Goal: Task Accomplishment & Management: Manage account settings

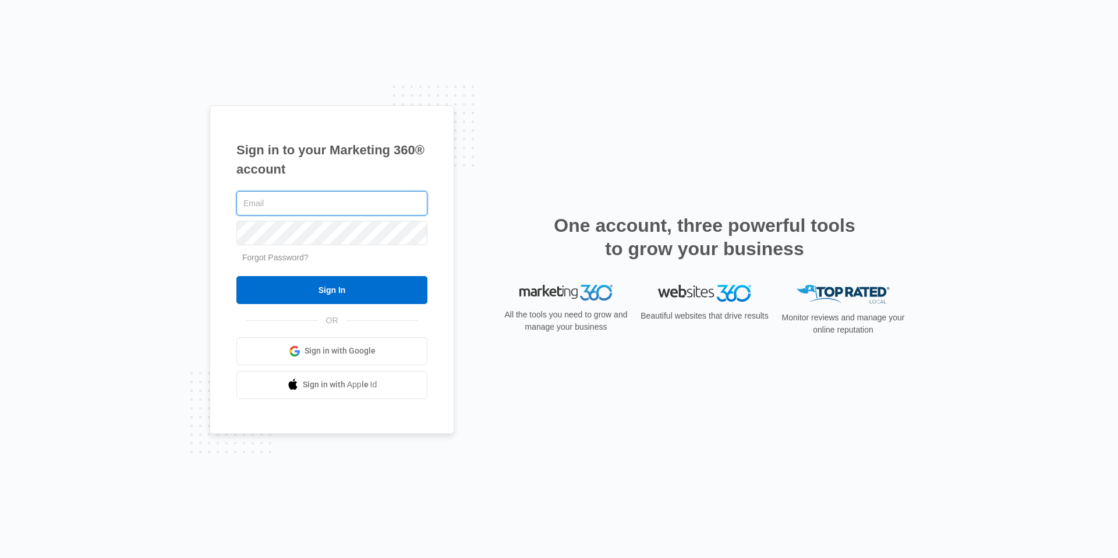
type input "[EMAIL_ADDRESS][DOMAIN_NAME]"
click at [111, 283] on div "Sign in to your Marketing 360® account cvmanager@vintage-corp.com Forgot Passwo…" at bounding box center [559, 279] width 1118 height 558
click at [382, 275] on form "cvmanager@vintage-corp.com Forgot Password? Sign In" at bounding box center [331, 246] width 191 height 115
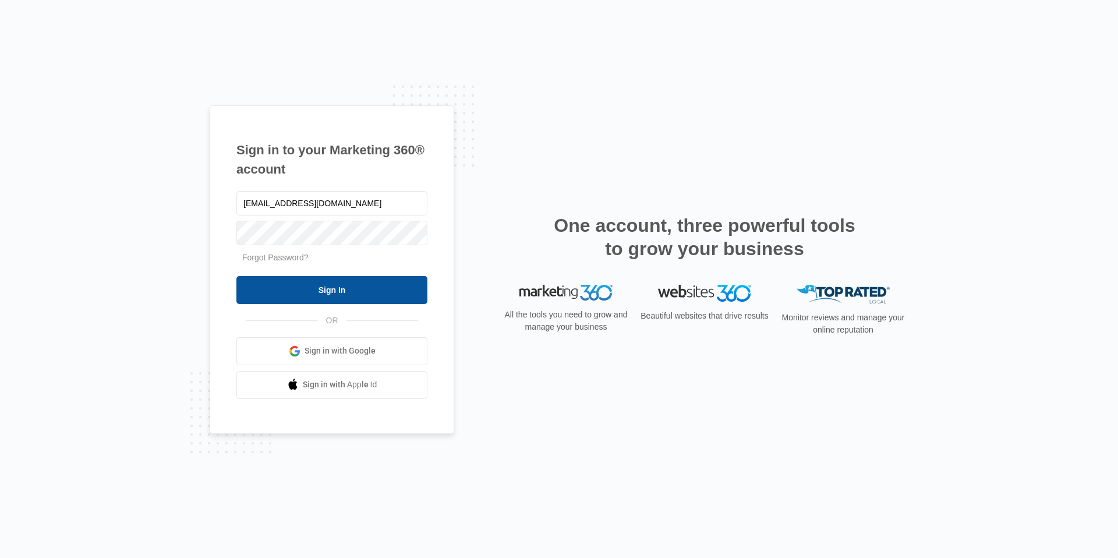
click at [385, 286] on input "Sign In" at bounding box center [331, 290] width 191 height 28
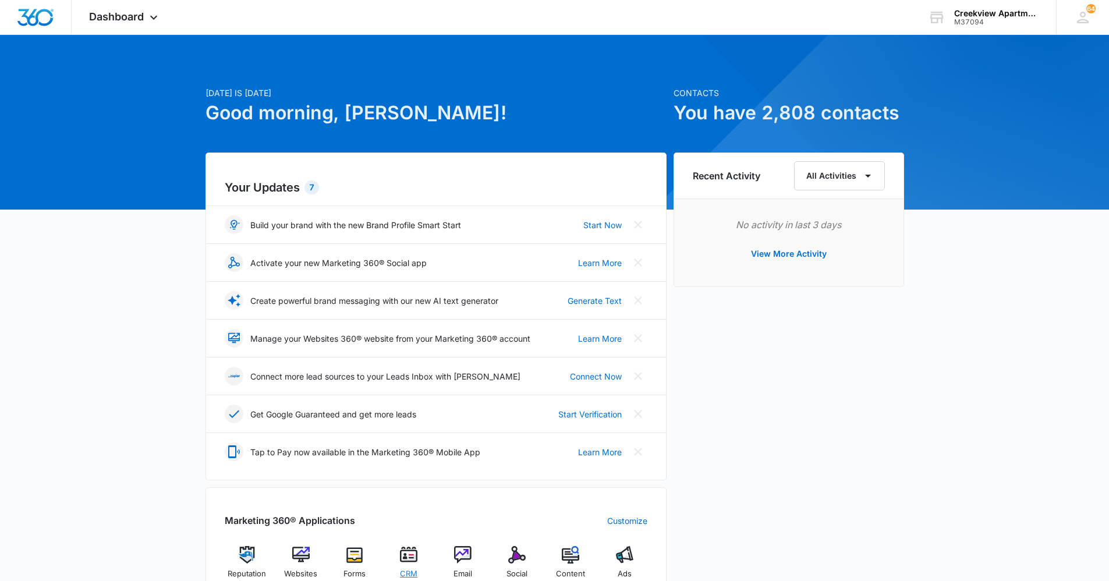
click at [420, 560] on div "CRM" at bounding box center [409, 566] width 45 height 41
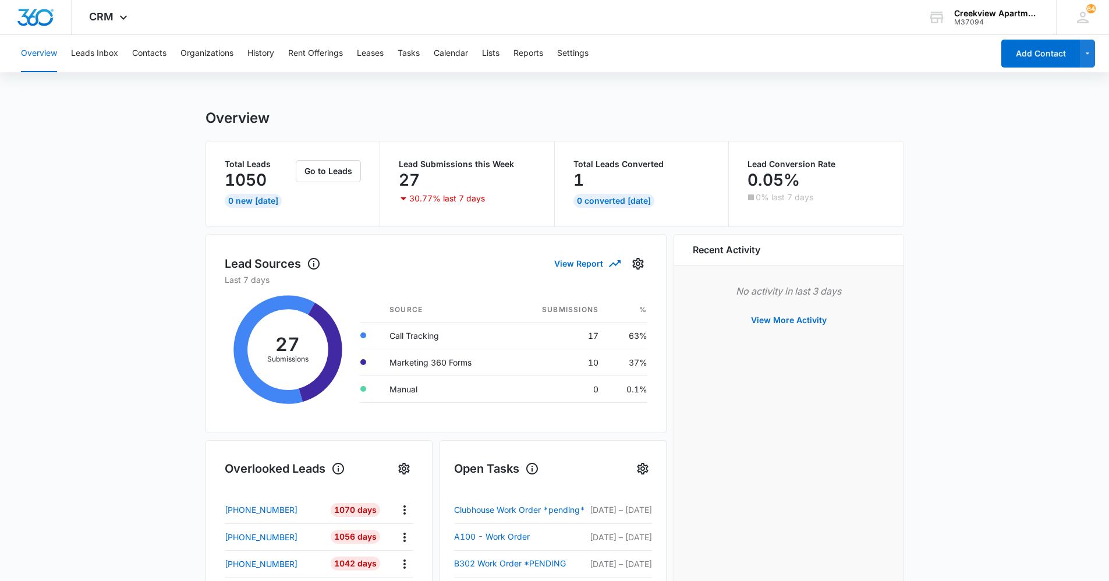
click at [924, 378] on main "Overview Total Leads 1050 0 New Today Go to Leads Lead Submissions this Week 27…" at bounding box center [554, 557] width 1109 height 896
click at [414, 58] on button "Tasks" at bounding box center [409, 53] width 22 height 37
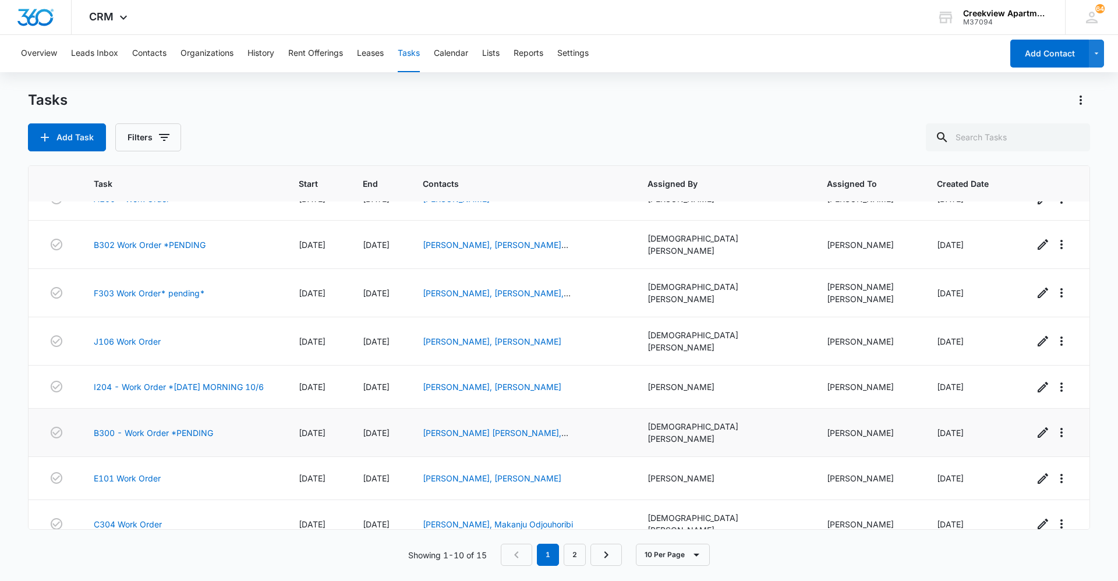
scroll to position [114, 0]
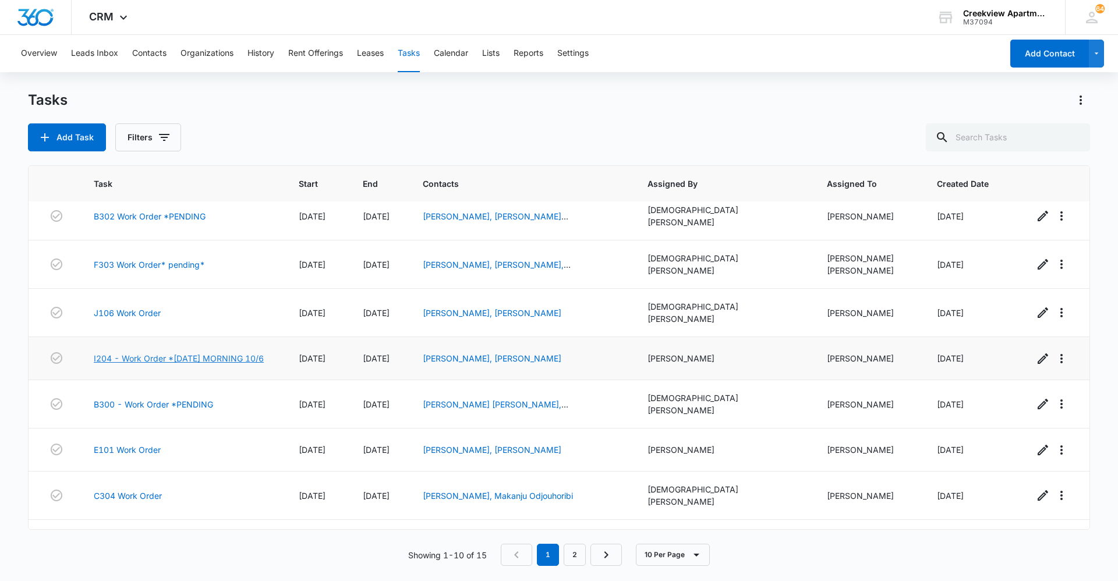
click at [210, 352] on link "I204 - Work Order *MONDAY MORNING 10/6" at bounding box center [179, 358] width 170 height 12
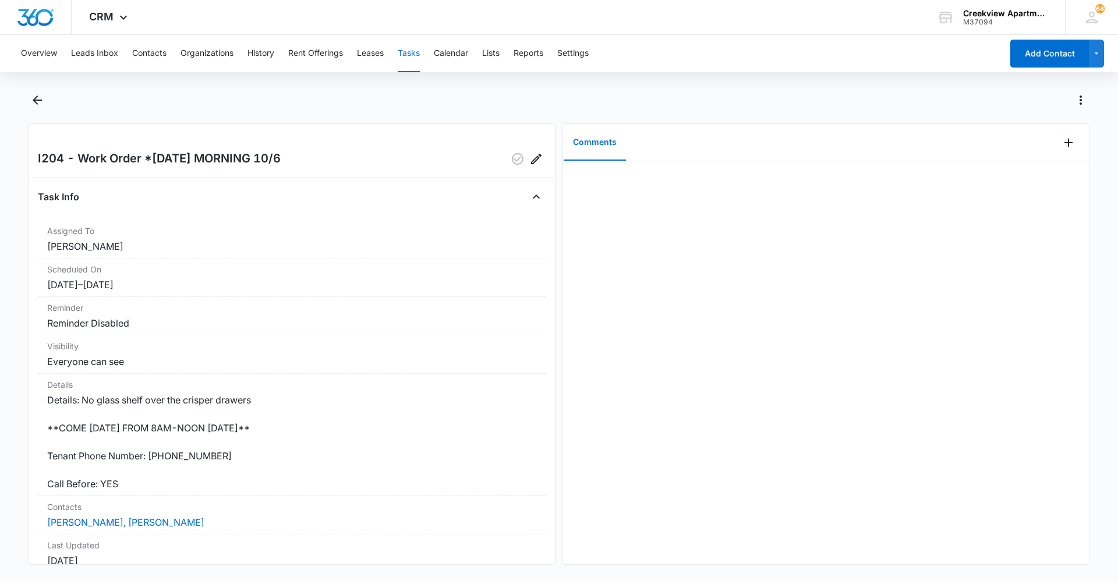
click at [938, 399] on div at bounding box center [826, 362] width 526 height 403
click at [155, 63] on button "Contacts" at bounding box center [149, 53] width 34 height 37
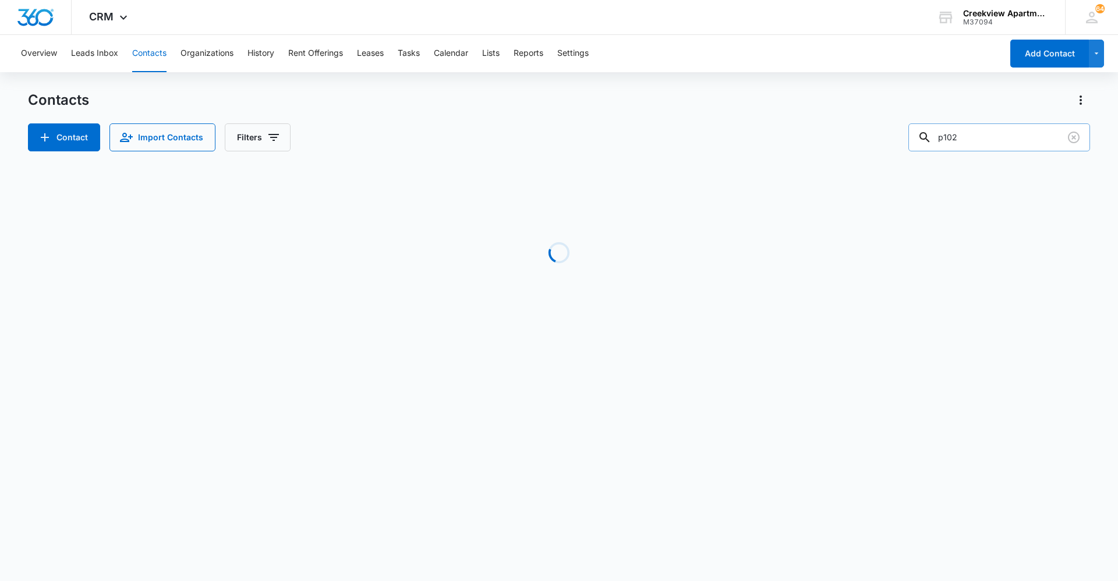
drag, startPoint x: 996, startPoint y: 136, endPoint x: 922, endPoint y: 146, distance: 74.0
click at [922, 146] on input "p102" at bounding box center [999, 137] width 182 height 28
type input "h306"
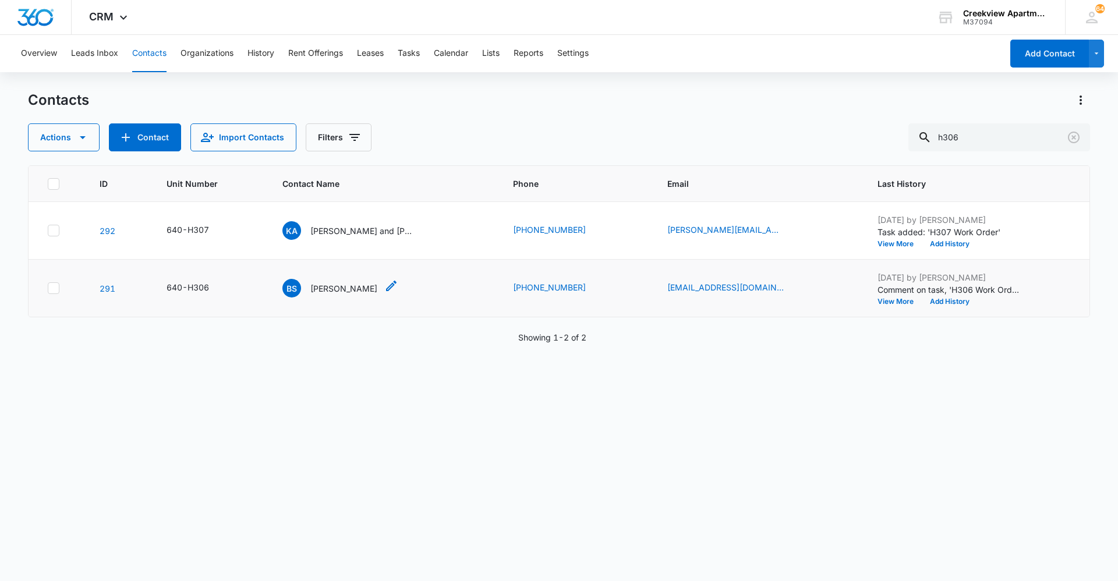
click at [339, 281] on div "BS Brittani Santistevan" at bounding box center [329, 288] width 95 height 19
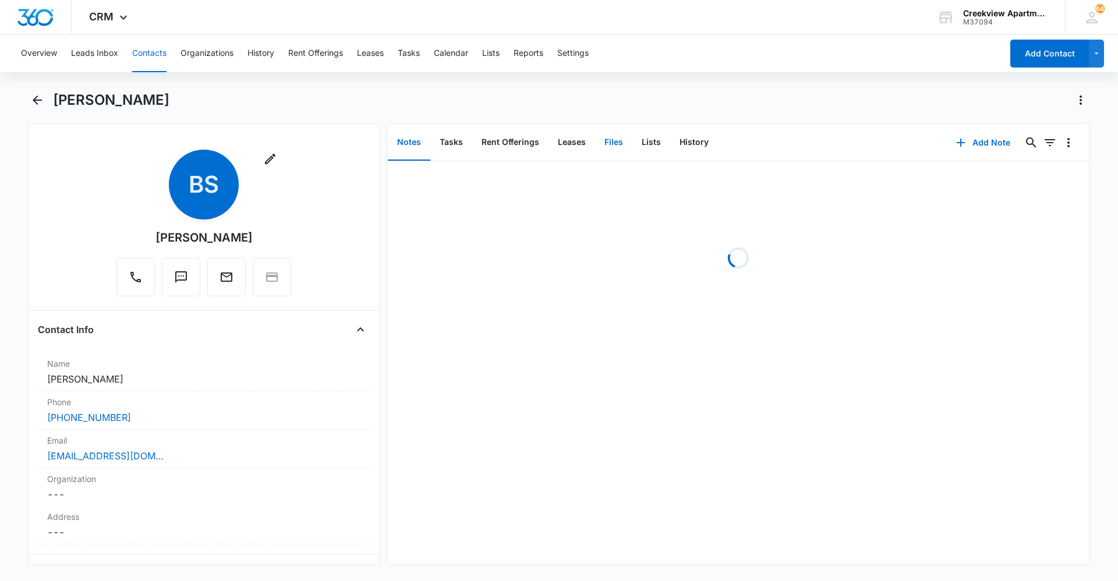
click at [617, 150] on button "Files" at bounding box center [613, 143] width 37 height 36
click at [453, 144] on button "Tasks" at bounding box center [451, 143] width 42 height 36
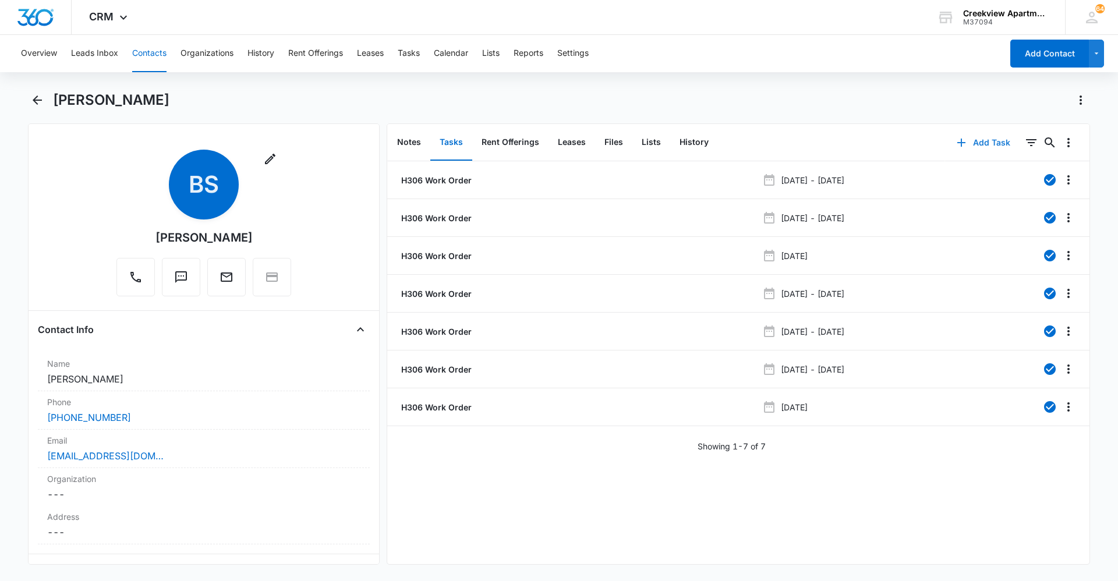
click at [997, 144] on button "Add Task" at bounding box center [983, 143] width 77 height 28
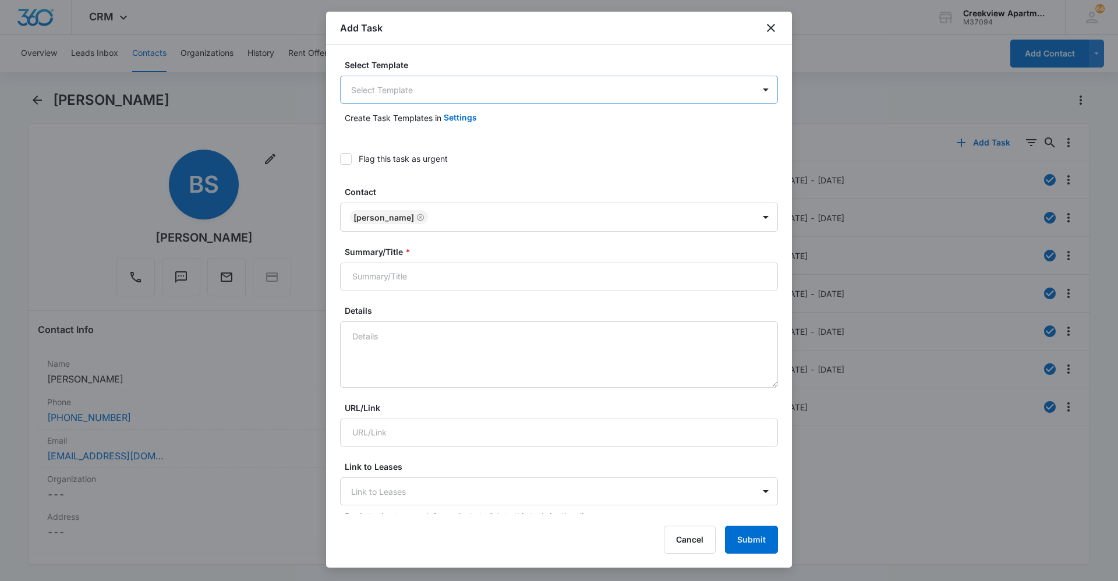
click at [566, 95] on body "CRM Apps Reputation Websites Forms CRM Email Social Content Ads Intelligence Fi…" at bounding box center [559, 290] width 1118 height 581
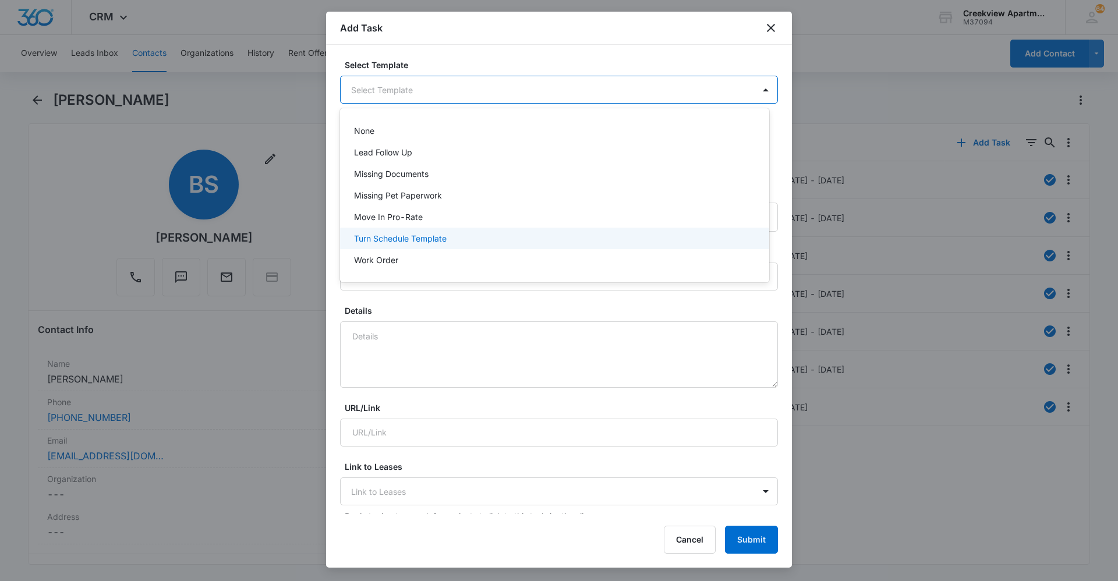
click at [489, 256] on div "Work Order" at bounding box center [553, 260] width 399 height 12
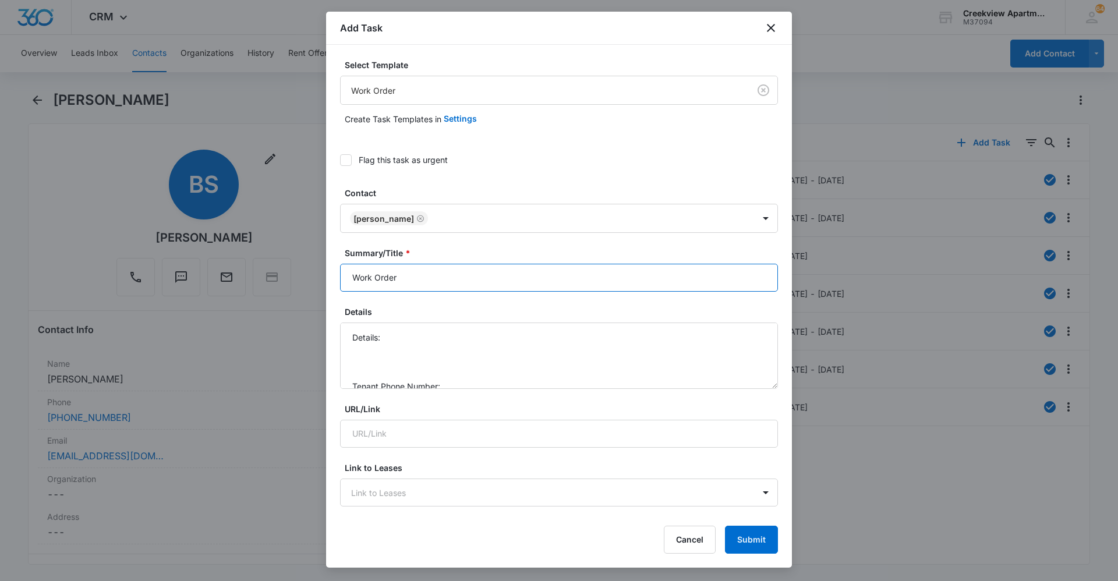
click at [349, 283] on input "Work Order" at bounding box center [559, 278] width 438 height 28
type input "H306 Work Order"
click at [442, 327] on textarea "Details: Tenant Phone Number: Call Before:" at bounding box center [559, 356] width 438 height 66
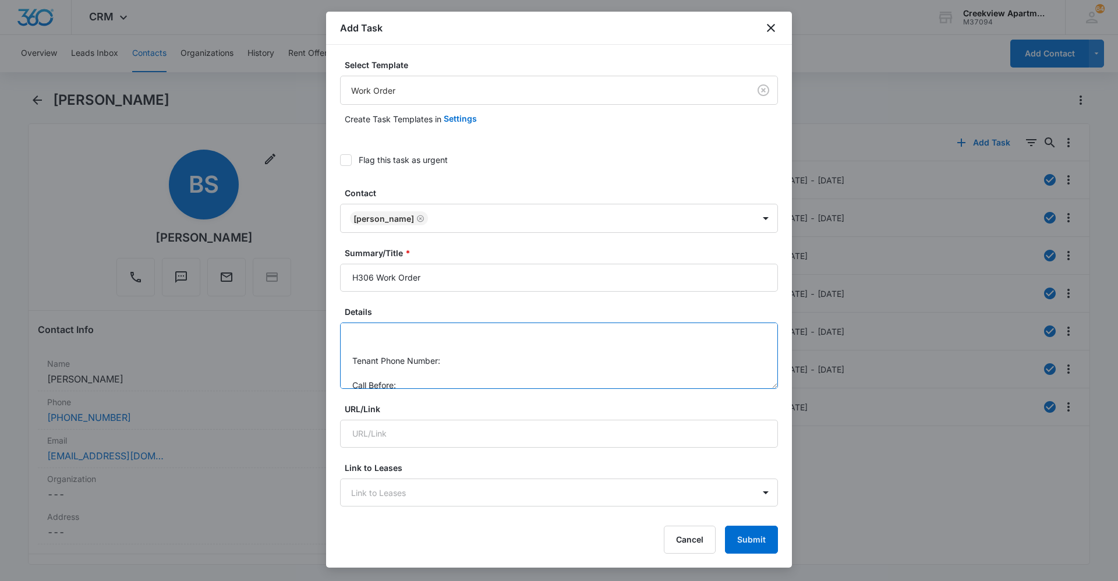
scroll to position [37, 0]
click at [468, 349] on textarea "Details: garbage disposal not working, doesn't turn on Tenant Phone Number: Cal…" at bounding box center [559, 356] width 438 height 66
click at [460, 369] on textarea "Details: garbage disposal not working, doesn't turn on Tenant Phone Number: 719…" at bounding box center [559, 356] width 438 height 66
click at [460, 373] on textarea "Details: garbage disposal not working, doesn't turn on Tenant Phone Number: 719…" at bounding box center [559, 356] width 438 height 66
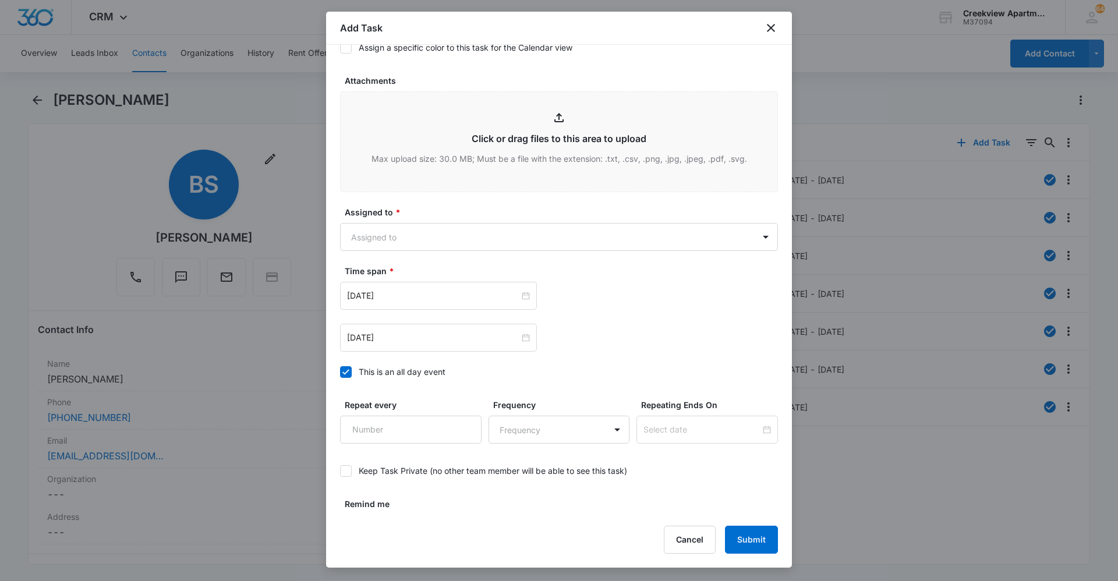
scroll to position [582, 0]
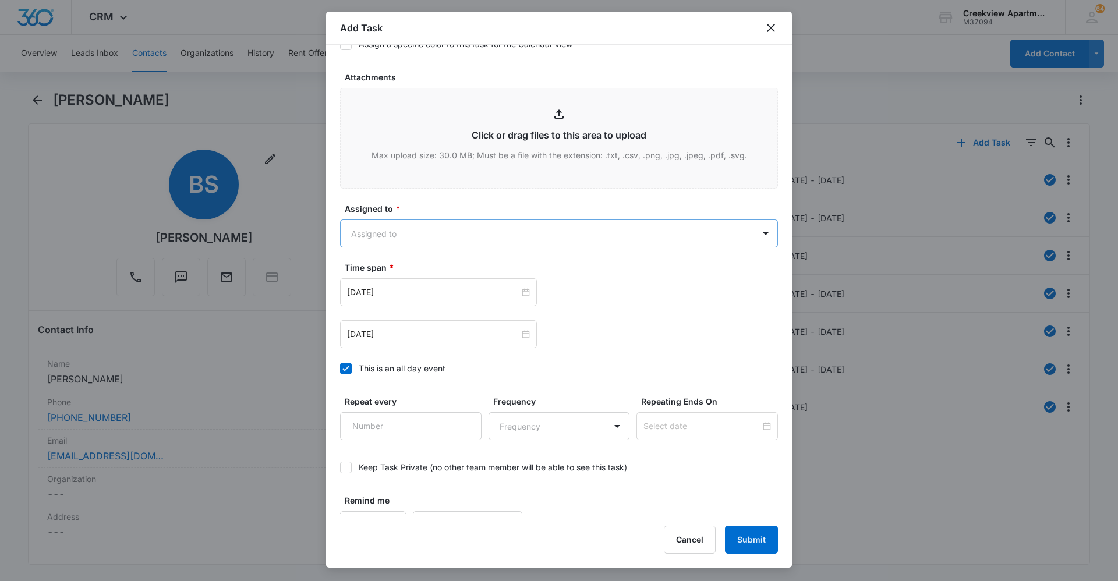
type textarea "Details: garbage disposal not working, doesn't turn on Tenant Phone Number: 719…"
click at [640, 228] on body "CRM Apps Reputation Websites Forms CRM Email Social Content Ads Intelligence Fi…" at bounding box center [559, 290] width 1118 height 581
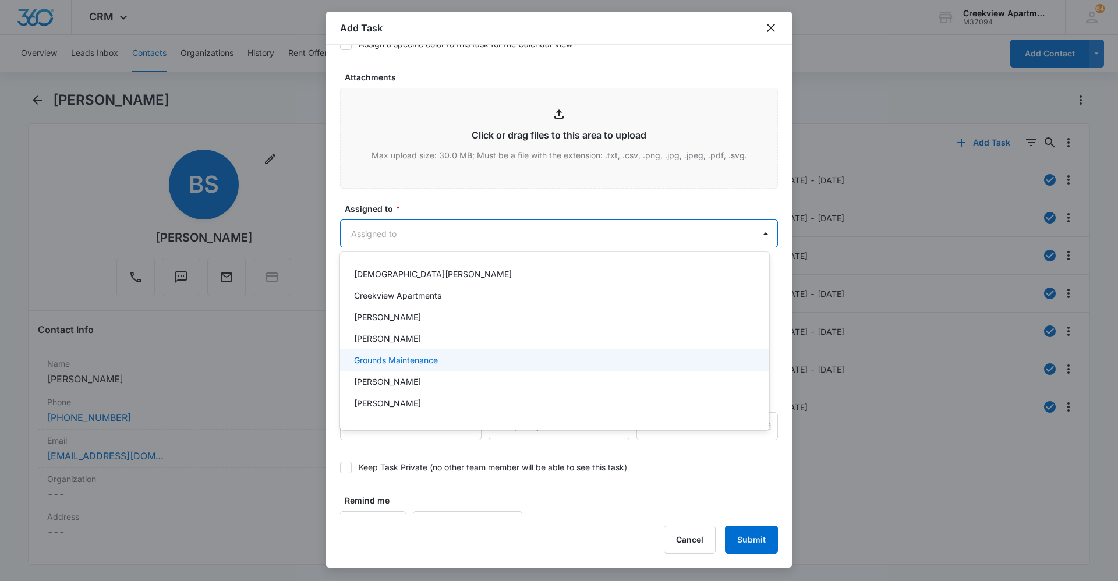
scroll to position [58, 0]
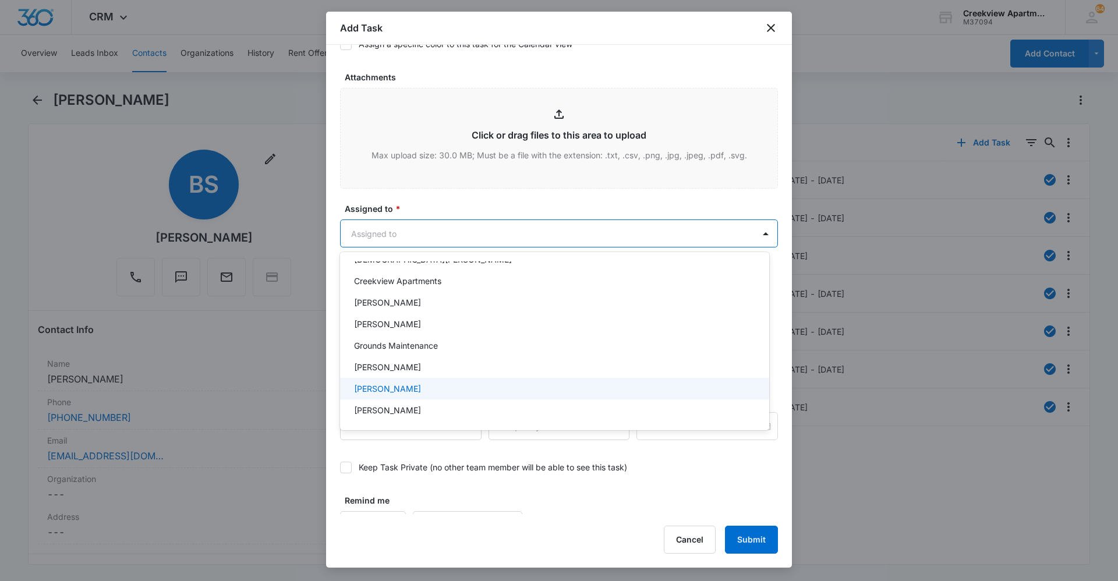
click at [461, 384] on div "[PERSON_NAME]" at bounding box center [553, 389] width 399 height 12
drag, startPoint x: 484, startPoint y: 203, endPoint x: 496, endPoint y: 250, distance: 49.3
click at [484, 206] on div at bounding box center [559, 290] width 1118 height 581
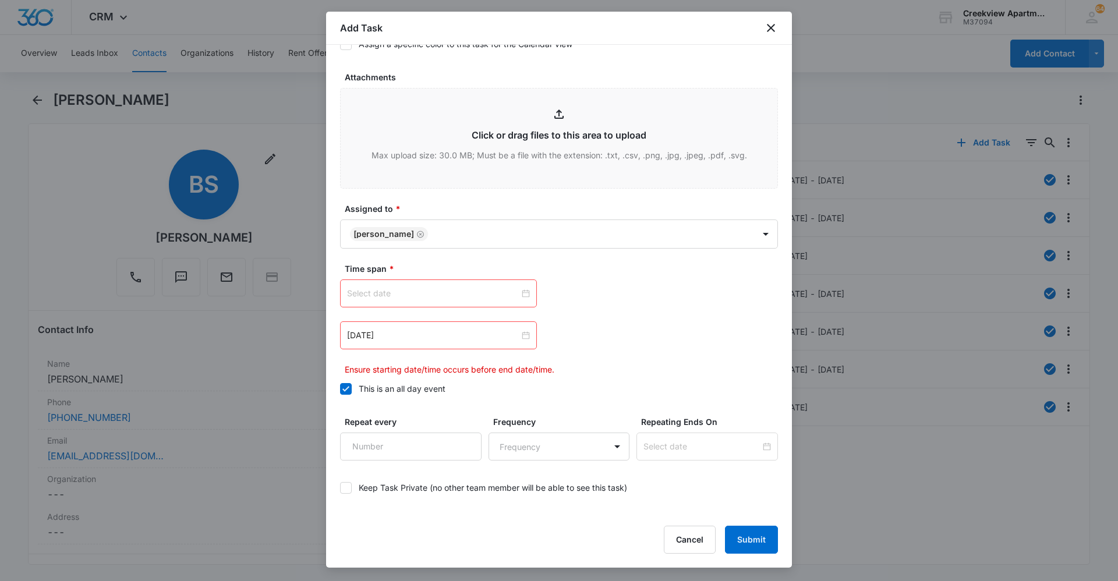
click at [485, 295] on input at bounding box center [433, 293] width 172 height 13
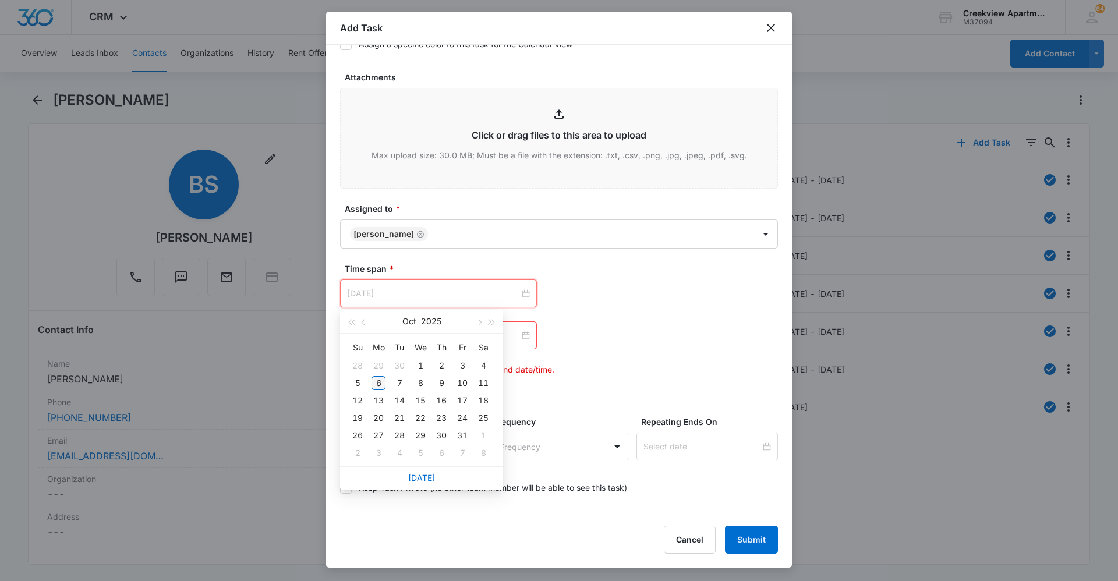
type input "[DATE]"
click at [383, 383] on div "6" at bounding box center [379, 383] width 14 height 14
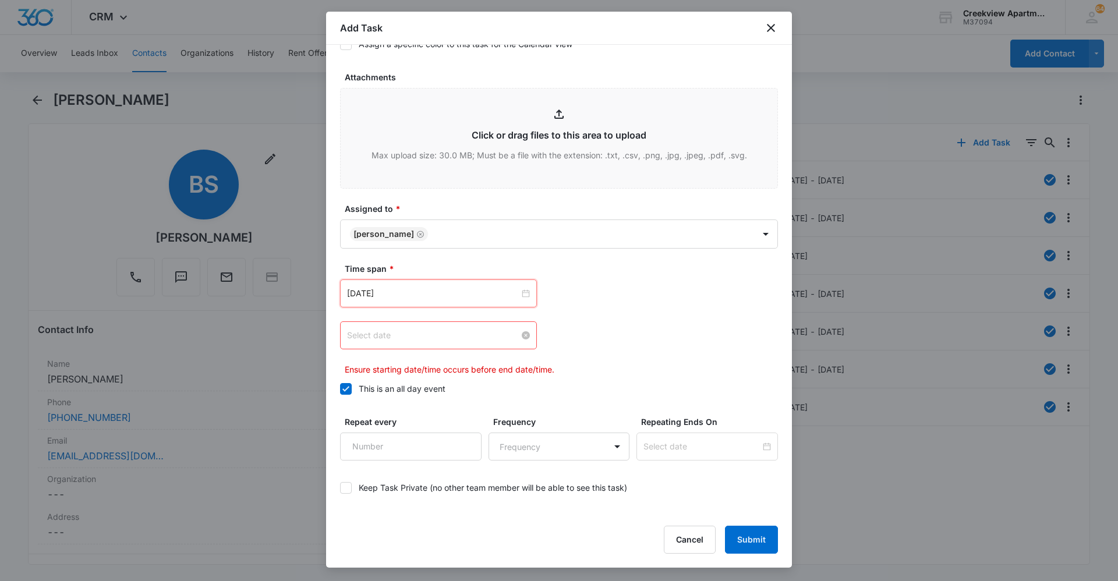
click at [477, 338] on input at bounding box center [433, 335] width 172 height 13
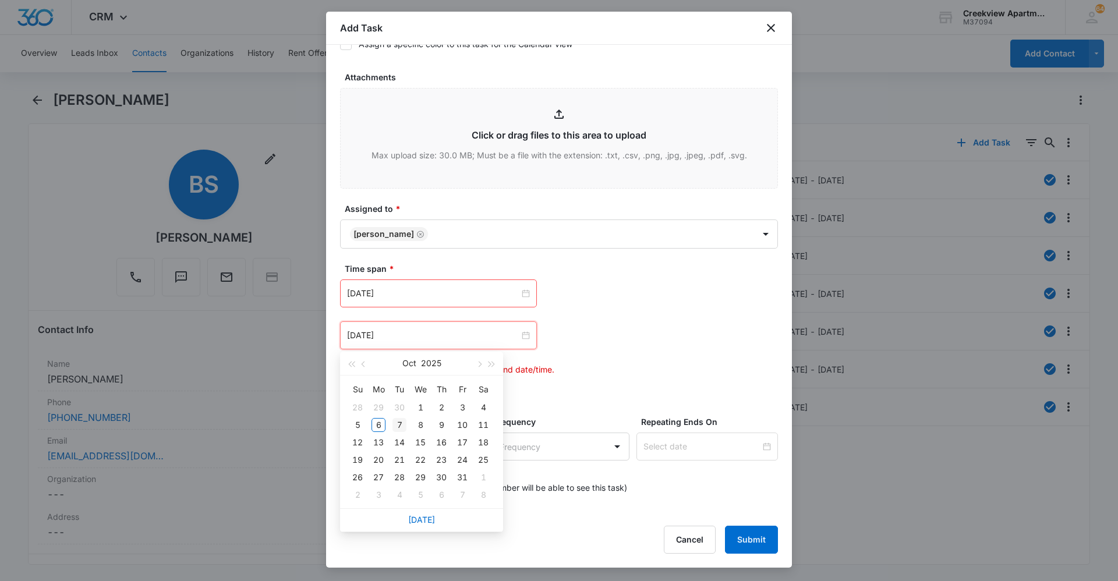
type input "Oct 7, 2025"
click at [401, 426] on div "7" at bounding box center [399, 425] width 14 height 14
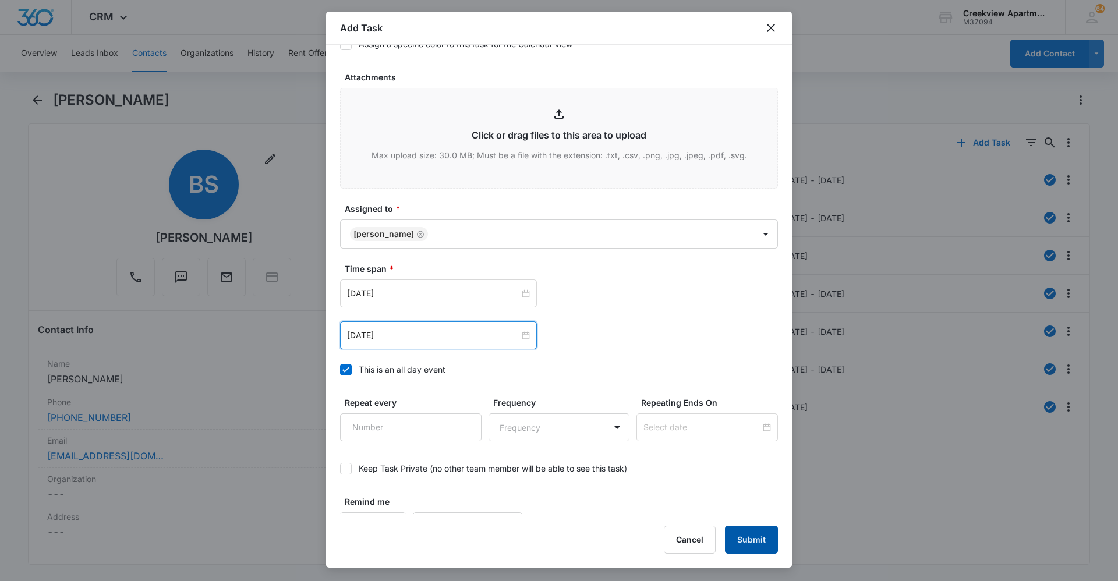
click at [733, 540] on button "Submit" at bounding box center [751, 540] width 53 height 28
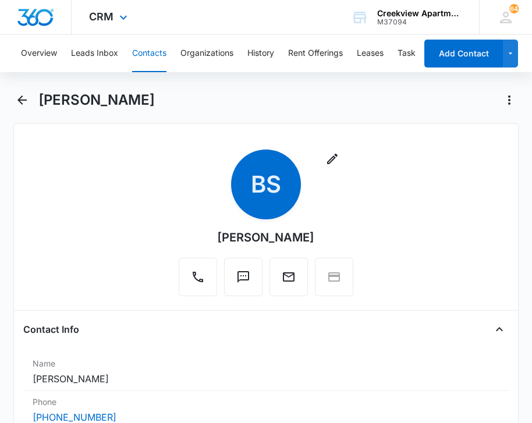
drag, startPoint x: 152, startPoint y: 58, endPoint x: 276, endPoint y: 19, distance: 130.0
click at [153, 58] on button "Contacts" at bounding box center [149, 53] width 34 height 37
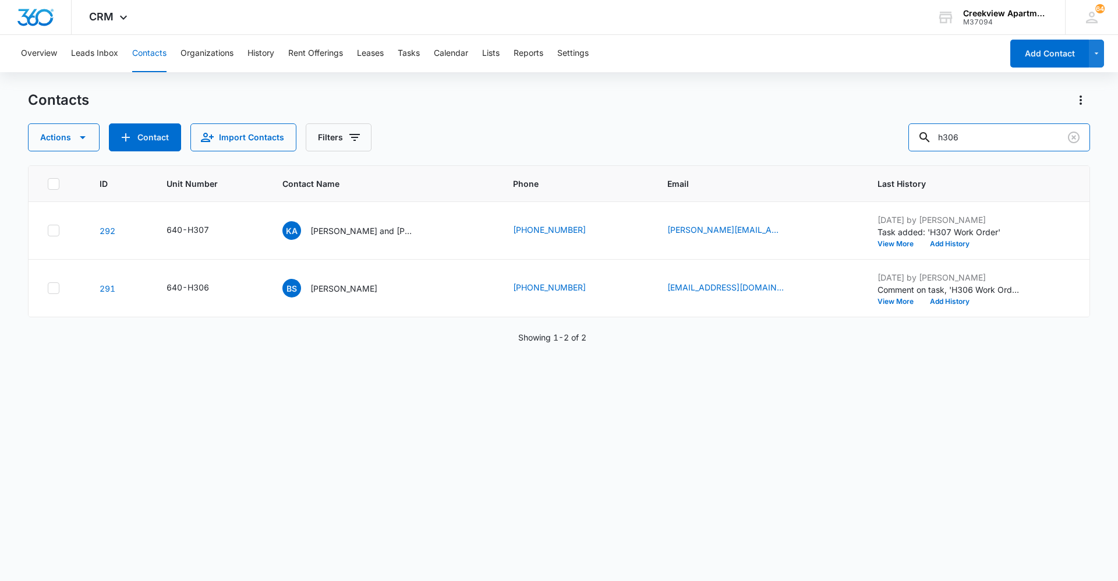
click at [903, 134] on div "Actions Contact Import Contacts Filters h306" at bounding box center [559, 137] width 1062 height 28
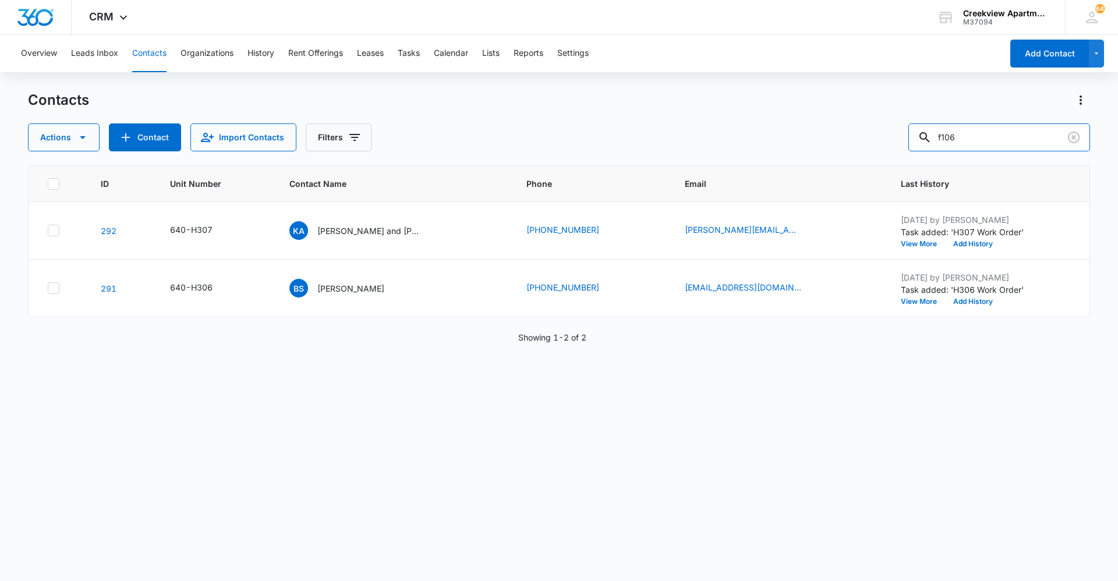
type input "f106"
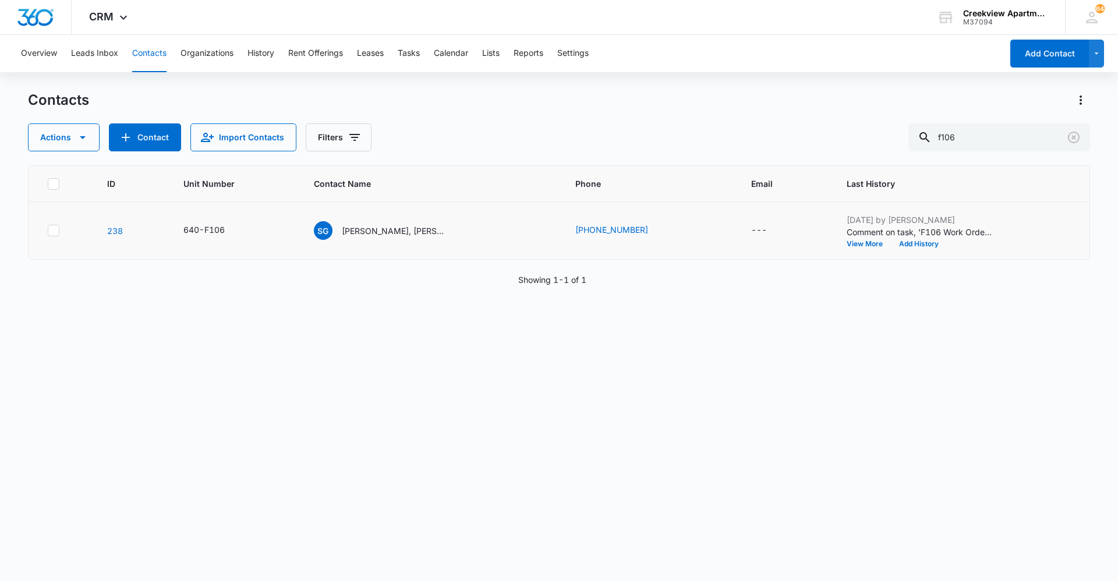
click at [404, 221] on td "SG Susan Grooms, Heather Bicknell" at bounding box center [431, 231] width 262 height 58
click at [405, 233] on p "Susan Grooms, Heather Bicknell" at bounding box center [394, 231] width 105 height 12
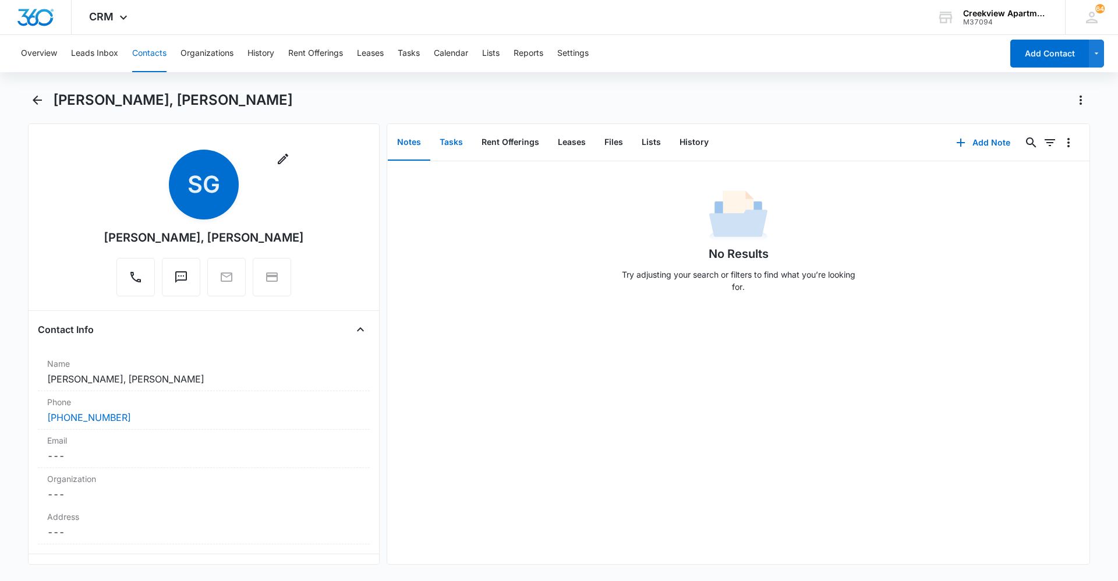
click at [457, 139] on button "Tasks" at bounding box center [451, 143] width 42 height 36
click at [986, 142] on button "Add Task" at bounding box center [983, 143] width 77 height 28
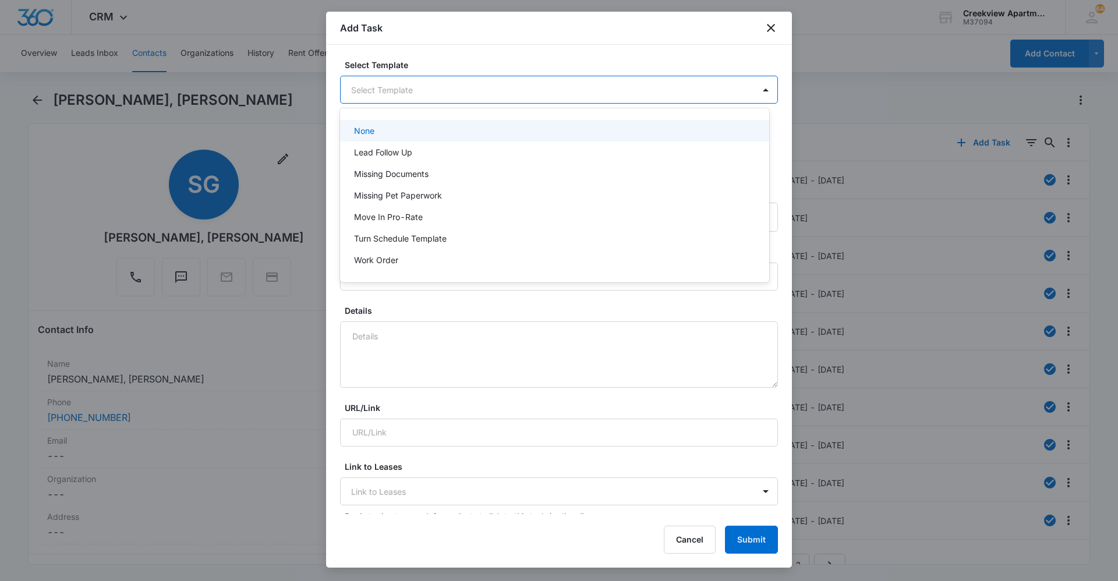
click at [457, 97] on body "CRM Apps Reputation Websites Forms CRM Email Social Content Ads Intelligence Fi…" at bounding box center [559, 290] width 1118 height 581
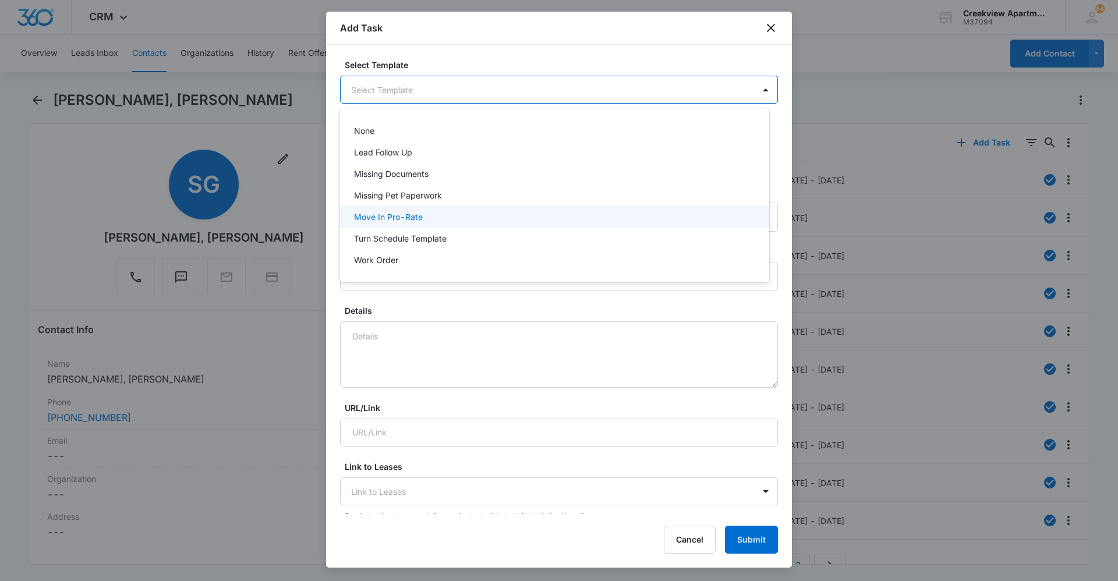
click at [442, 256] on div "Work Order" at bounding box center [553, 260] width 399 height 12
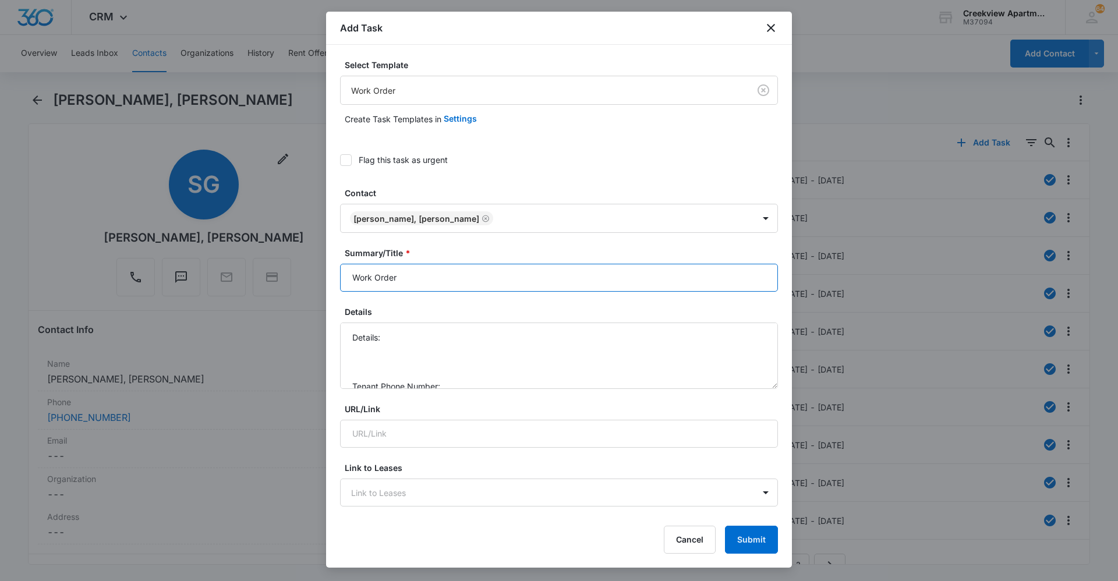
click at [348, 284] on input "Work Order" at bounding box center [559, 278] width 438 height 28
type input "F106 Work Order"
click at [429, 338] on textarea "Details: Tenant Phone Number: Call Before:" at bounding box center [559, 356] width 438 height 66
type textarea "Details: Tenant Phone Number: Call Before:"
click at [776, 25] on icon "close" at bounding box center [771, 28] width 14 height 14
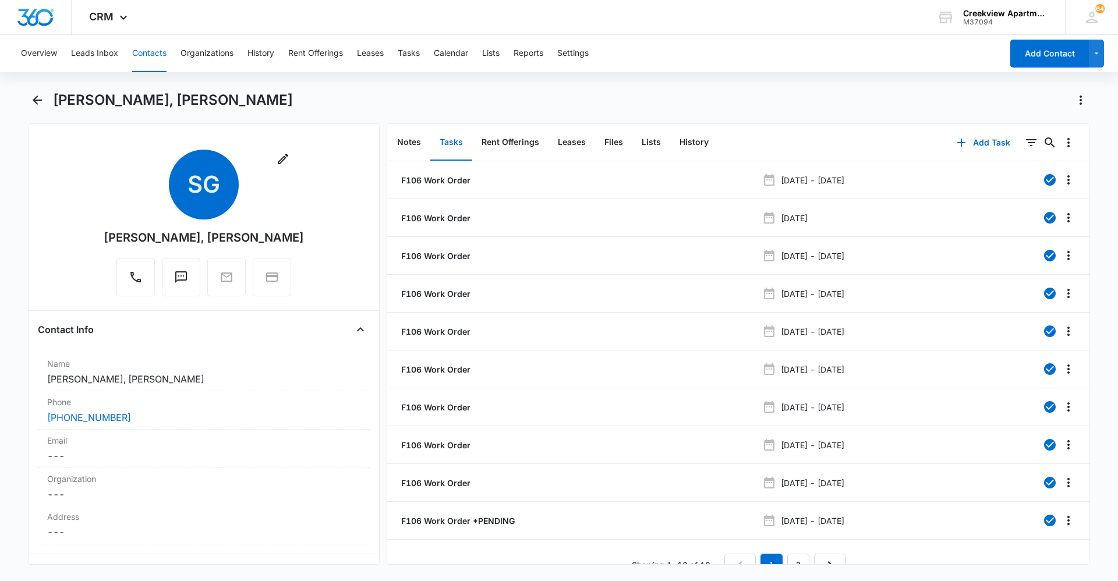
click at [705, 73] on div "Overview Leads Inbox Contacts Organizations History Rent Offerings Leases Tasks…" at bounding box center [559, 307] width 1118 height 544
click at [698, 56] on div "Overview Leads Inbox Contacts Organizations History Rent Offerings Leases Tasks…" at bounding box center [508, 53] width 988 height 37
click at [148, 55] on button "Contacts" at bounding box center [149, 53] width 34 height 37
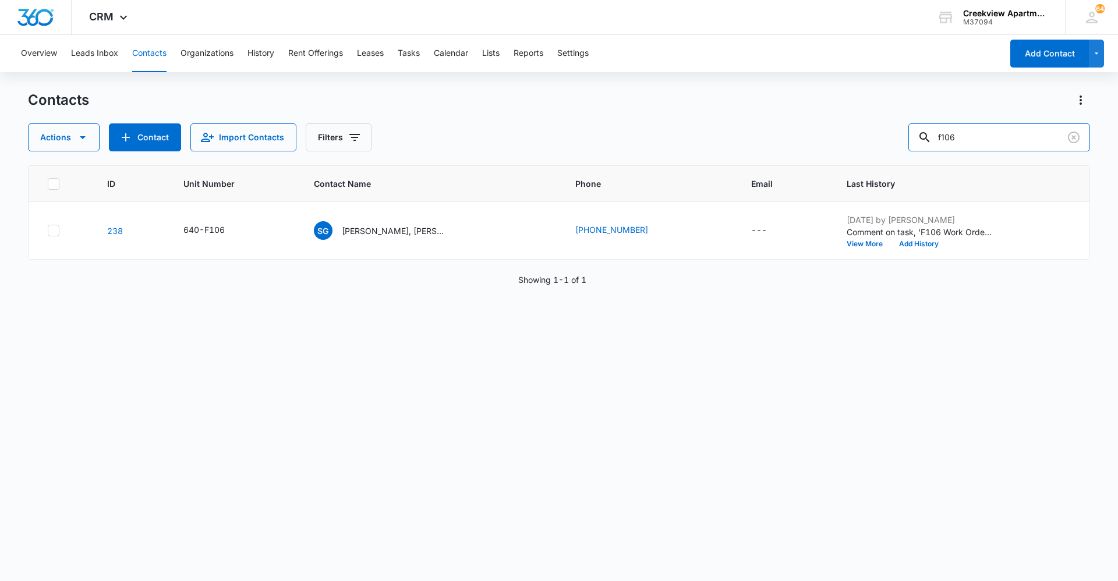
drag, startPoint x: 958, startPoint y: 141, endPoint x: 844, endPoint y: 151, distance: 114.6
click at [844, 151] on div "Contacts Actions Contact Import Contacts Filters f106 ID Unit Number Contact Na…" at bounding box center [559, 335] width 1062 height 489
type input "p300"
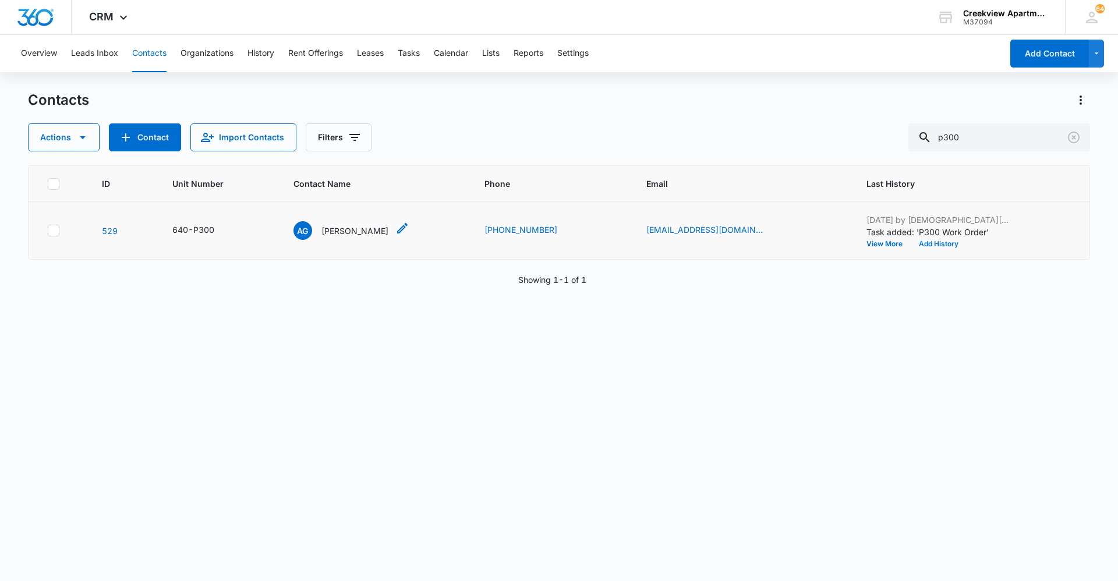
click at [385, 236] on p "[PERSON_NAME]" at bounding box center [354, 231] width 67 height 12
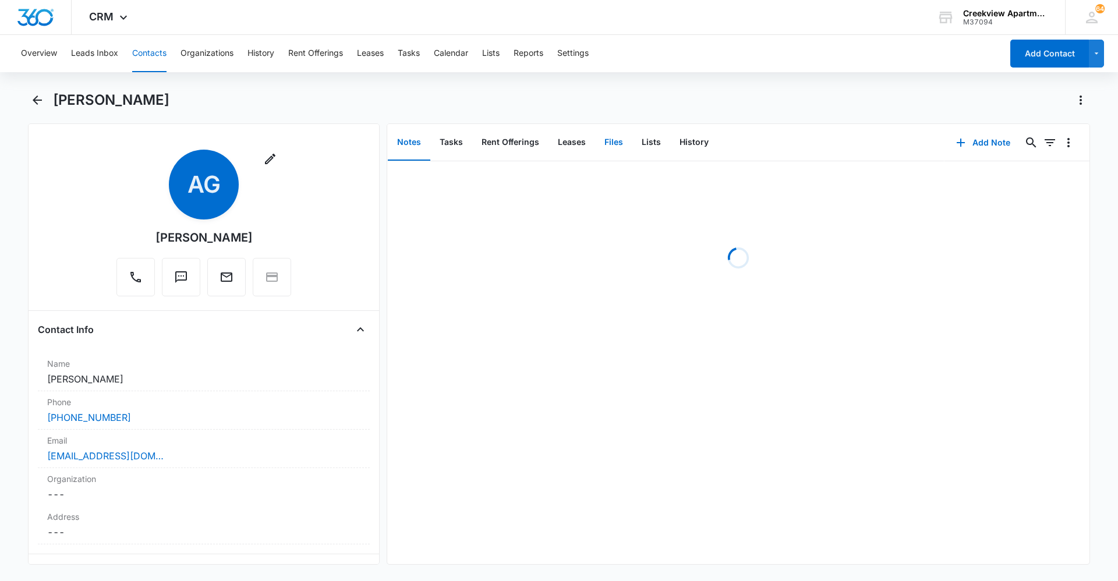
click at [611, 150] on button "Files" at bounding box center [613, 143] width 37 height 36
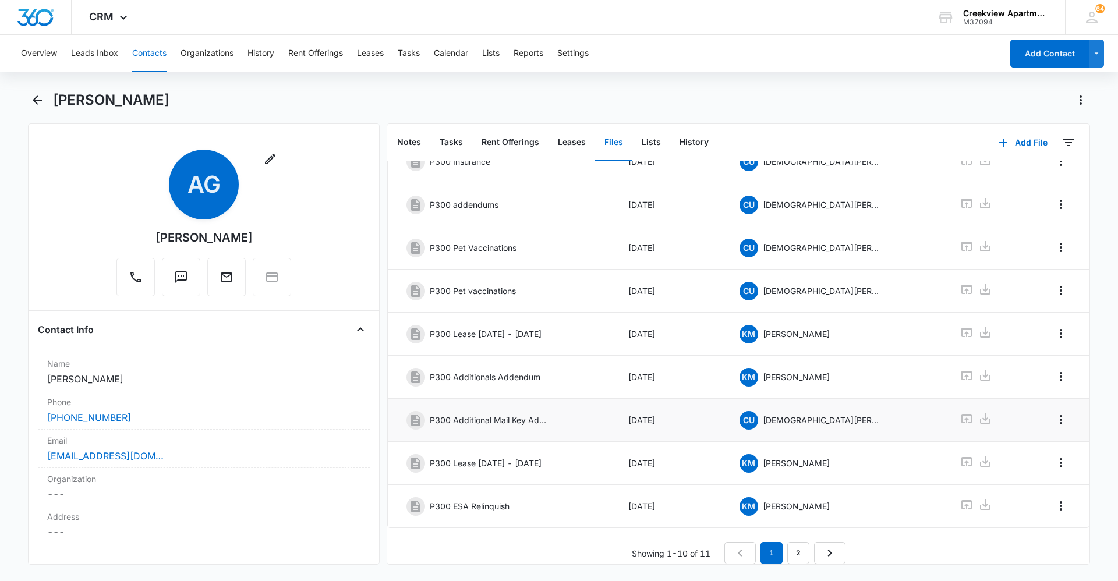
scroll to position [133, 0]
click at [801, 542] on link "2" at bounding box center [798, 553] width 22 height 22
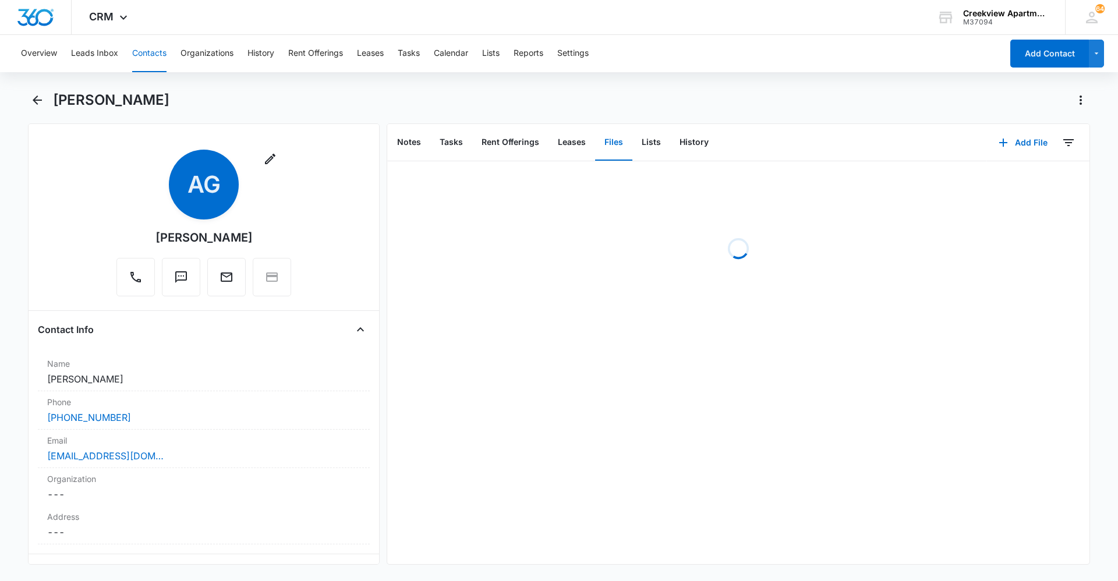
scroll to position [0, 0]
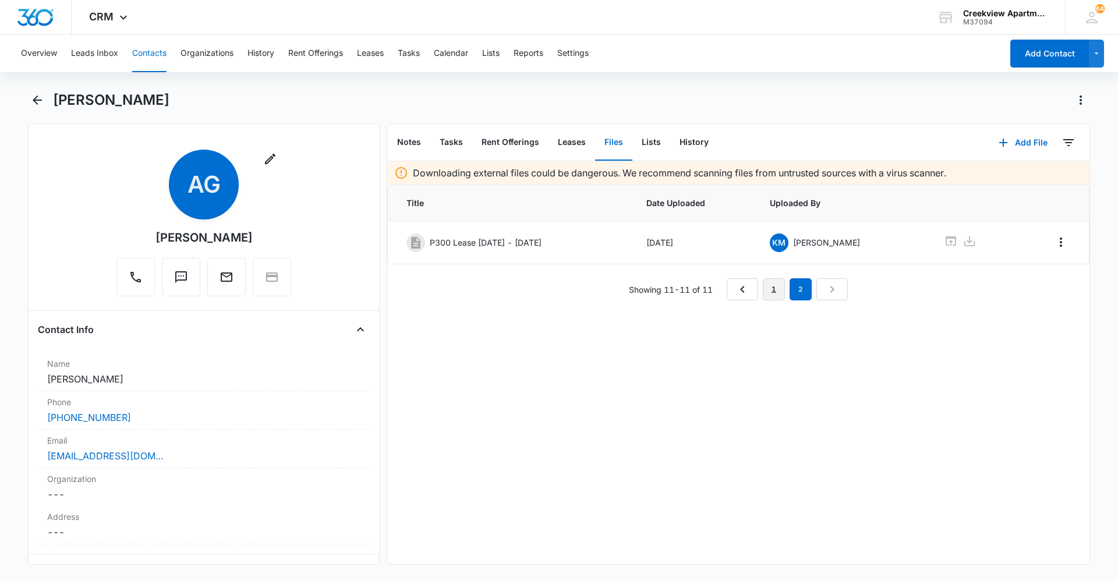
click at [763, 295] on link "1" at bounding box center [774, 289] width 22 height 22
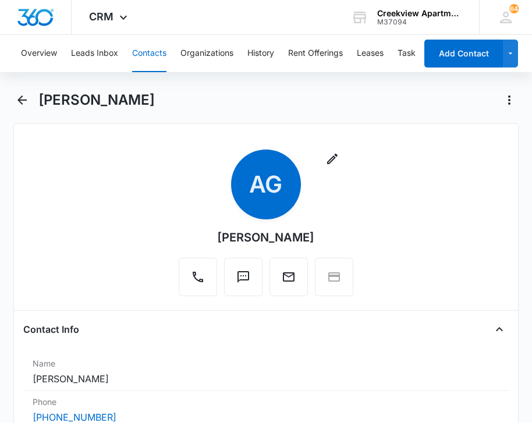
click at [144, 54] on button "Contacts" at bounding box center [149, 53] width 34 height 37
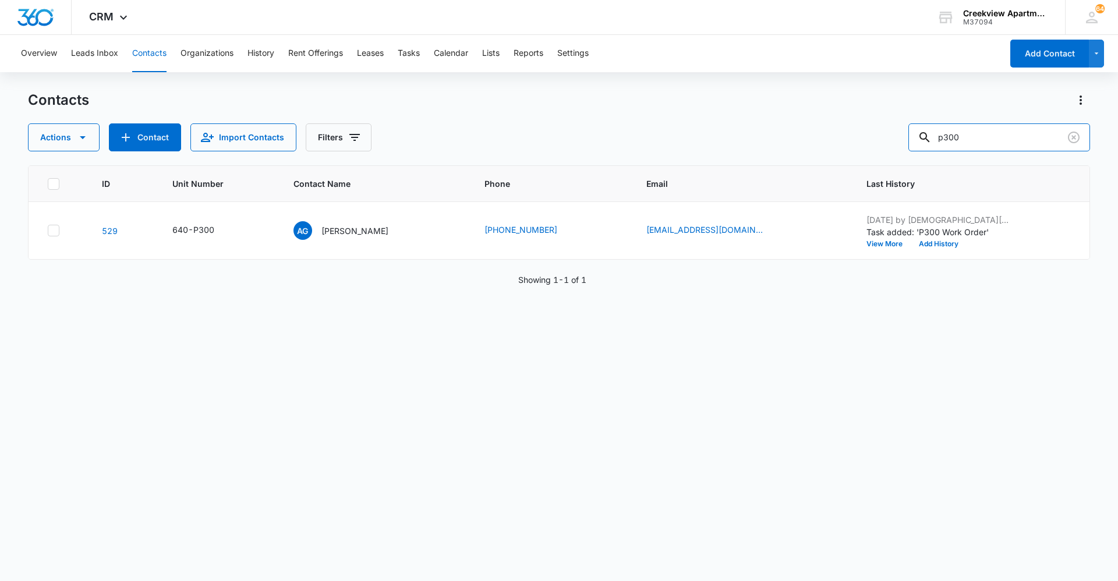
drag, startPoint x: 997, startPoint y: 140, endPoint x: 897, endPoint y: 136, distance: 99.7
click at [897, 136] on div "Actions Contact Import Contacts Filters p300" at bounding box center [559, 137] width 1062 height 28
type input "i303"
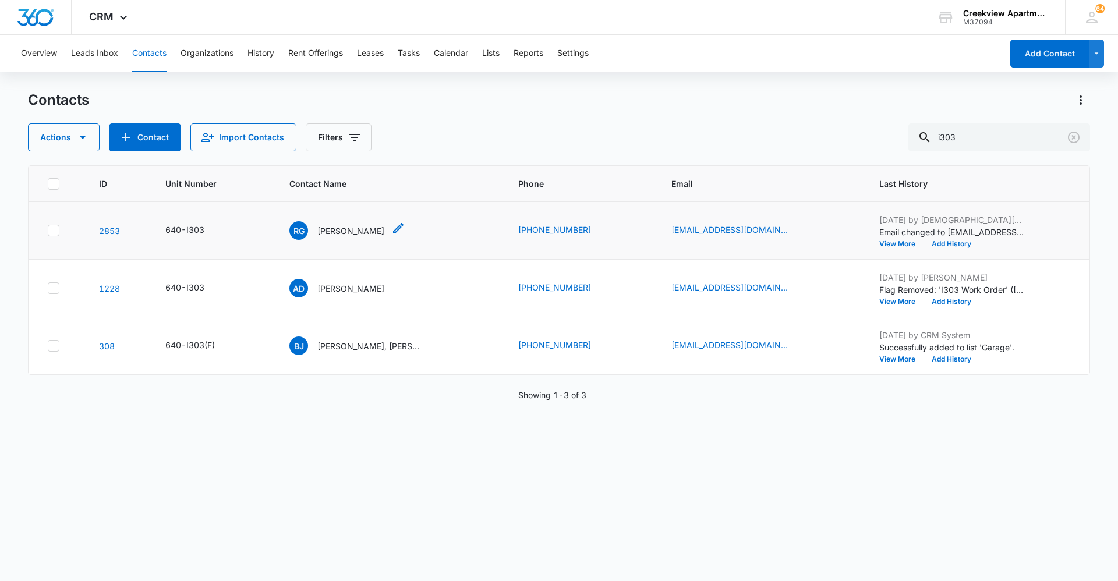
click at [366, 231] on p "[PERSON_NAME]" at bounding box center [350, 231] width 67 height 12
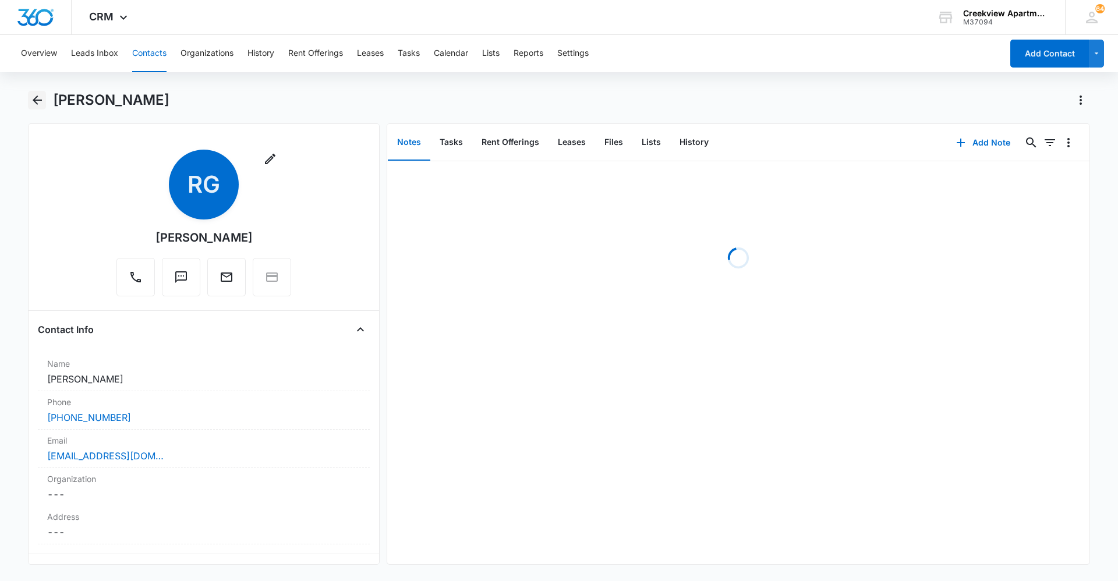
click at [28, 102] on button "Back" at bounding box center [37, 100] width 18 height 19
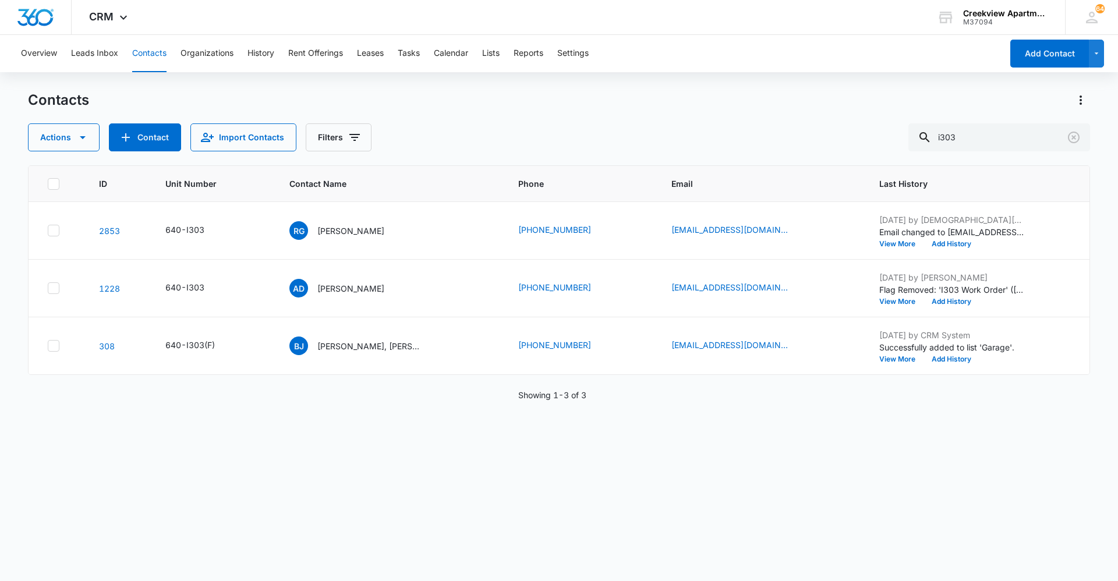
click at [340, 292] on p "[PERSON_NAME]" at bounding box center [350, 288] width 67 height 12
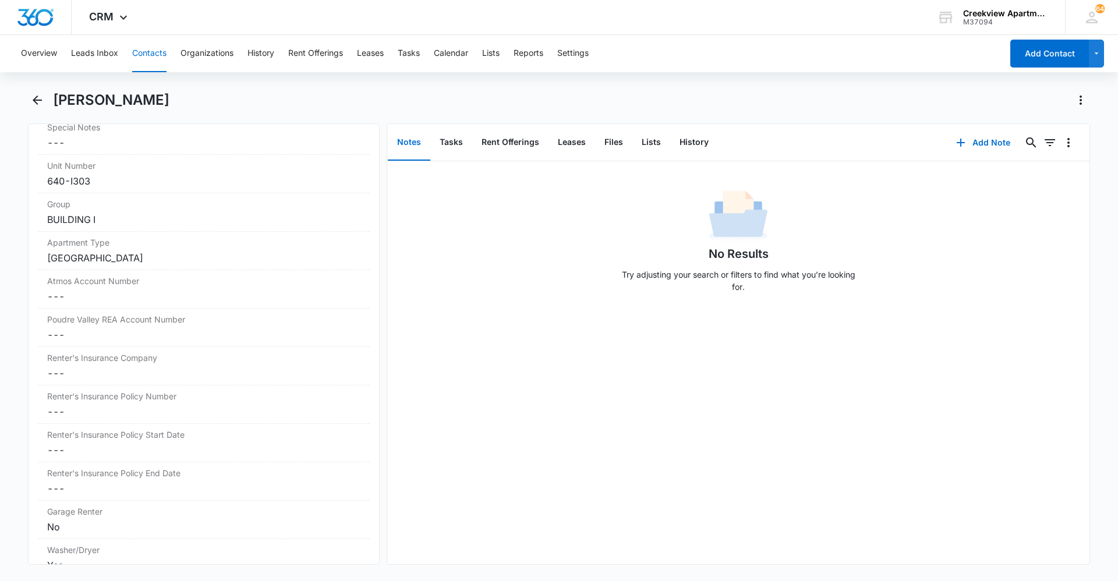
scroll to position [1290, 0]
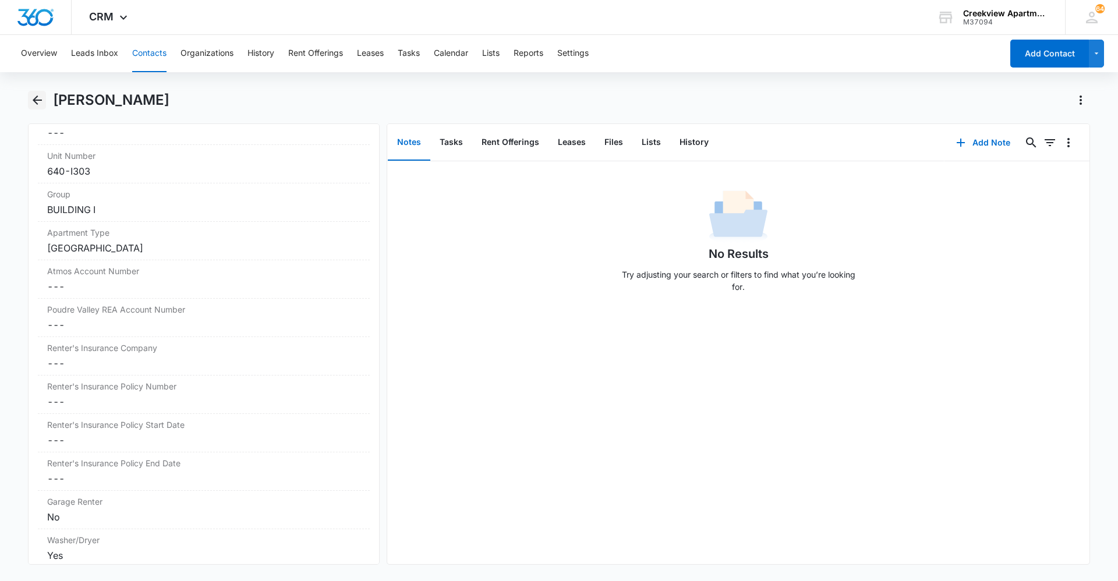
click at [36, 98] on icon "Back" at bounding box center [37, 99] width 9 height 9
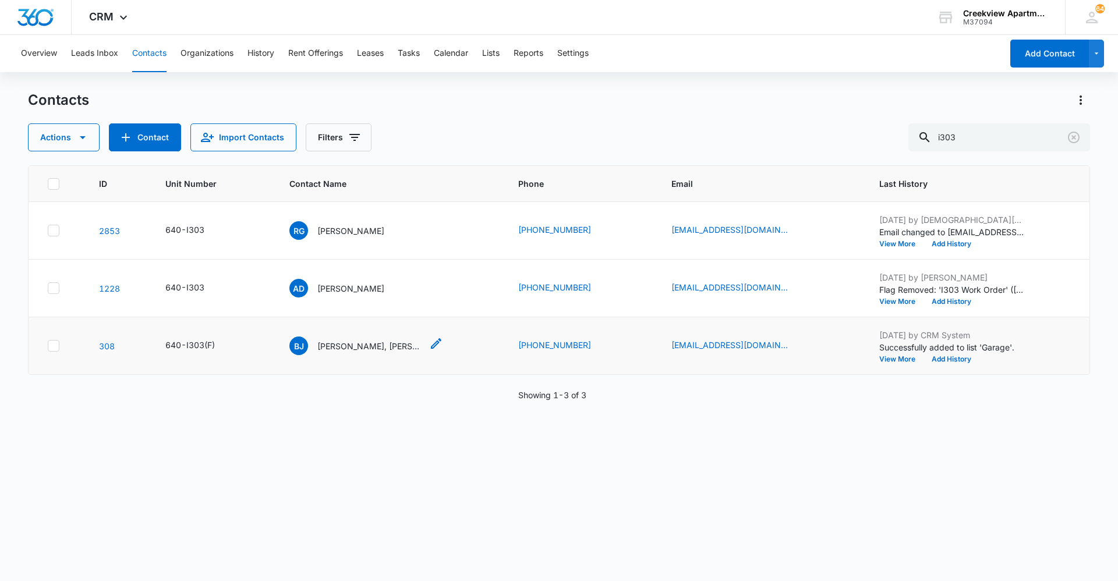
click at [337, 342] on p "[PERSON_NAME], [PERSON_NAME]" at bounding box center [369, 346] width 105 height 12
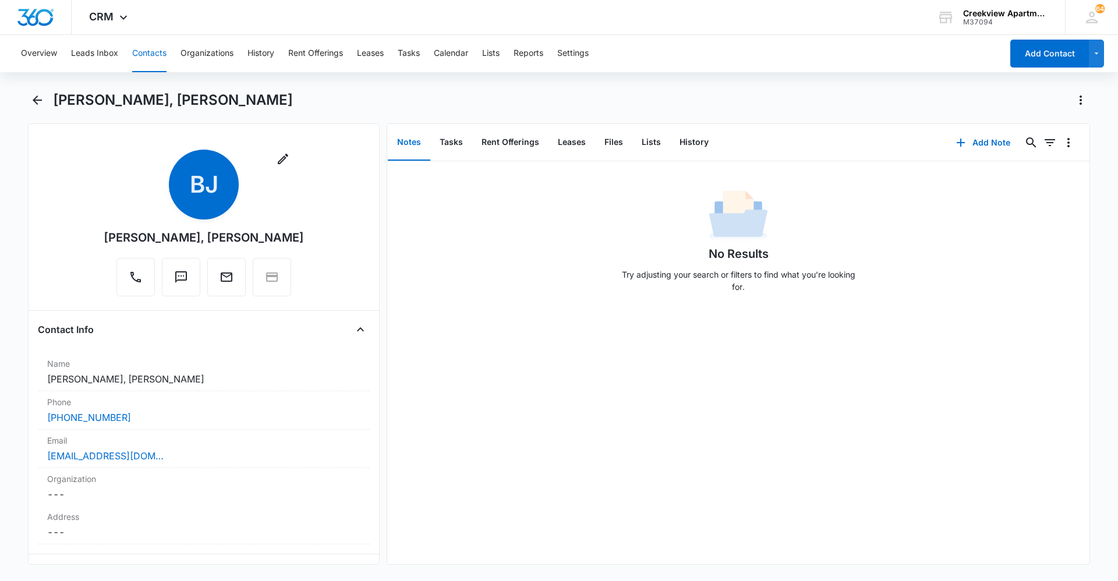
drag, startPoint x: 370, startPoint y: 168, endPoint x: 377, endPoint y: 246, distance: 77.7
click at [377, 246] on div "Remove BJ Bonnie Jensen, Ethan Ellingson Contact Info Name Cancel Save Changes …" at bounding box center [204, 343] width 352 height 441
drag, startPoint x: 381, startPoint y: 183, endPoint x: 380, endPoint y: 241, distance: 57.6
click at [380, 241] on div "Remove BJ Bonnie Jensen, Ethan Ellingson Contact Info Name Cancel Save Changes …" at bounding box center [559, 343] width 1062 height 441
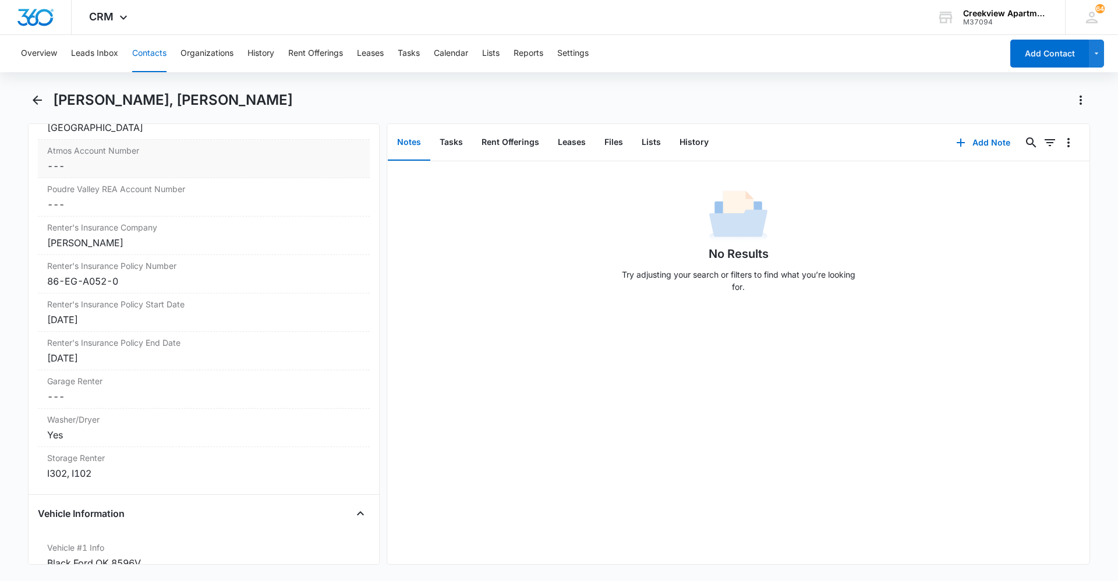
scroll to position [1396, 0]
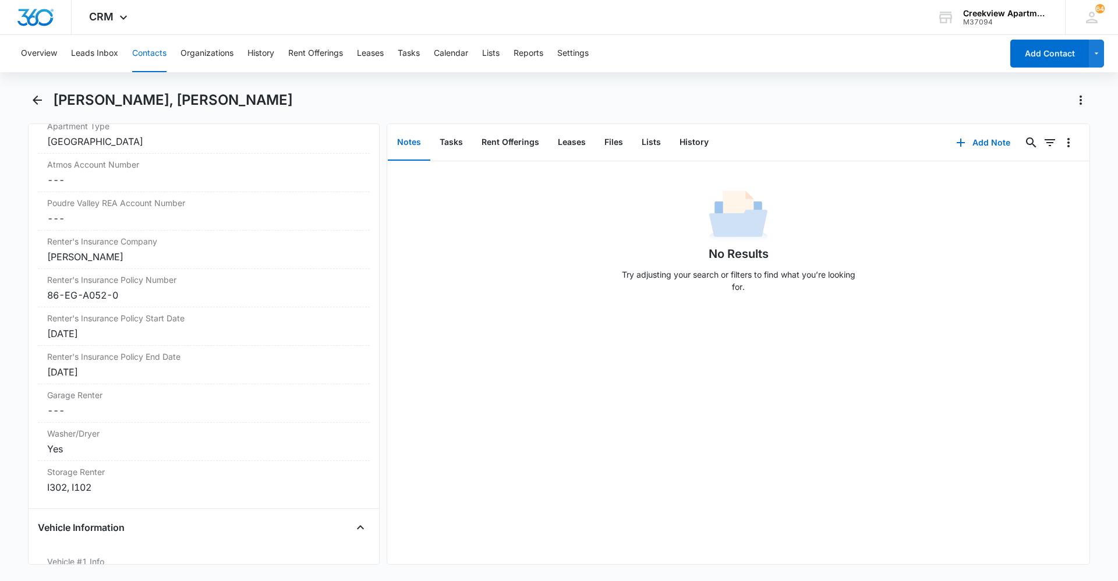
click at [23, 100] on main "Bonnie Jensen, Ethan Ellingson Remove BJ Bonnie Jensen, Ethan Ellingson Contact…" at bounding box center [559, 335] width 1118 height 488
click at [37, 100] on icon "Back" at bounding box center [37, 99] width 9 height 9
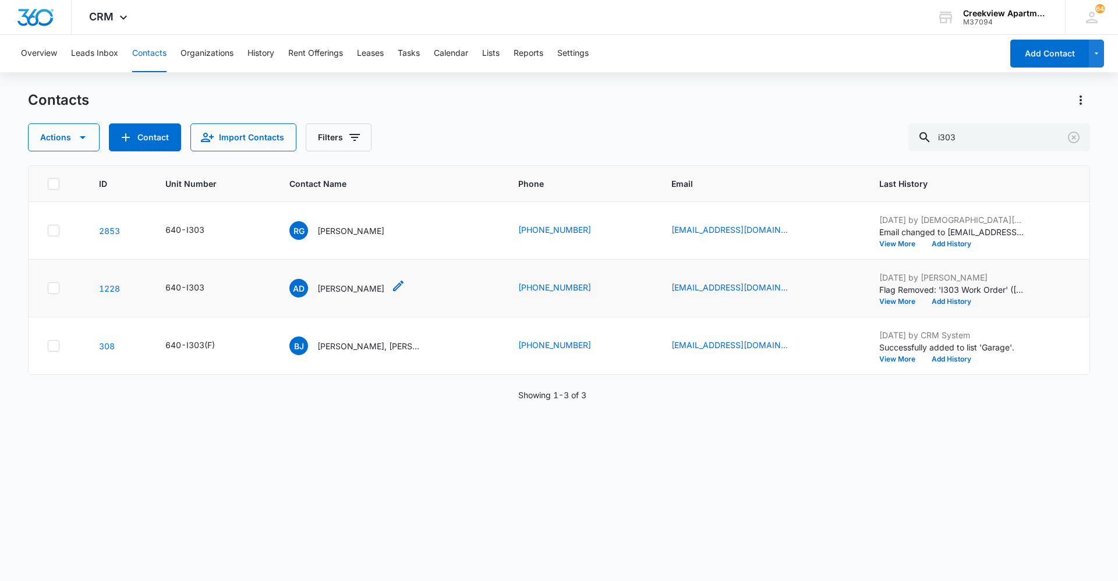
click at [348, 286] on p "[PERSON_NAME]" at bounding box center [350, 288] width 67 height 12
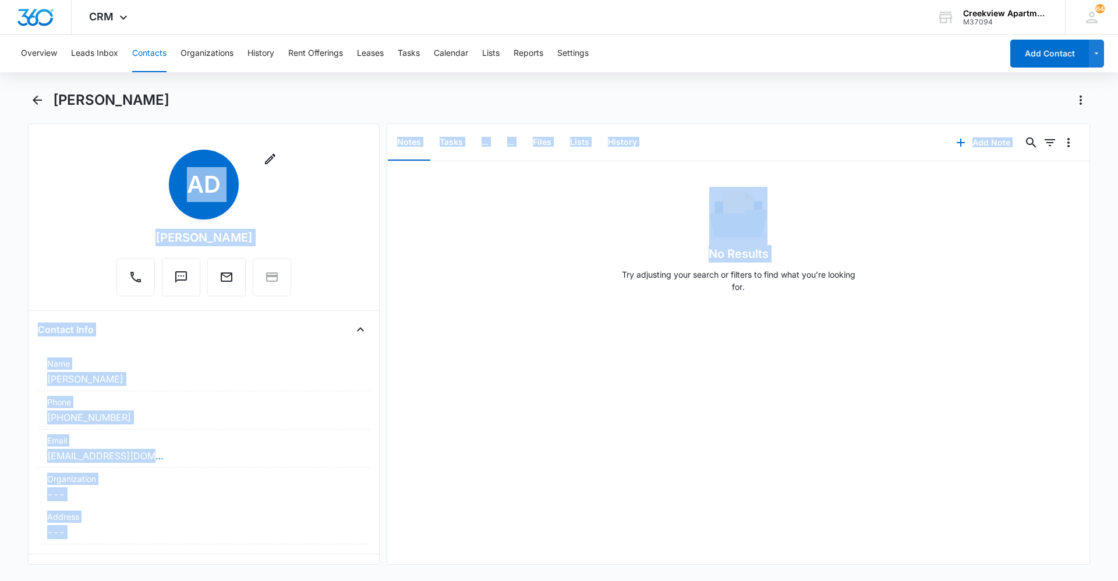
drag, startPoint x: 380, startPoint y: 167, endPoint x: 388, endPoint y: 195, distance: 29.1
click at [388, 195] on div "Remove AD Aissata Diallo Contact Info Name Cancel Save Changes Aissata Diallo P…" at bounding box center [559, 343] width 1062 height 441
drag, startPoint x: 388, startPoint y: 195, endPoint x: 514, endPoint y: 243, distance: 134.2
click at [514, 243] on div "No Results Try adjusting your search or filters to find what you’re looking for." at bounding box center [738, 244] width 702 height 115
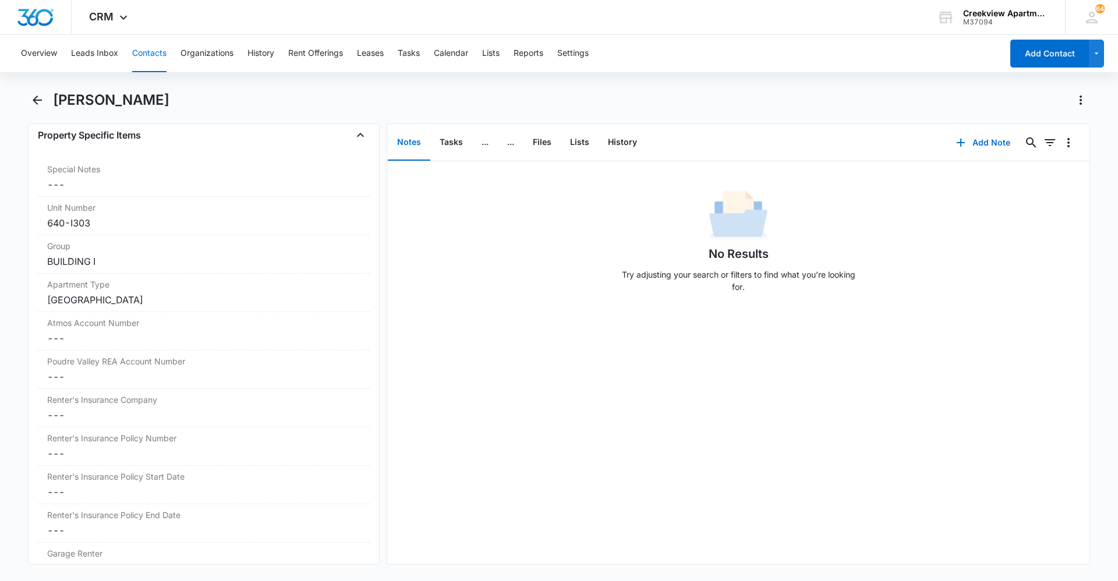
scroll to position [1303, 0]
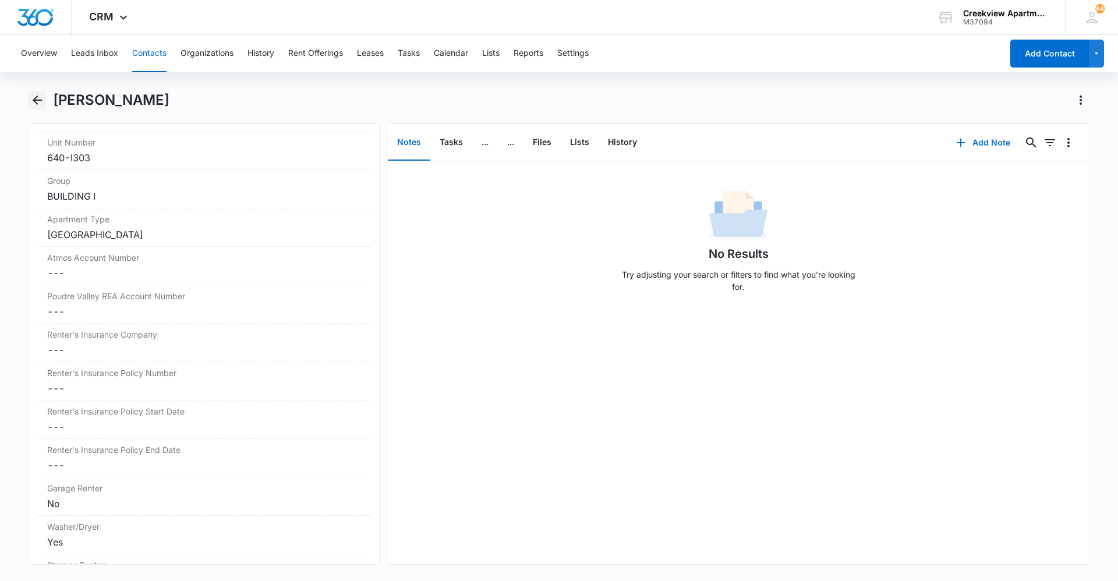
click at [41, 97] on icon "Back" at bounding box center [37, 100] width 14 height 14
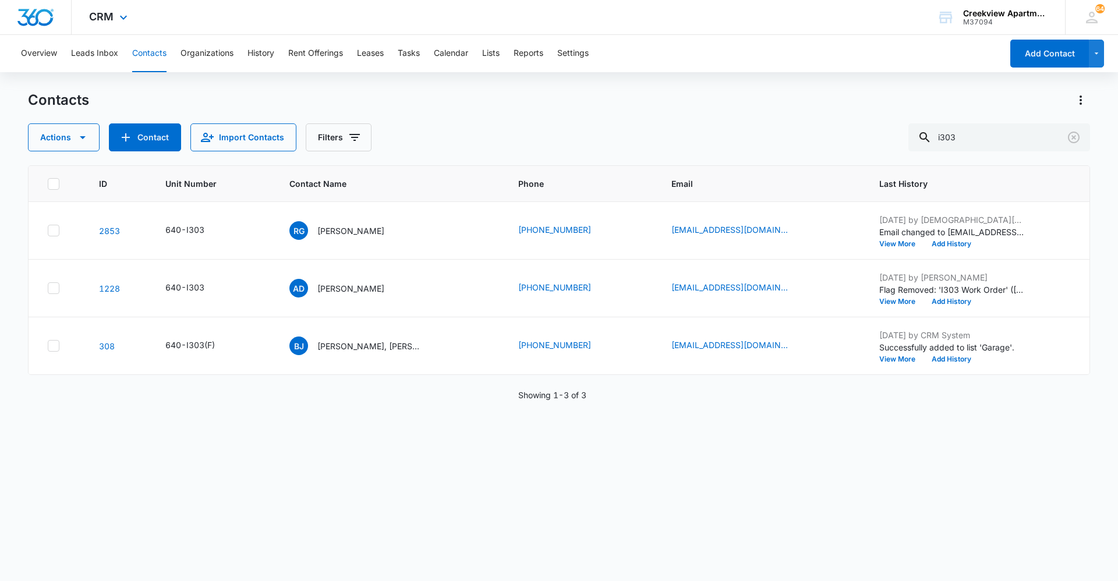
drag, startPoint x: 231, startPoint y: 423, endPoint x: 351, endPoint y: 33, distance: 408.7
click at [231, 423] on div "ID Unit Number Contact Name Phone Email Last History 2853 640-I303 RG [PERSON_N…" at bounding box center [559, 365] width 1062 height 401
click at [424, 56] on div "Overview Leads Inbox Contacts Organizations History Rent Offerings Leases Tasks…" at bounding box center [508, 53] width 988 height 37
click at [420, 56] on button "Tasks" at bounding box center [409, 53] width 22 height 37
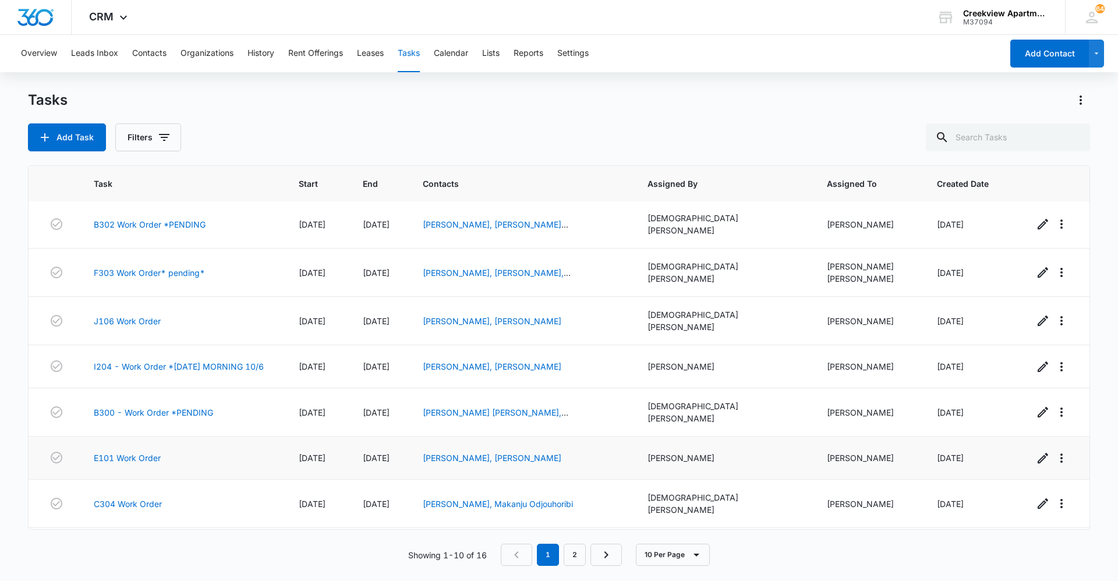
scroll to position [114, 0]
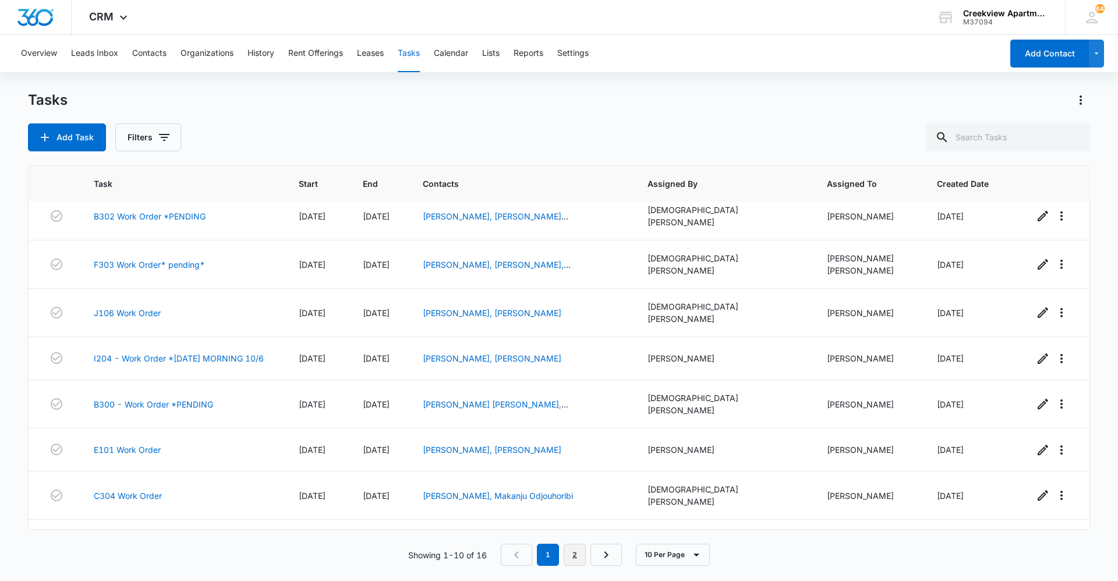
click at [585, 548] on link "2" at bounding box center [575, 555] width 22 height 22
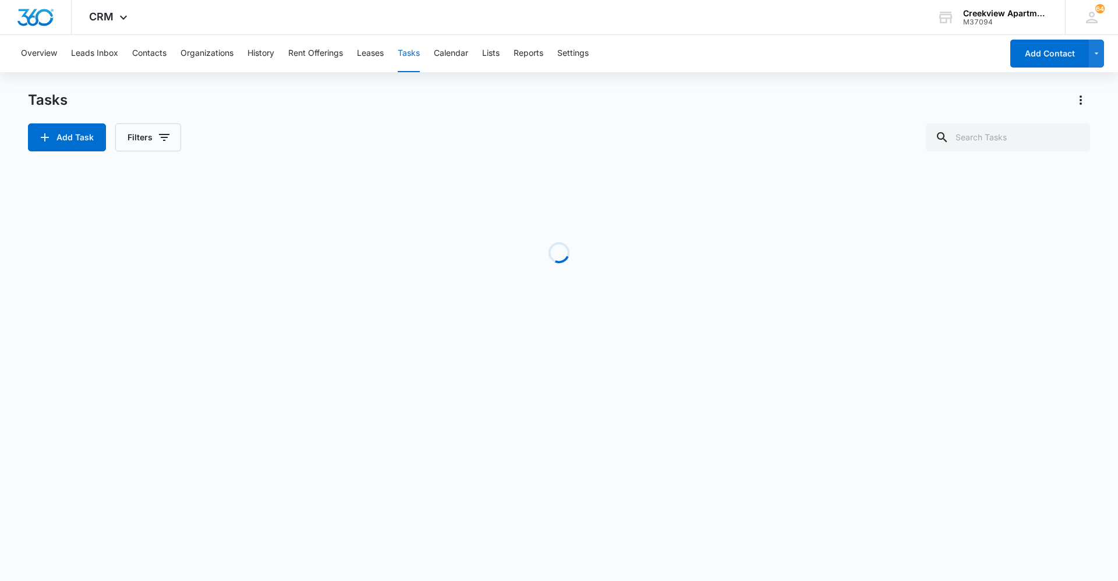
scroll to position [0, 0]
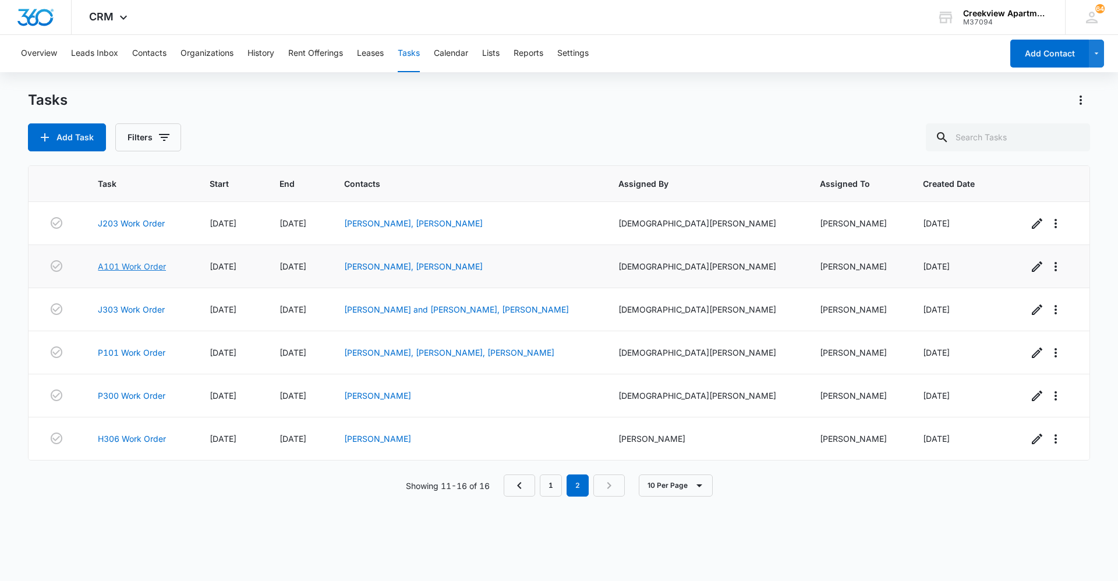
click at [165, 269] on link "A101 Work Order" at bounding box center [132, 266] width 68 height 12
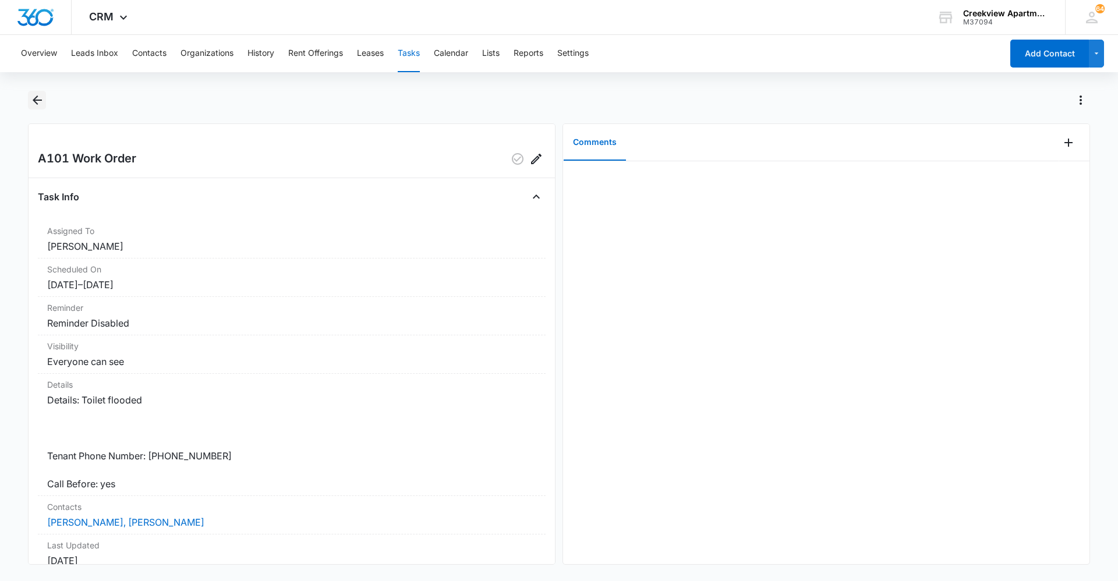
click at [37, 97] on icon "Back" at bounding box center [37, 99] width 9 height 9
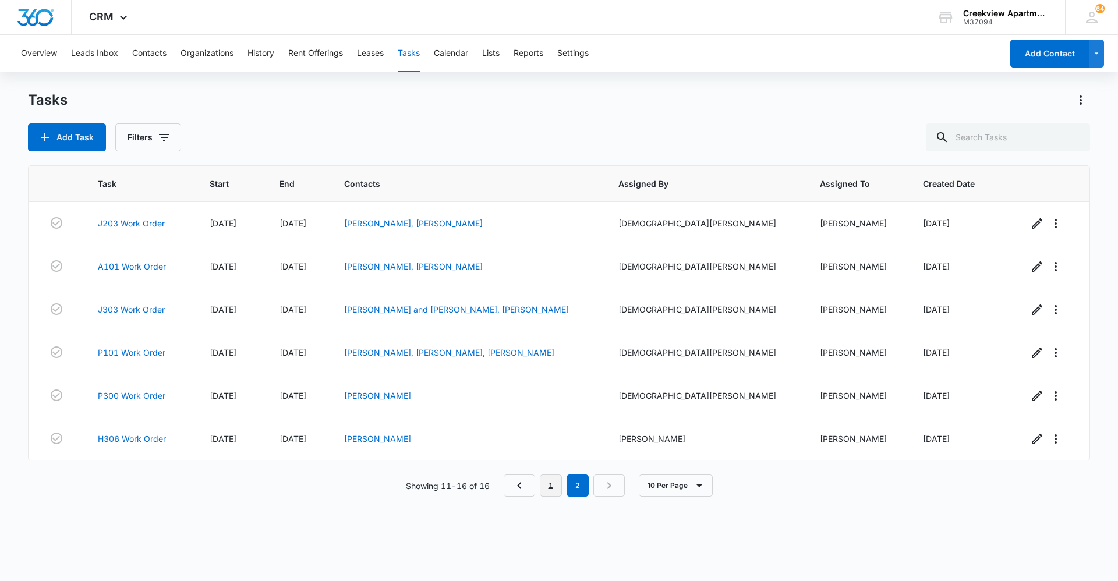
click at [550, 484] on link "1" at bounding box center [551, 486] width 22 height 22
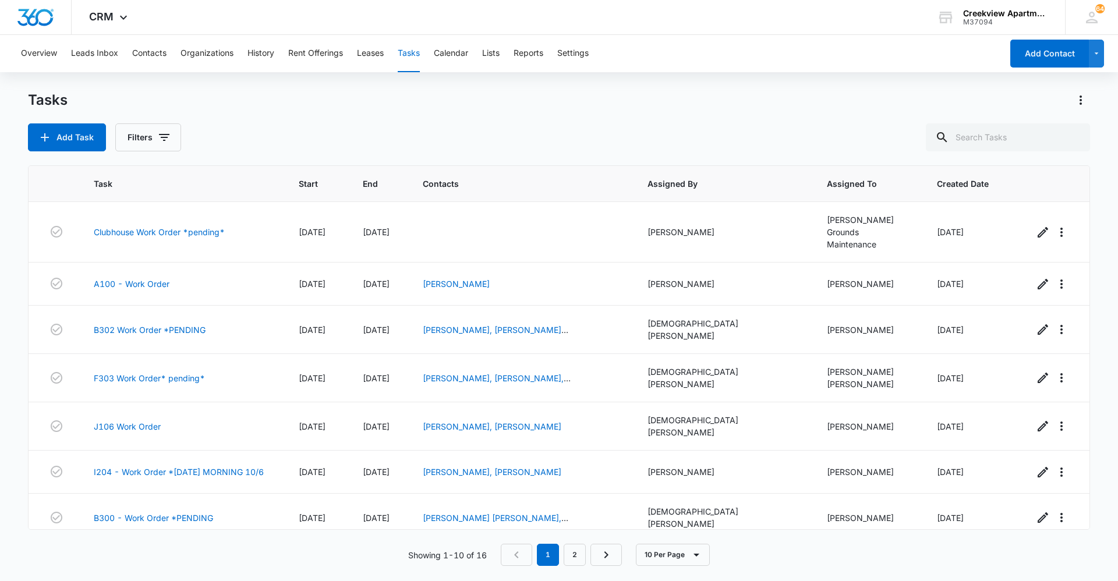
click at [326, 119] on div "Tasks Add Task Filters" at bounding box center [559, 121] width 1062 height 61
click at [286, 537] on div "Task Start End Contacts Assigned By Assigned To Created Date Clubhouse Work Ord…" at bounding box center [559, 365] width 1062 height 401
click at [136, 49] on button "Contacts" at bounding box center [149, 53] width 34 height 37
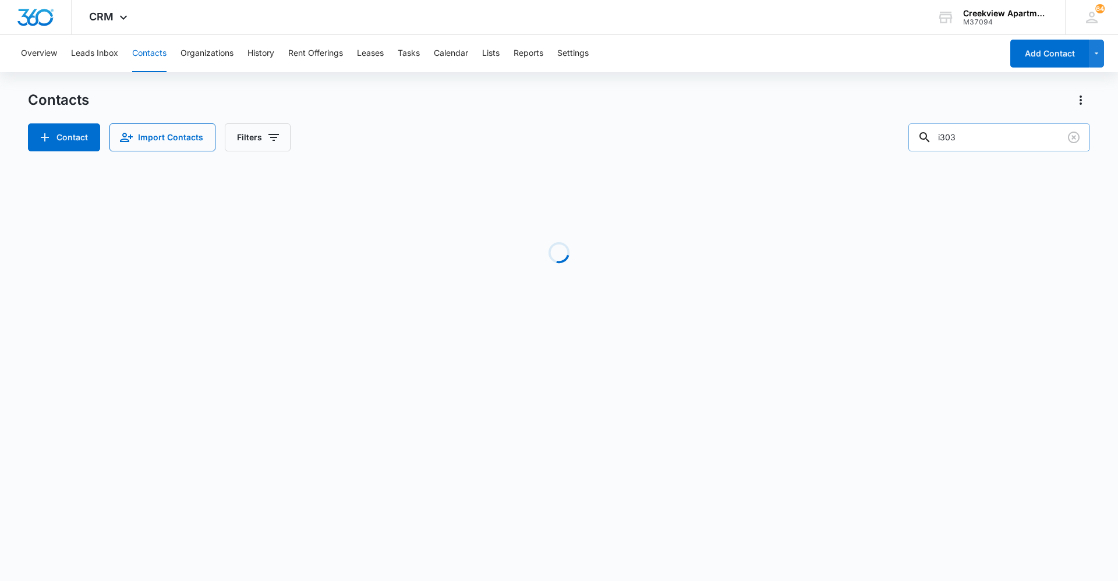
drag, startPoint x: 953, startPoint y: 144, endPoint x: 922, endPoint y: 147, distance: 31.1
click at [922, 147] on input "i303" at bounding box center [999, 137] width 182 height 28
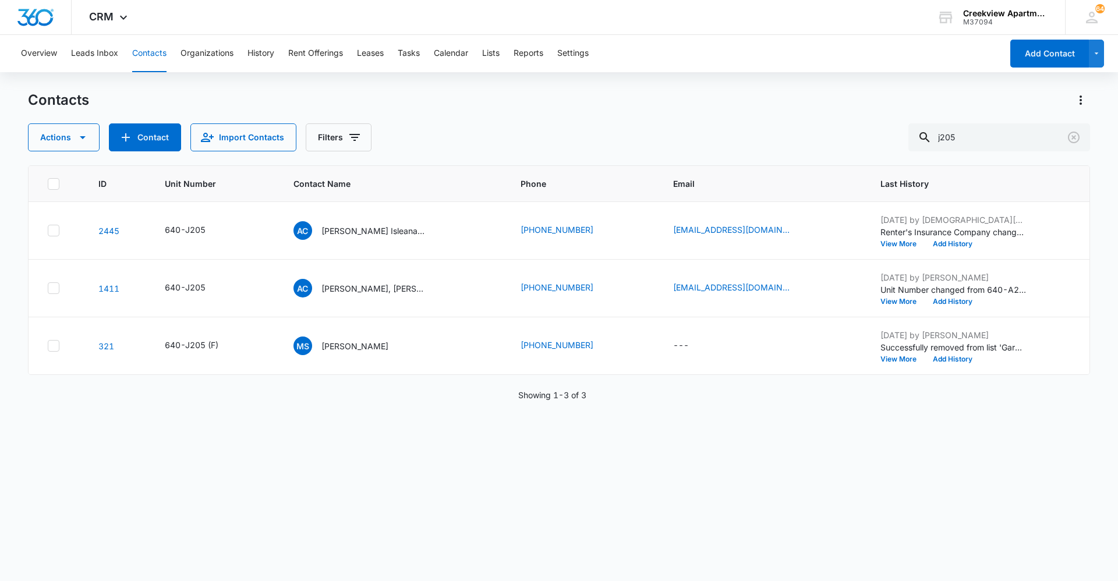
click at [139, 48] on button "Contacts" at bounding box center [149, 53] width 34 height 37
drag, startPoint x: 957, startPoint y: 133, endPoint x: 898, endPoint y: 129, distance: 59.5
click at [898, 129] on div "Actions Contact Import Contacts Filters j205" at bounding box center [559, 137] width 1062 height 28
click at [982, 137] on input "j205" at bounding box center [999, 137] width 182 height 28
drag, startPoint x: 993, startPoint y: 141, endPoint x: 901, endPoint y: 142, distance: 91.4
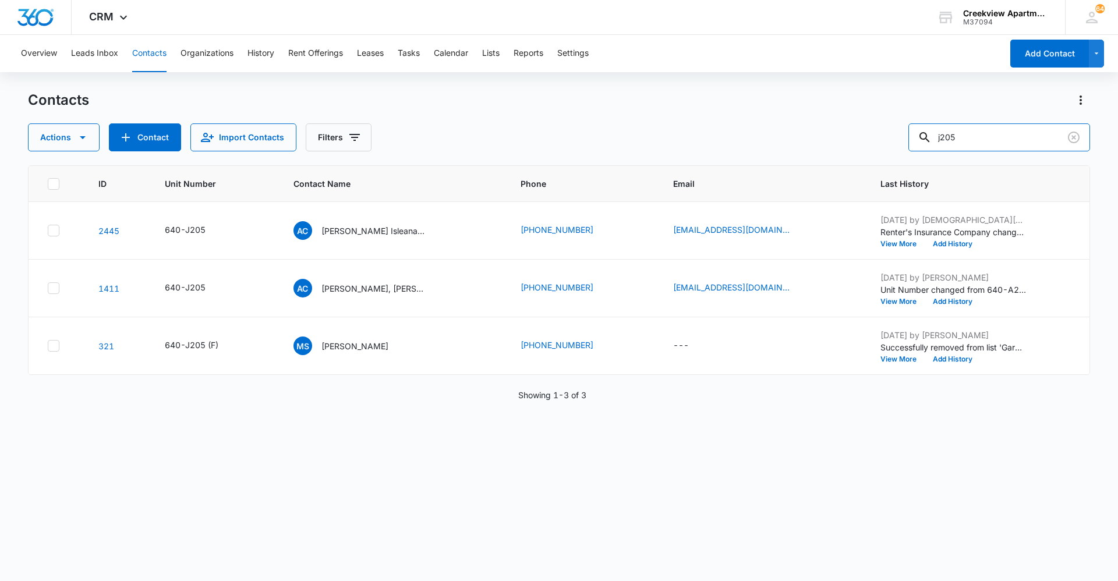
click at [901, 142] on div "Actions Contact Import Contacts Filters j205" at bounding box center [559, 137] width 1062 height 28
type input "p300"
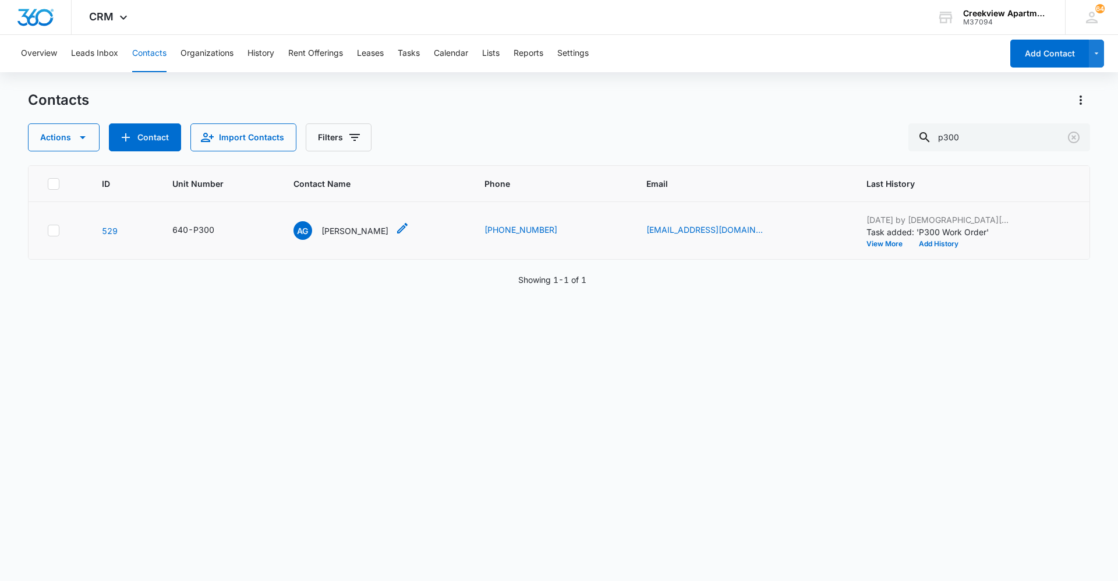
click at [380, 228] on p "[PERSON_NAME]" at bounding box center [354, 231] width 67 height 12
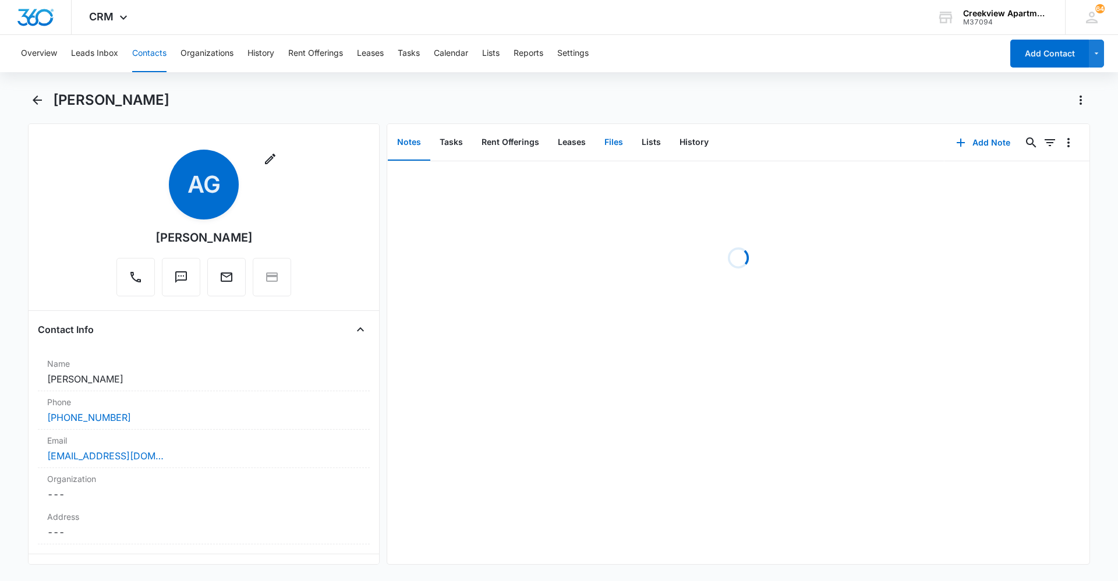
drag, startPoint x: 617, startPoint y: 152, endPoint x: 800, endPoint y: 151, distance: 183.4
click at [616, 152] on button "Files" at bounding box center [613, 143] width 37 height 36
click at [997, 148] on icon "button" at bounding box center [1003, 143] width 14 height 14
click at [1013, 174] on button "Upload Files" at bounding box center [1014, 179] width 89 height 17
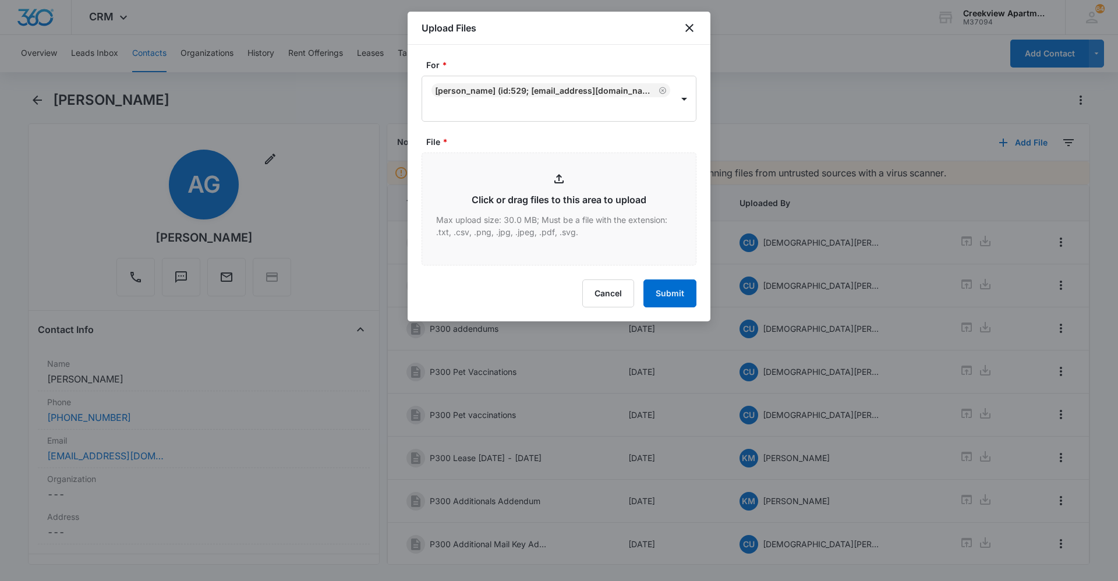
type input "C:\fakepath\P300 Insurance.pdf"
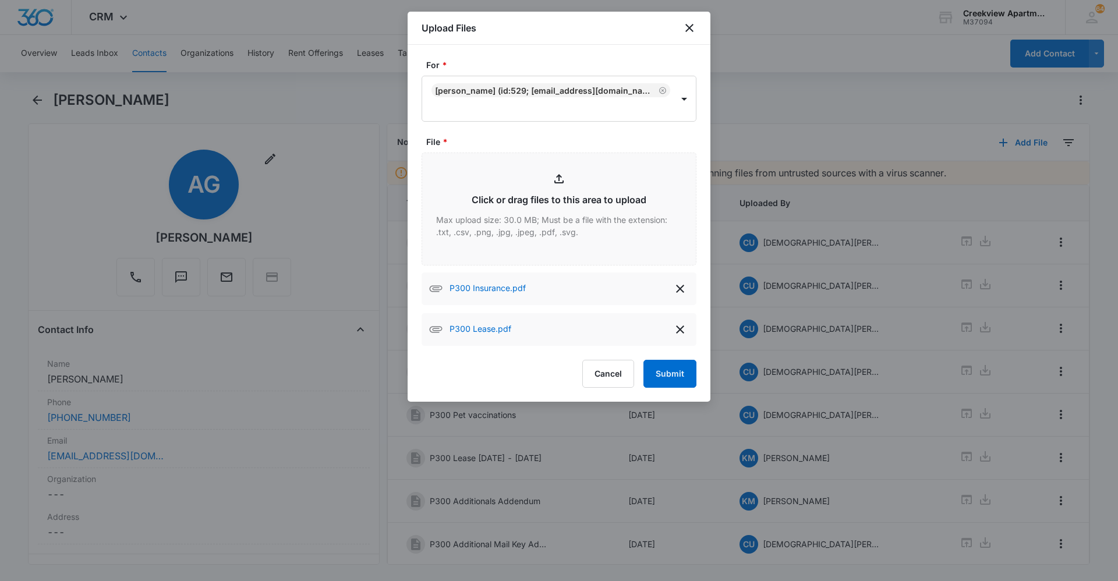
click at [665, 357] on form "For * Allen Gunder (ID:529; chiliwulf@gmail.com; 9703977414) File * Click or dr…" at bounding box center [559, 223] width 275 height 329
click at [670, 366] on button "Submit" at bounding box center [669, 374] width 53 height 28
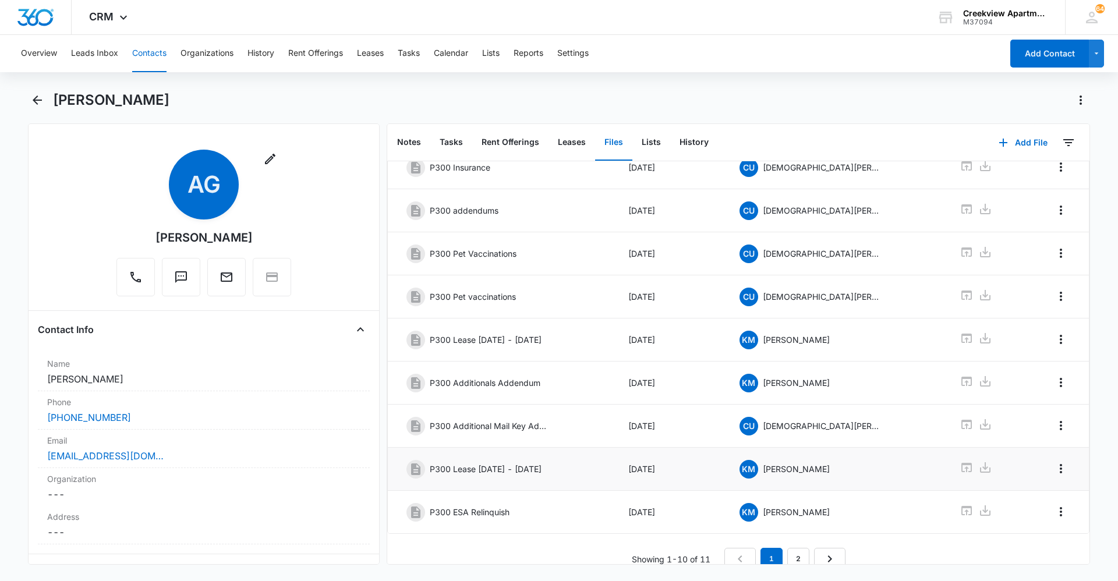
scroll to position [133, 0]
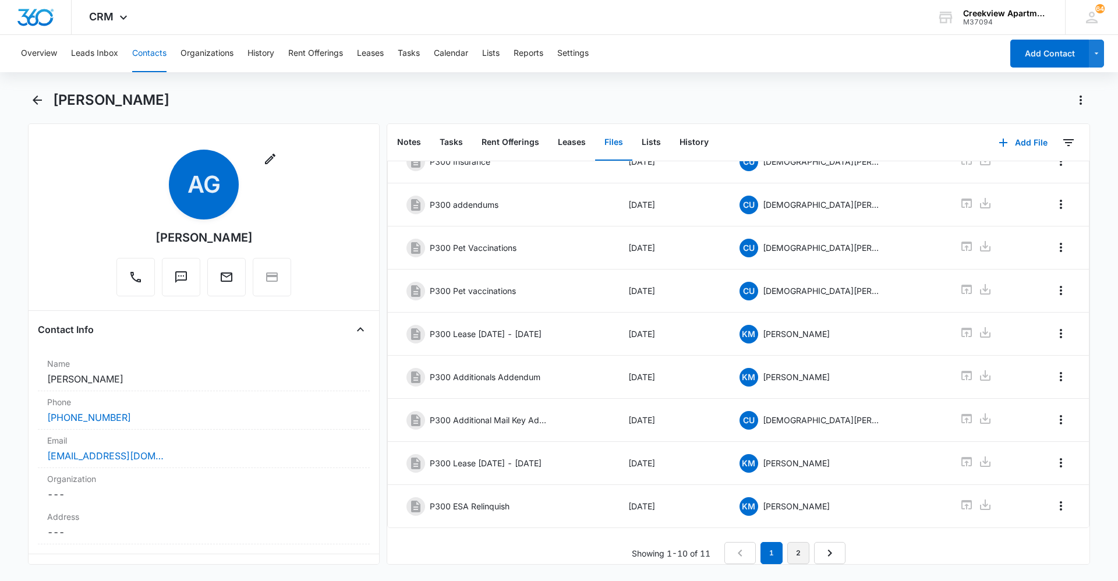
click at [808, 542] on nav "1 2" at bounding box center [784, 553] width 121 height 22
click at [794, 542] on link "2" at bounding box center [798, 553] width 22 height 22
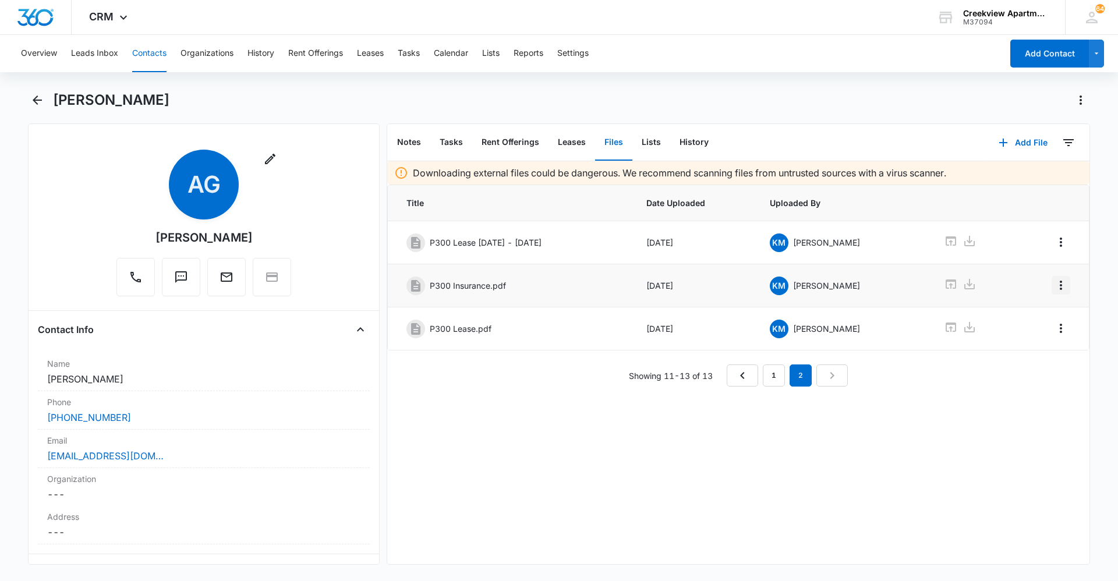
click at [1055, 282] on icon "Overflow Menu" at bounding box center [1061, 285] width 14 height 14
click at [1041, 312] on button "Edit" at bounding box center [1028, 317] width 66 height 17
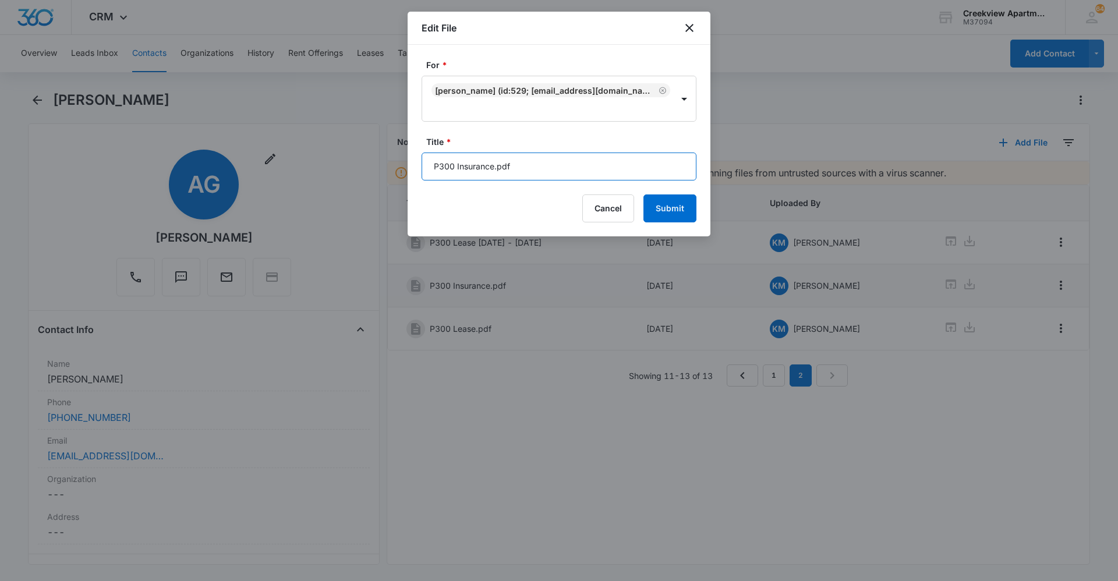
click at [605, 159] on input "P300 Insurance.pdf" at bounding box center [559, 167] width 275 height 28
type input "P300 Insurance"
click at [669, 206] on button "Submit" at bounding box center [669, 208] width 53 height 28
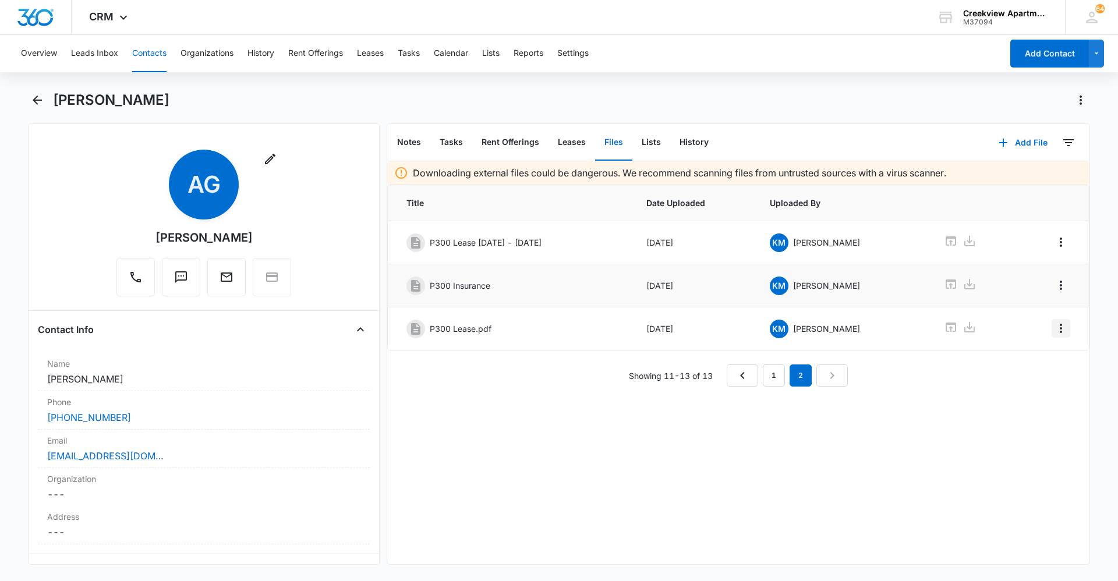
click at [1060, 332] on icon "Overflow Menu" at bounding box center [1061, 328] width 2 height 9
click at [1051, 355] on button "Edit" at bounding box center [1028, 360] width 66 height 17
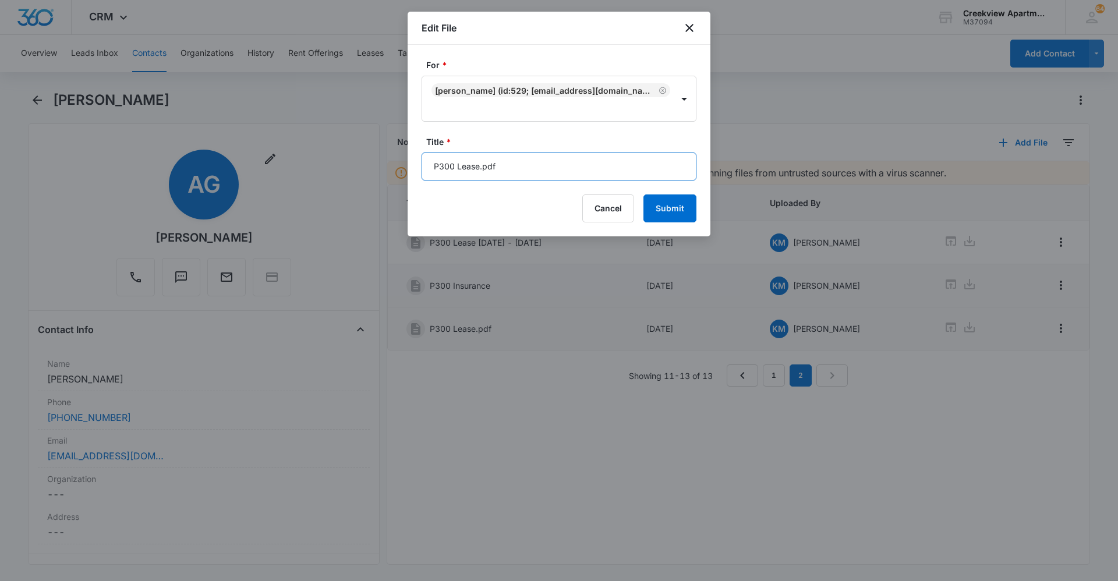
click at [584, 172] on input "P300 Lease.pdf" at bounding box center [559, 167] width 275 height 28
type input "P300 Lease 11/1/25 - 10/31/26"
click at [643, 194] on button "Submit" at bounding box center [669, 208] width 53 height 28
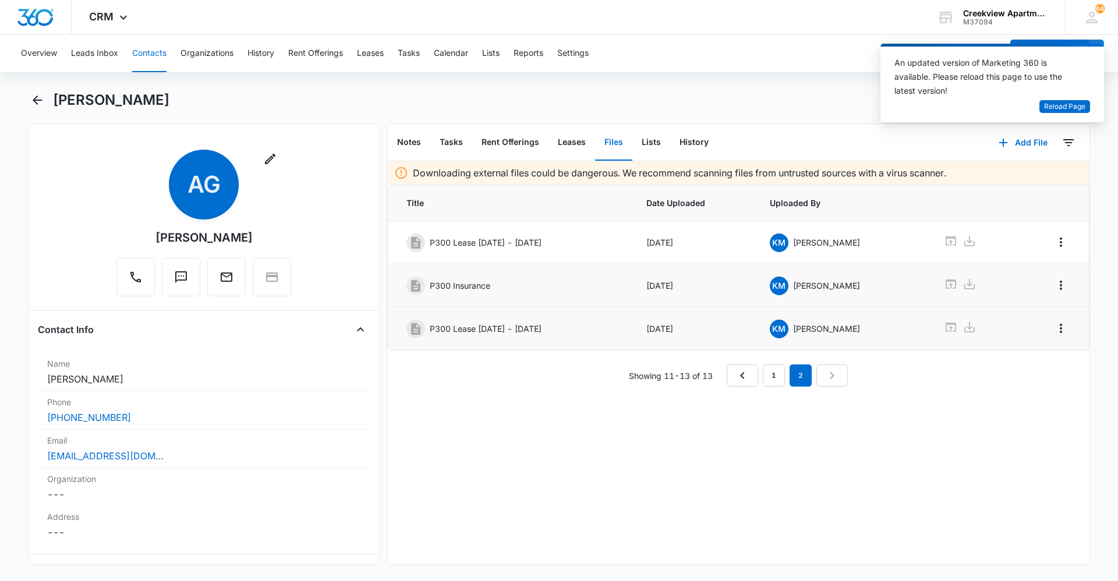
click at [159, 52] on button "Contacts" at bounding box center [149, 53] width 34 height 37
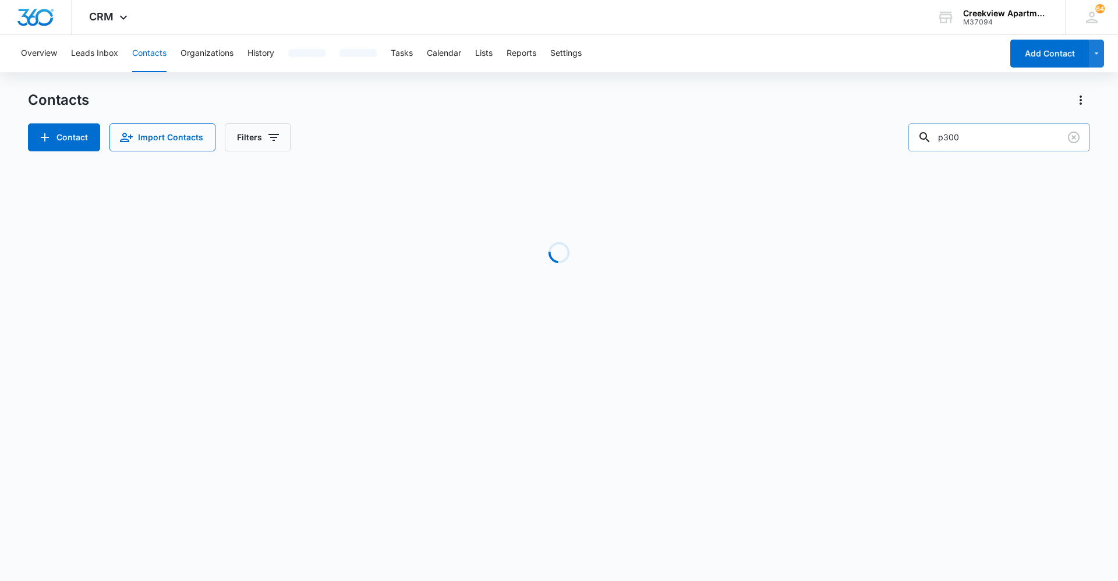
drag, startPoint x: 975, startPoint y: 140, endPoint x: 924, endPoint y: 148, distance: 51.9
click at [924, 148] on input "p300" at bounding box center [999, 137] width 182 height 28
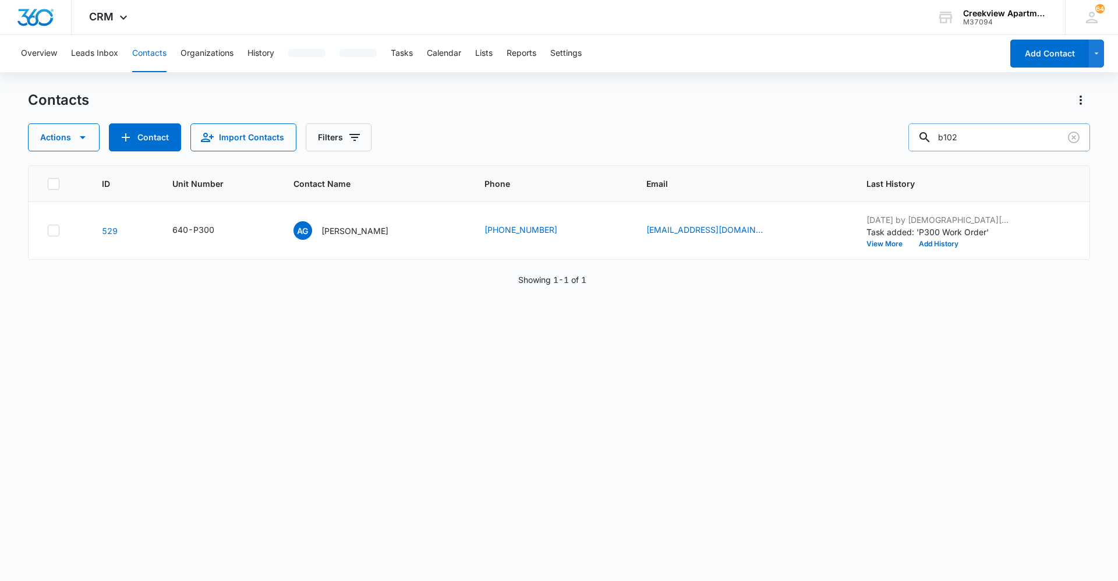
type input "b102"
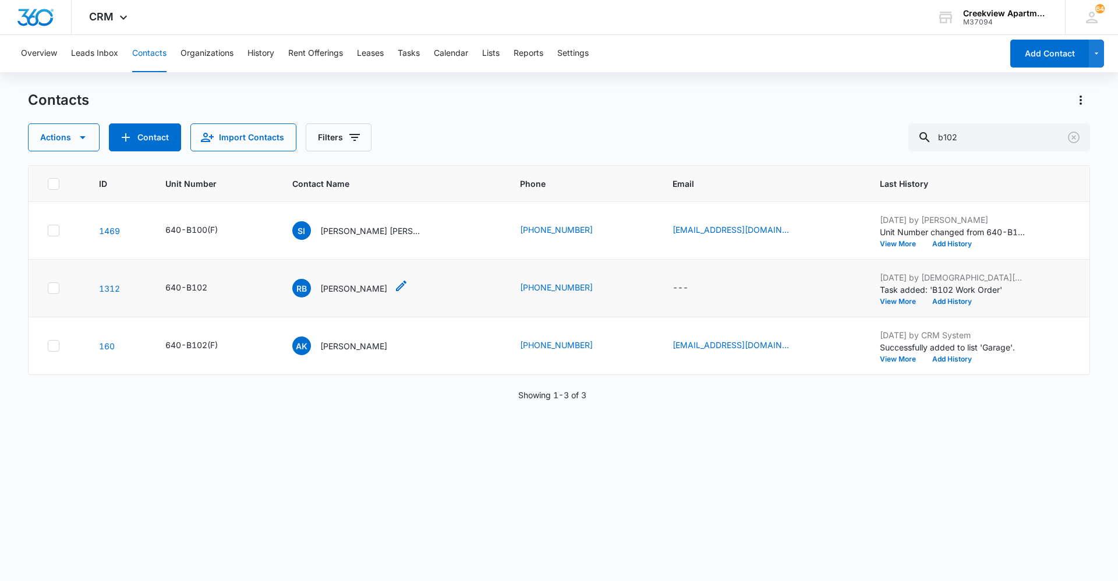
click at [379, 293] on p "[PERSON_NAME]" at bounding box center [353, 288] width 67 height 12
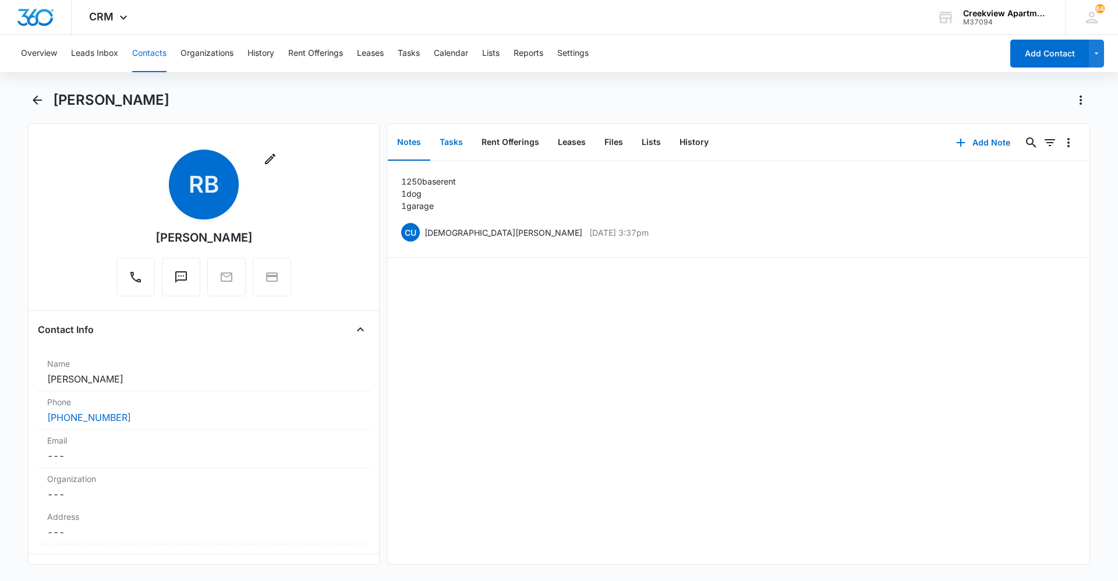
click at [440, 149] on button "Tasks" at bounding box center [451, 143] width 42 height 36
click at [415, 150] on button "Notes" at bounding box center [409, 143] width 43 height 36
click at [468, 412] on div "1250 base rent 1 dog 1 garage CU [DEMOGRAPHIC_DATA][PERSON_NAME] [DATE] 3:37pm …" at bounding box center [738, 362] width 702 height 403
click at [148, 52] on button "Contacts" at bounding box center [149, 53] width 34 height 37
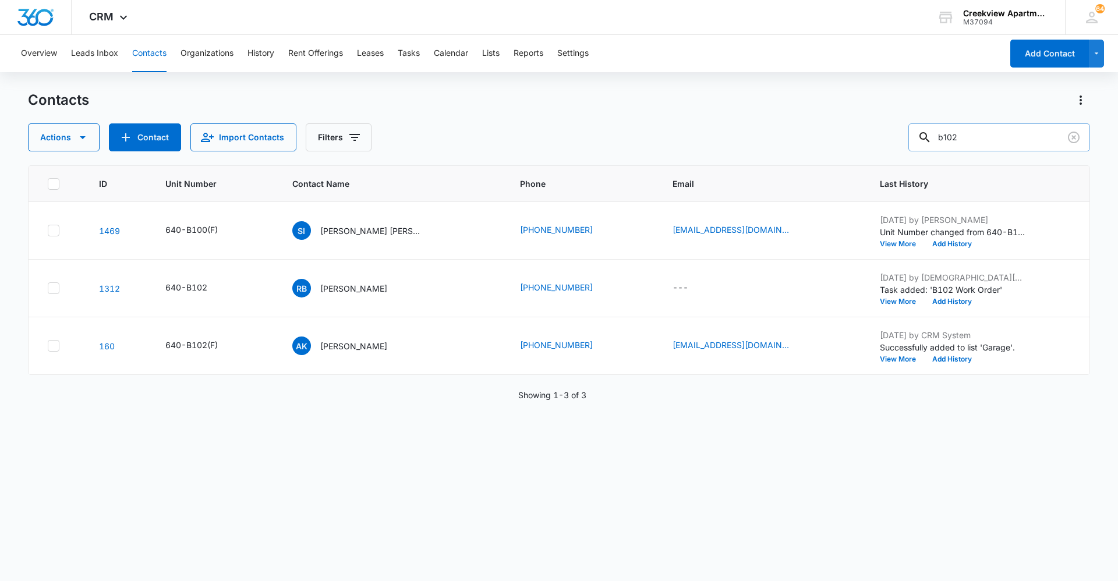
drag, startPoint x: 997, startPoint y: 139, endPoint x: 921, endPoint y: 141, distance: 75.7
click at [921, 141] on input "b102" at bounding box center [999, 137] width 182 height 28
type input "i303"
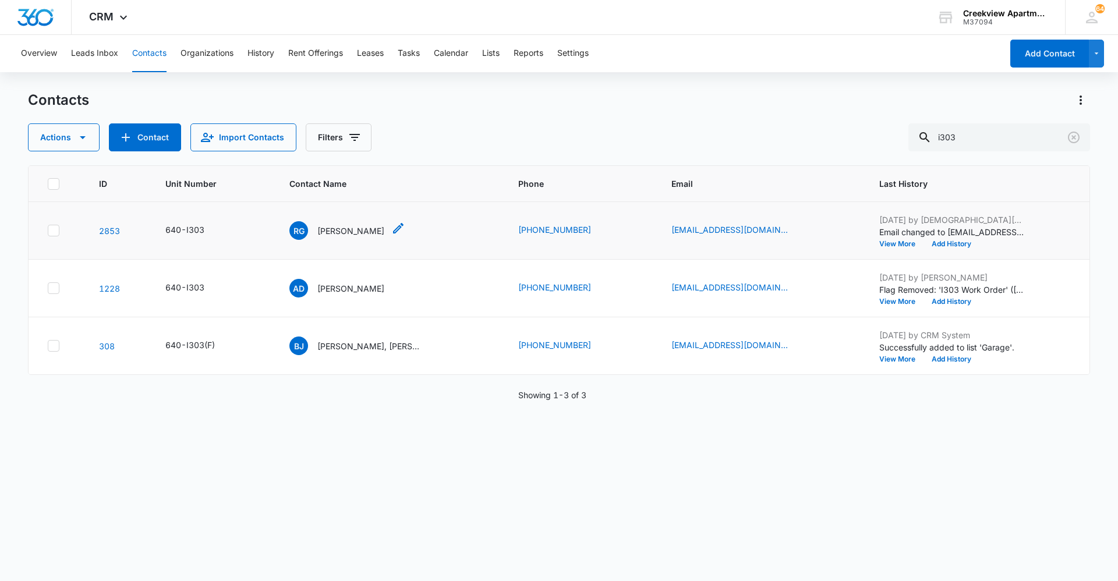
click at [366, 237] on div "RG [PERSON_NAME]" at bounding box center [336, 230] width 95 height 19
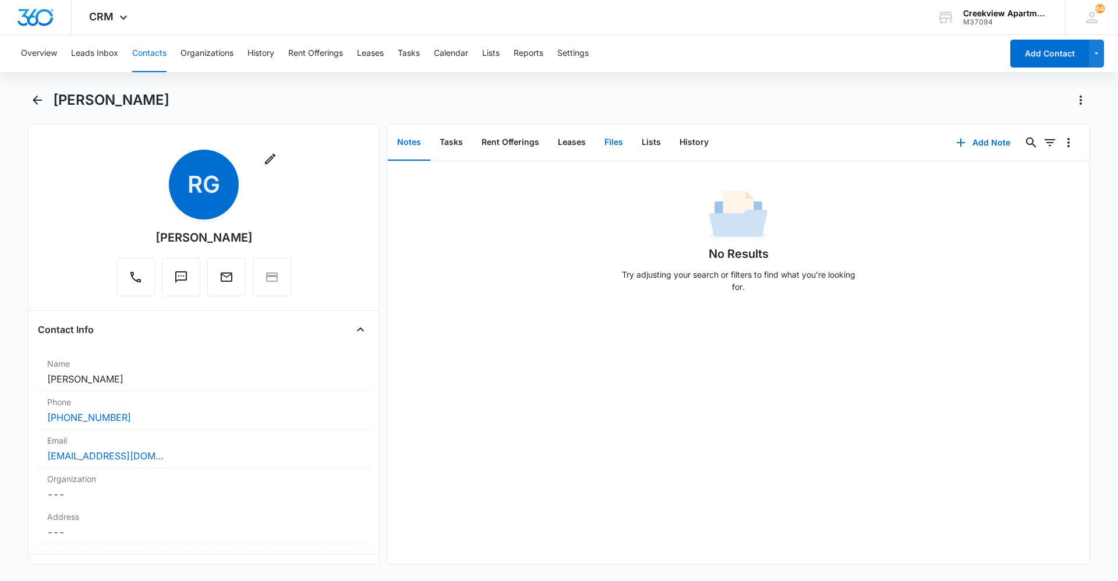
click at [615, 148] on button "Files" at bounding box center [613, 143] width 37 height 36
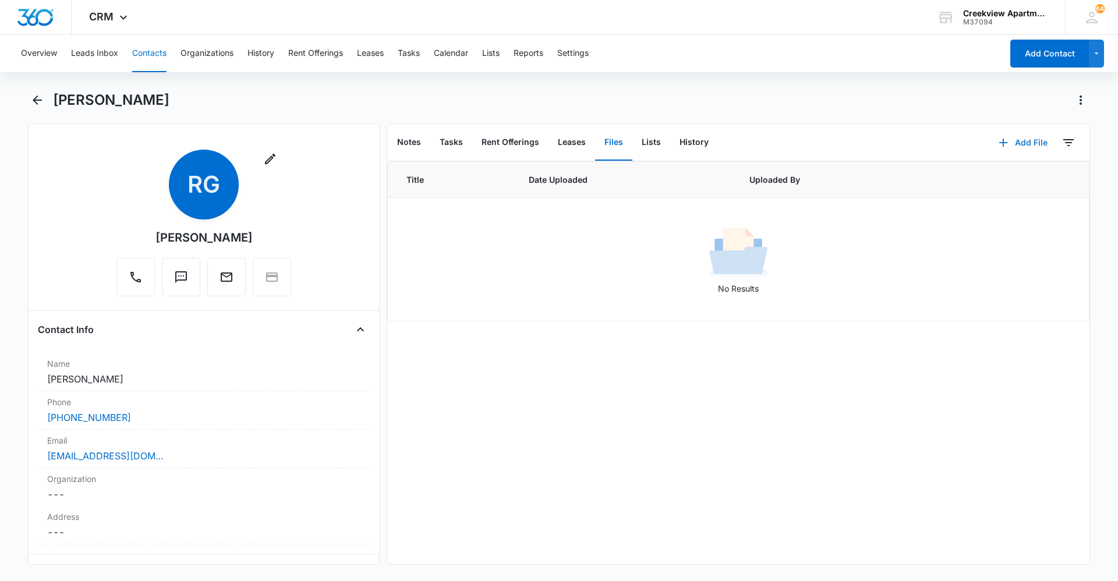
click at [1014, 146] on button "Add File" at bounding box center [1023, 143] width 72 height 28
click at [1015, 176] on div "Upload Files" at bounding box center [1007, 180] width 47 height 8
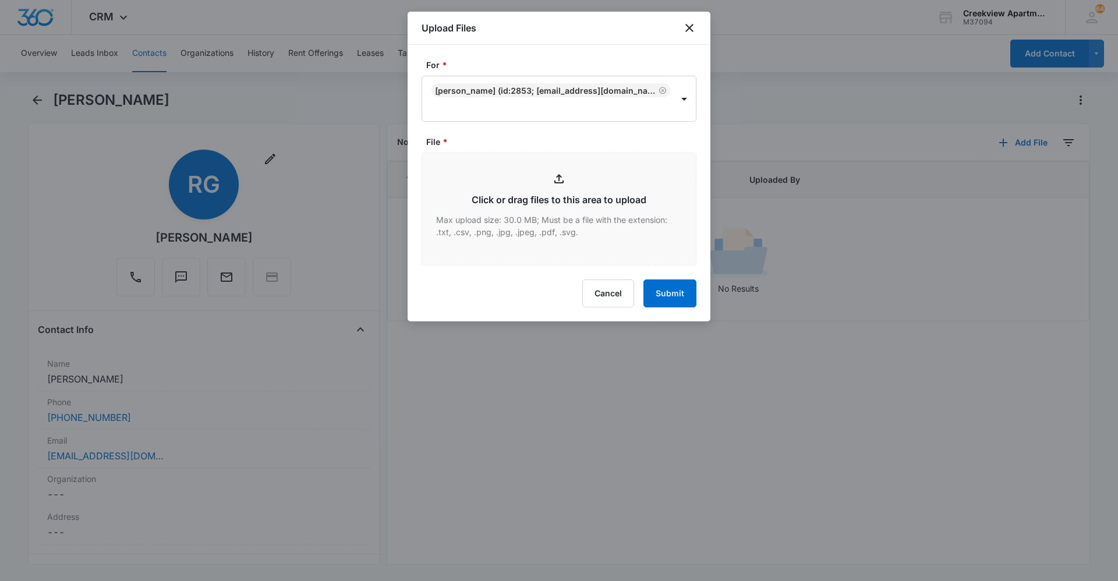
type input "C:\fakepath\I303 Lease.pdf"
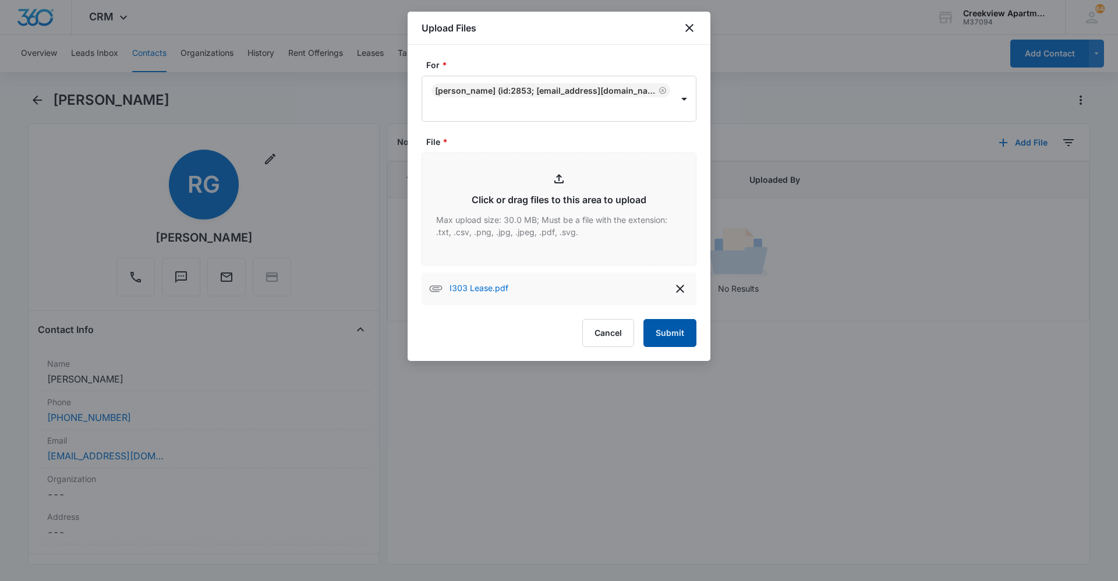
click at [682, 338] on button "Submit" at bounding box center [669, 333] width 53 height 28
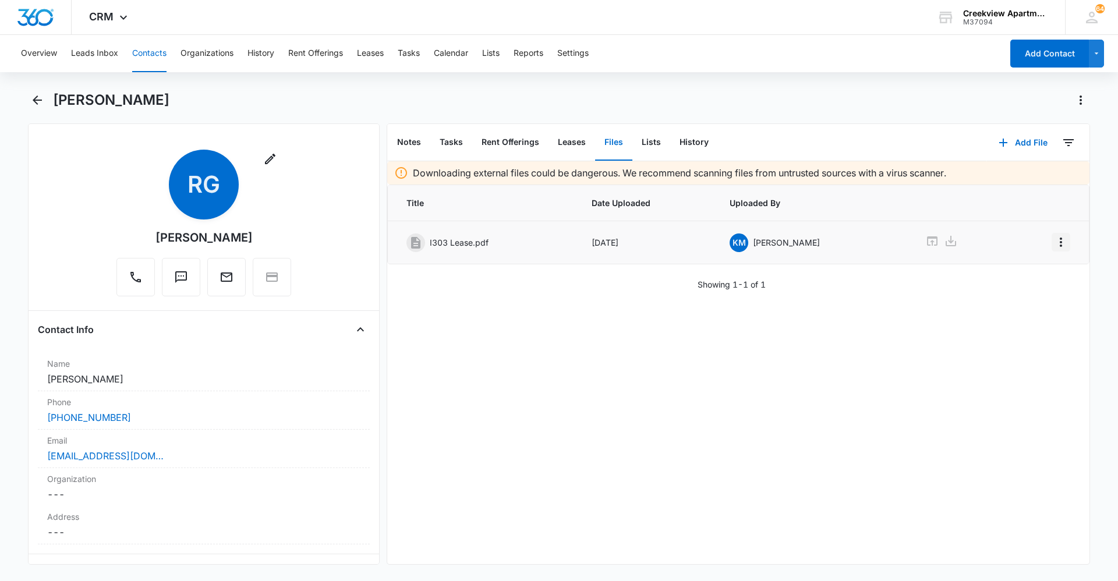
click at [1057, 246] on icon "Overflow Menu" at bounding box center [1061, 242] width 14 height 14
click at [1044, 273] on button "Edit" at bounding box center [1028, 274] width 66 height 17
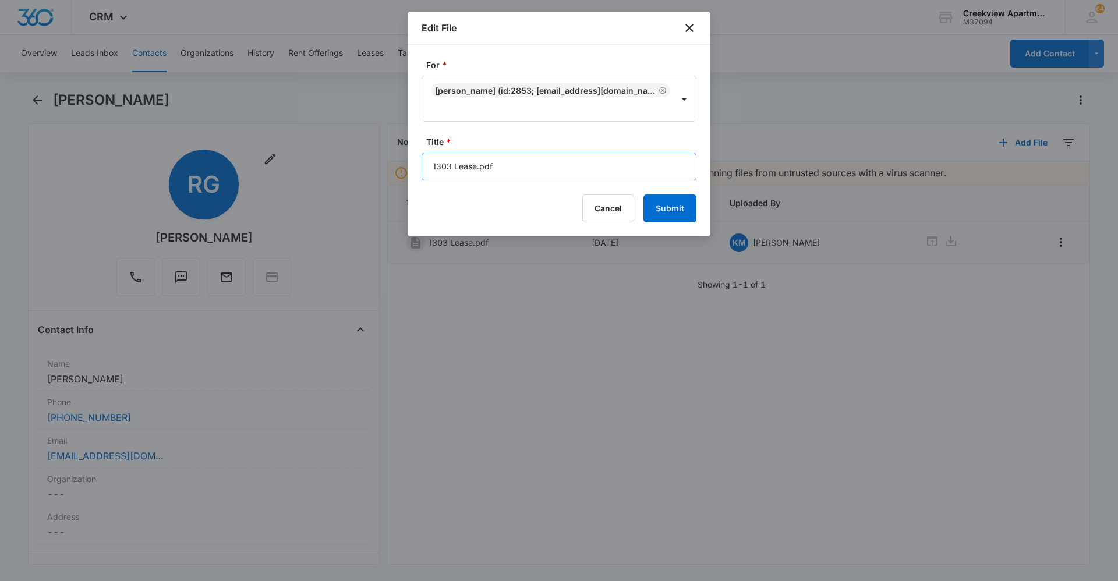
click at [585, 170] on input "I303 Lease.pdf" at bounding box center [559, 167] width 275 height 28
click at [500, 165] on input "I303 Lease" at bounding box center [559, 167] width 275 height 28
type input "I303 Lease [DATE] - [DATE]"
click at [664, 210] on button "Submit" at bounding box center [669, 208] width 53 height 28
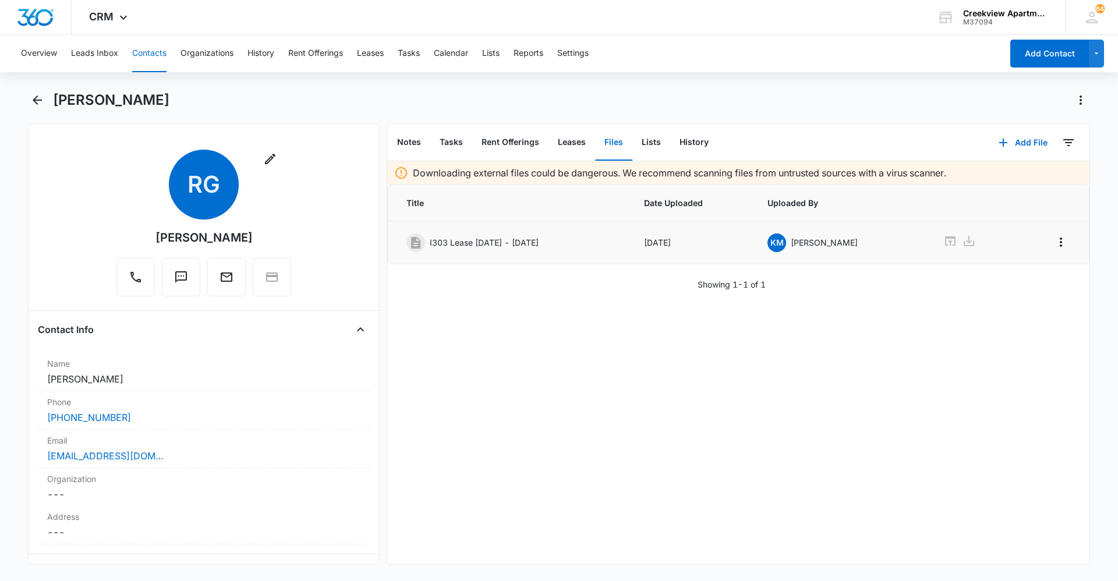
click at [148, 58] on button "Contacts" at bounding box center [149, 53] width 34 height 37
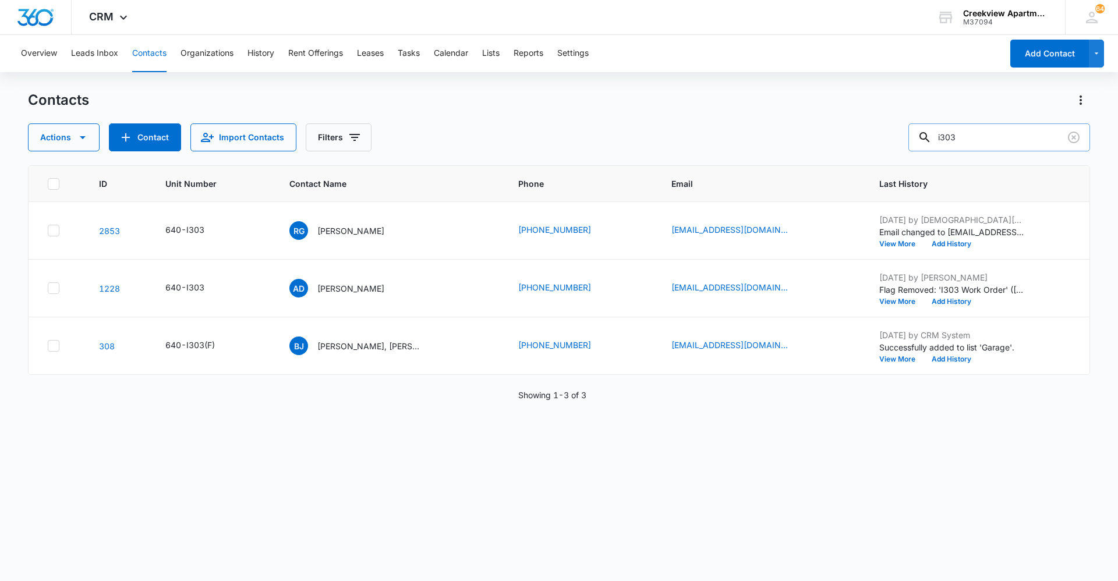
drag, startPoint x: 974, startPoint y: 137, endPoint x: 938, endPoint y: 141, distance: 36.3
click at [935, 142] on div "i303" at bounding box center [999, 137] width 182 height 28
type input "q103"
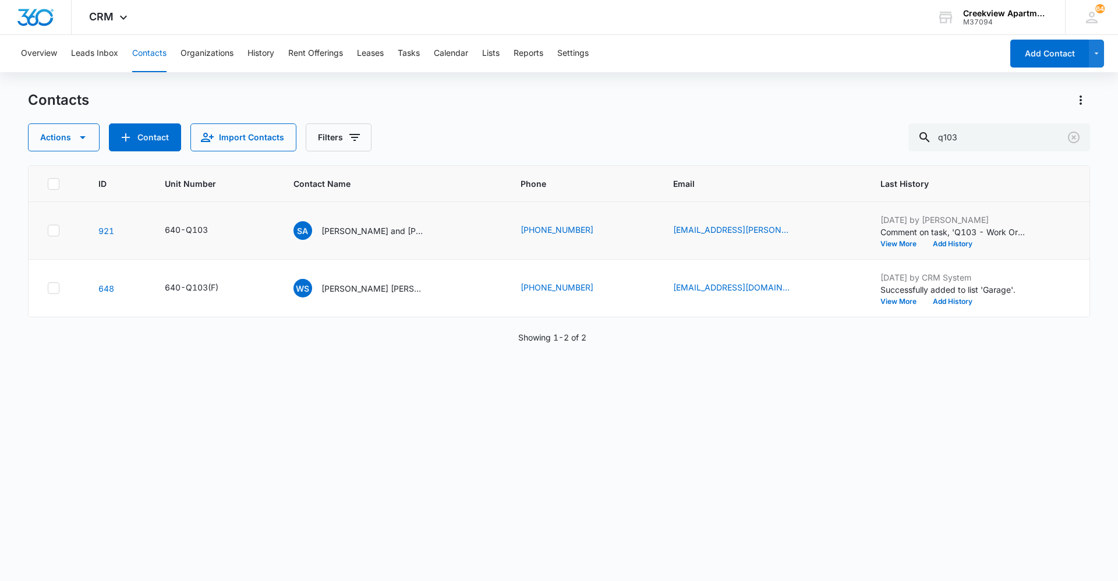
click at [351, 241] on td "[PERSON_NAME] and [PERSON_NAME]" at bounding box center [393, 231] width 228 height 58
click at [358, 232] on p "[PERSON_NAME] and [PERSON_NAME]" at bounding box center [373, 231] width 105 height 12
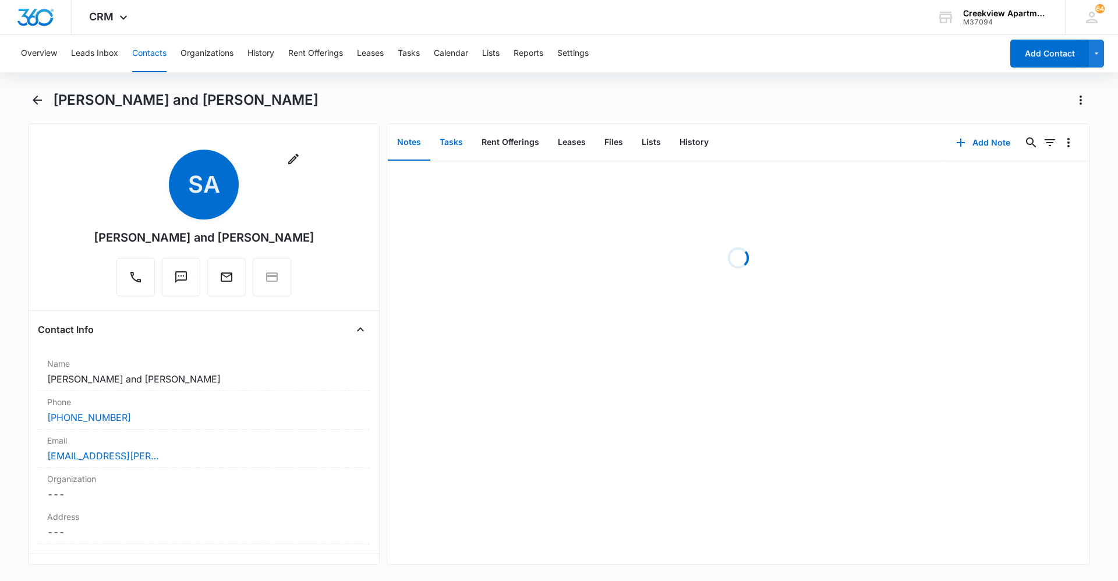
click at [460, 148] on button "Tasks" at bounding box center [451, 143] width 42 height 36
click at [603, 149] on button "Files" at bounding box center [613, 143] width 37 height 36
click at [1003, 147] on button "Add File" at bounding box center [1023, 143] width 72 height 28
click at [1013, 174] on button "Upload Files" at bounding box center [1014, 179] width 89 height 17
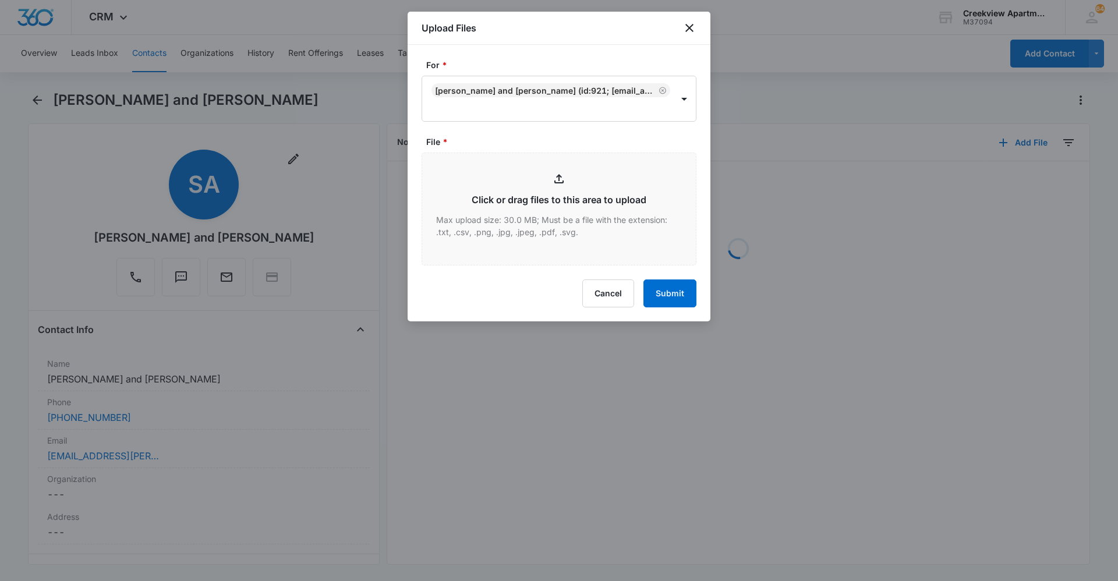
type input "C:\fakepath\Q103 Insurance.pdf"
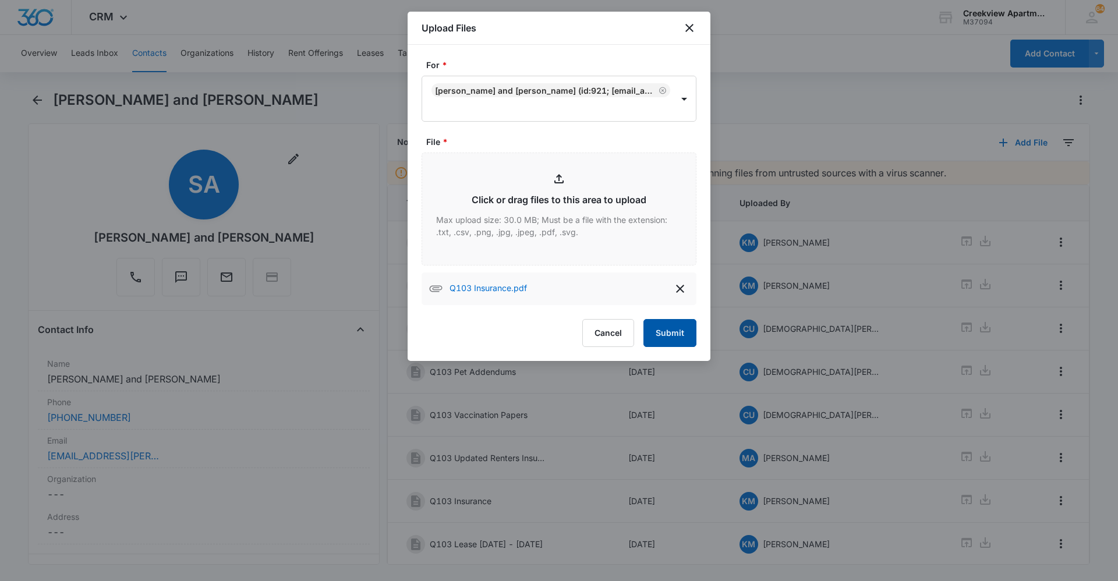
click at [661, 330] on button "Submit" at bounding box center [669, 333] width 53 height 28
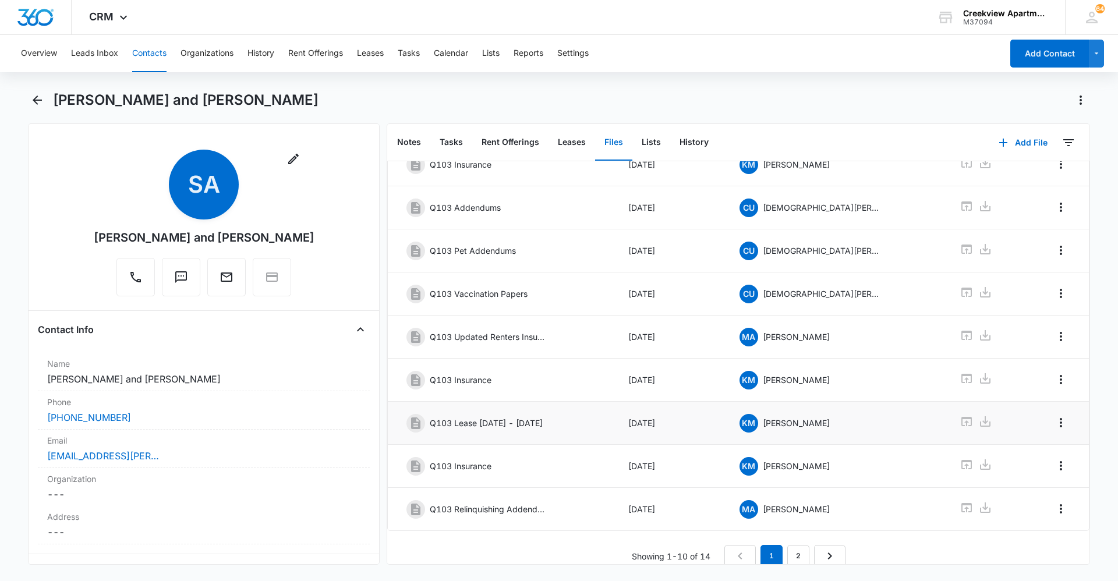
scroll to position [133, 0]
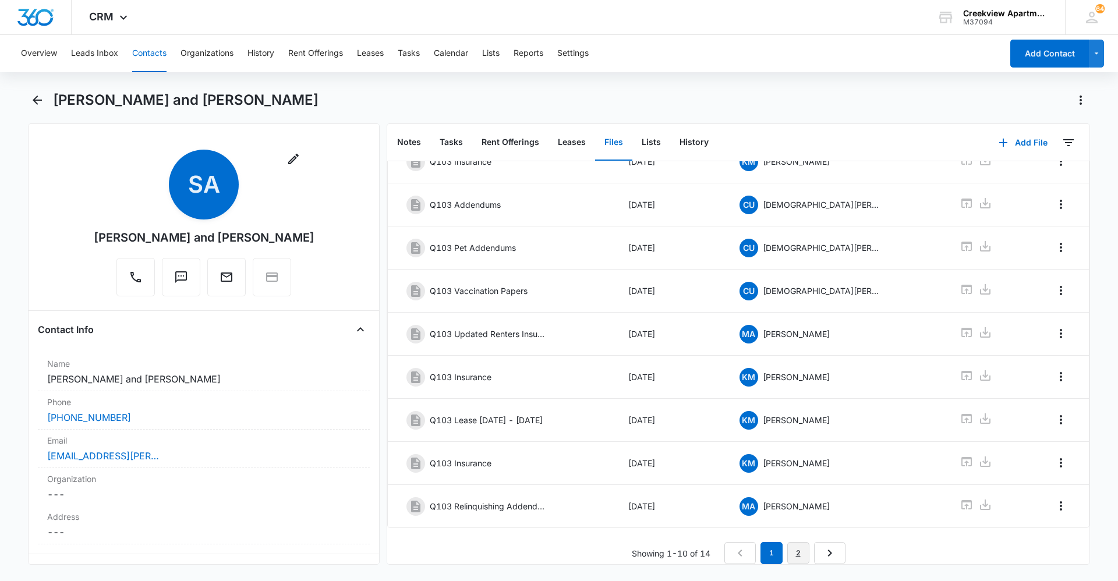
click at [801, 553] on link "2" at bounding box center [798, 553] width 22 height 22
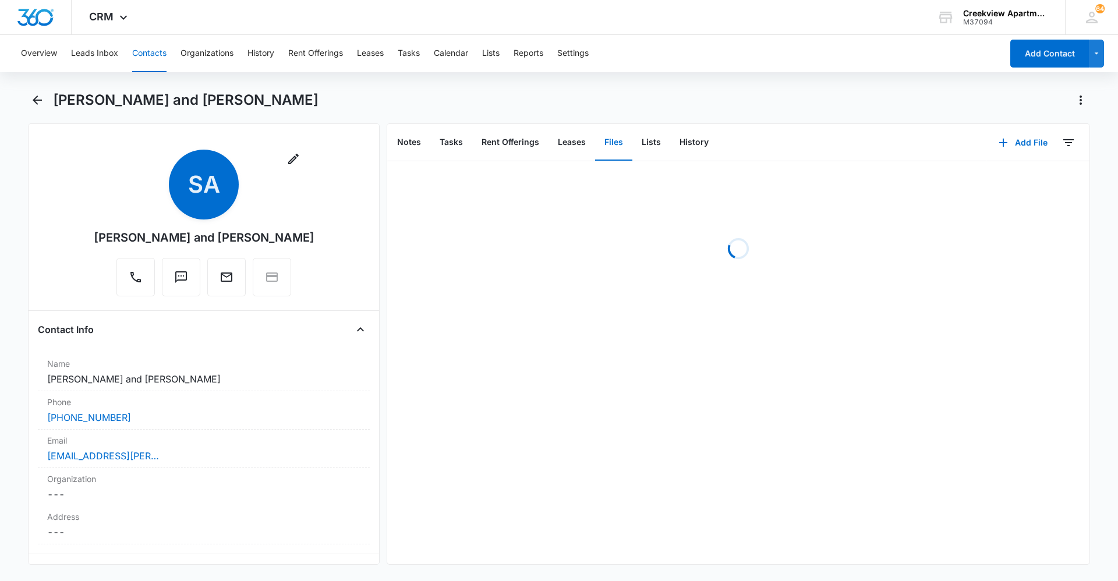
scroll to position [0, 0]
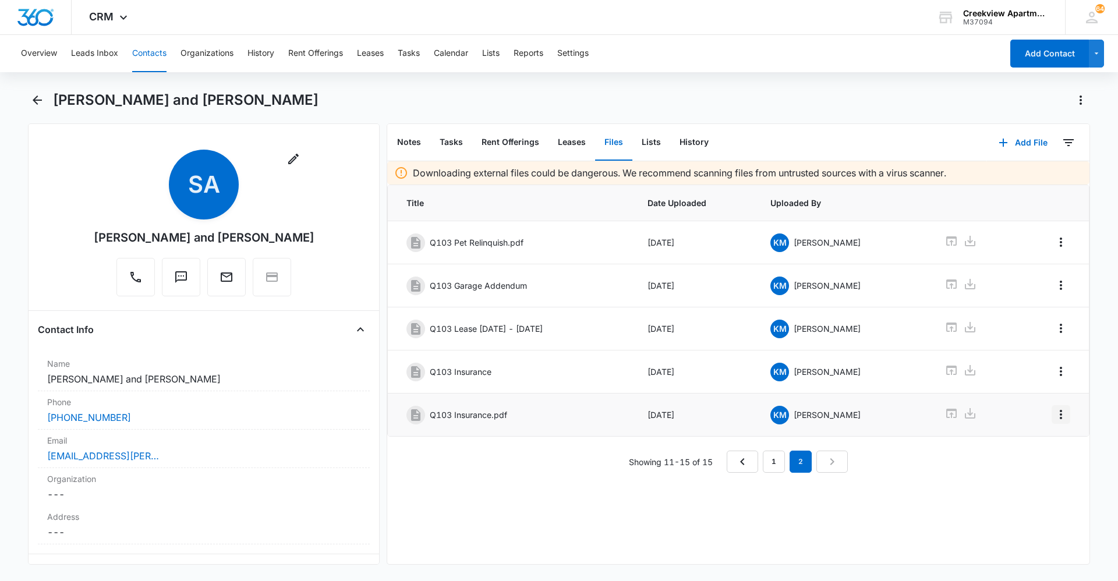
click at [1055, 421] on icon "Overflow Menu" at bounding box center [1061, 415] width 14 height 14
click at [1054, 441] on button "Edit" at bounding box center [1028, 446] width 66 height 17
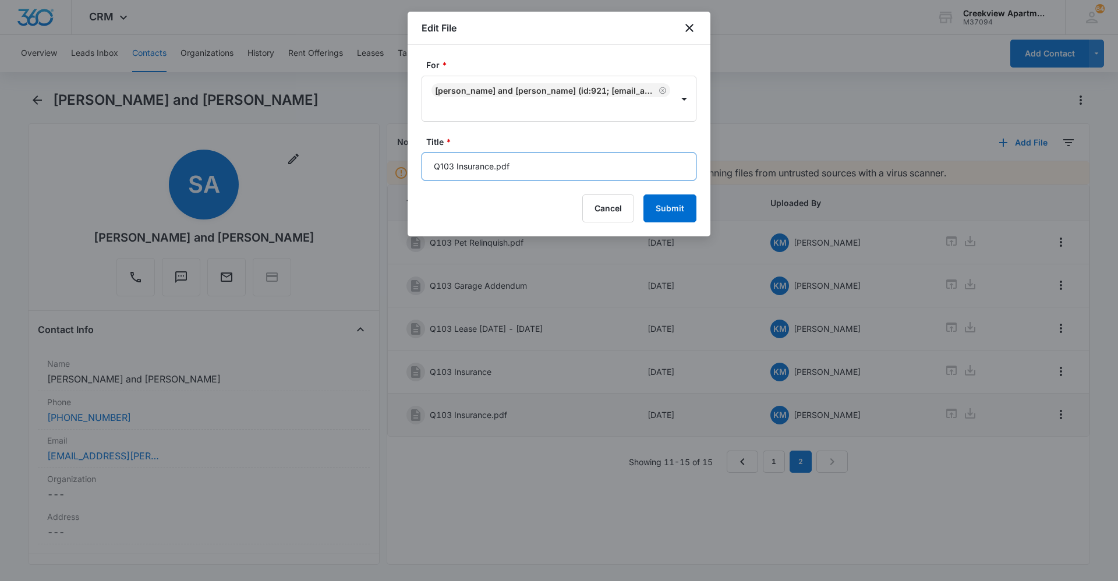
click at [569, 174] on input "Q103 Insurance.pdf" at bounding box center [559, 167] width 275 height 28
type input "Q103 Insurance"
click at [675, 214] on button "Submit" at bounding box center [669, 208] width 53 height 28
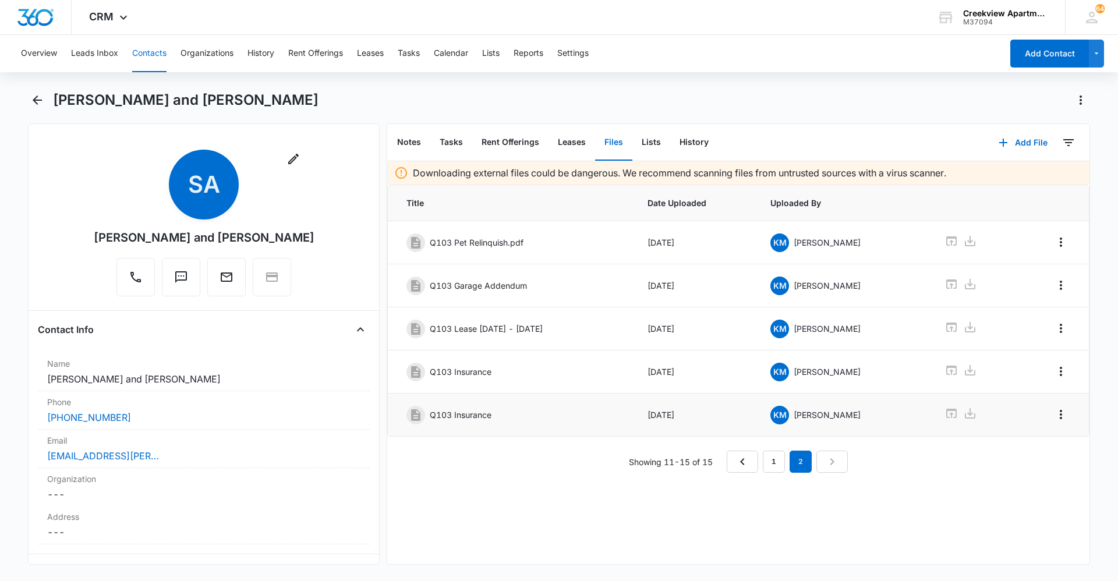
click at [148, 60] on button "Contacts" at bounding box center [149, 53] width 34 height 37
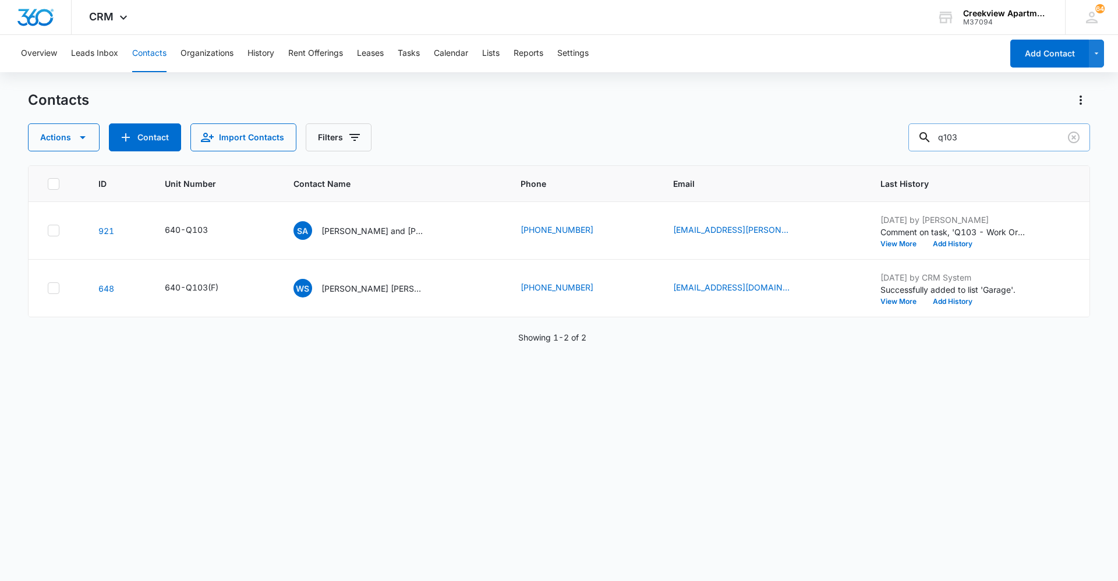
drag, startPoint x: 969, startPoint y: 147, endPoint x: 943, endPoint y: 149, distance: 25.7
click at [943, 148] on div "q103" at bounding box center [999, 137] width 182 height 28
type input "f305"
click at [345, 231] on p "[PERSON_NAME]" at bounding box center [353, 231] width 67 height 12
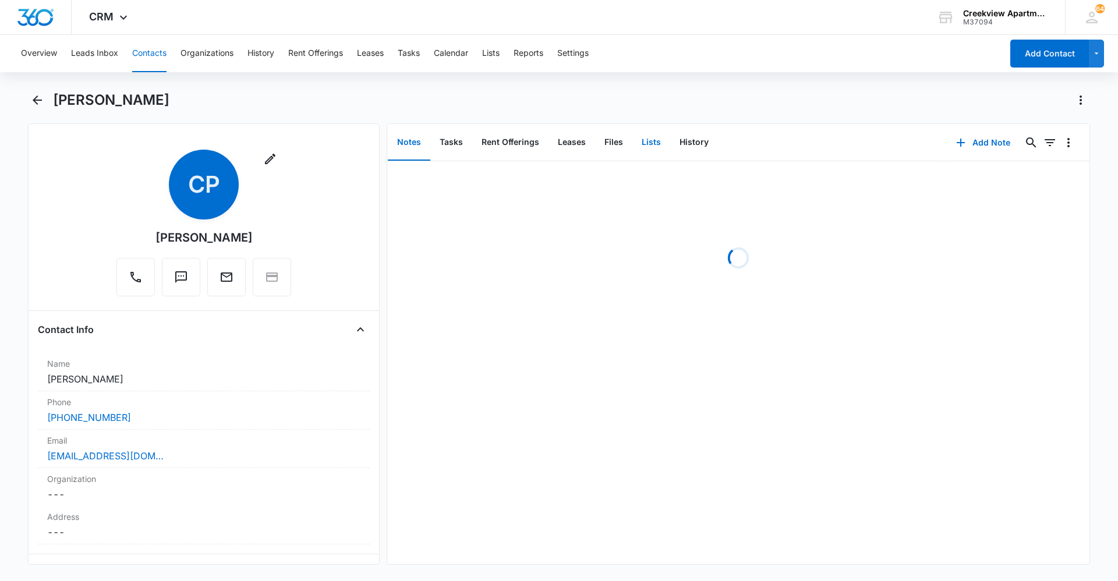
click at [632, 146] on button "Lists" at bounding box center [651, 143] width 38 height 36
click at [613, 146] on button "Files" at bounding box center [613, 143] width 37 height 36
click at [996, 146] on icon "button" at bounding box center [1003, 143] width 14 height 14
click at [1011, 178] on div "Upload Files" at bounding box center [1007, 180] width 47 height 8
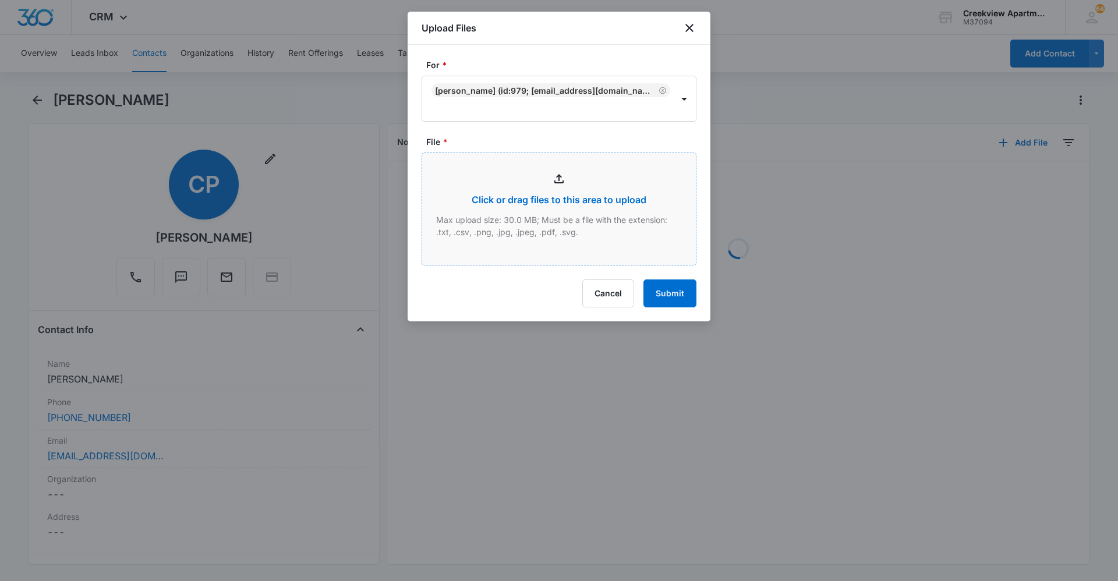
type input "C:\fakepath\F305 Insurance.pdf"
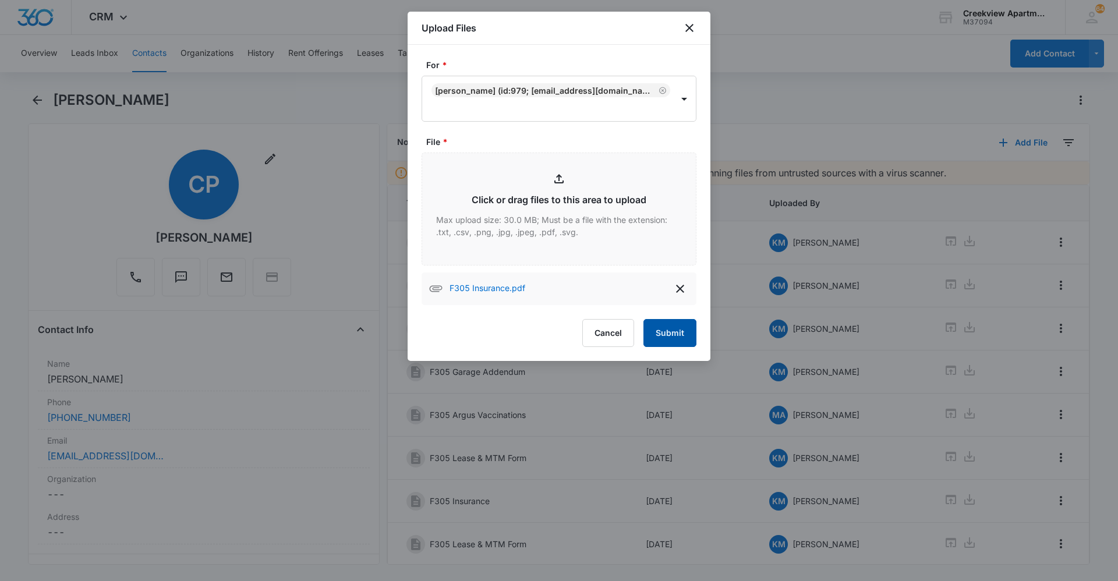
click at [676, 300] on div "F305 Insurance.pdf" at bounding box center [559, 289] width 275 height 33
click at [684, 351] on div "For * [PERSON_NAME] (ID:979; [EMAIL_ADDRESS][DOMAIN_NAME]; 9708216448) File * C…" at bounding box center [559, 203] width 303 height 316
click at [685, 340] on button "Submit" at bounding box center [669, 333] width 53 height 28
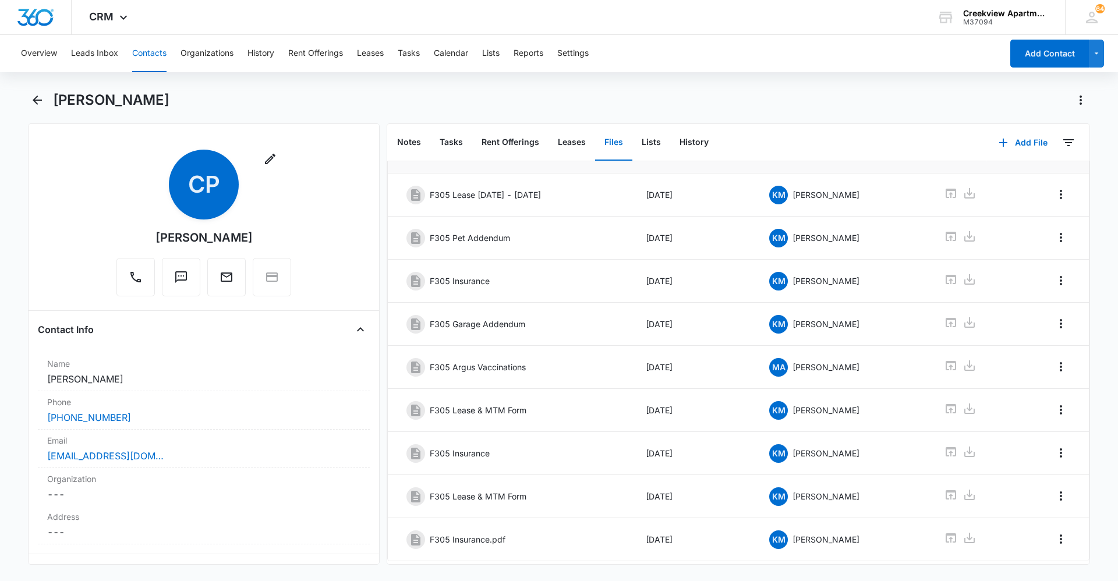
scroll to position [80, 0]
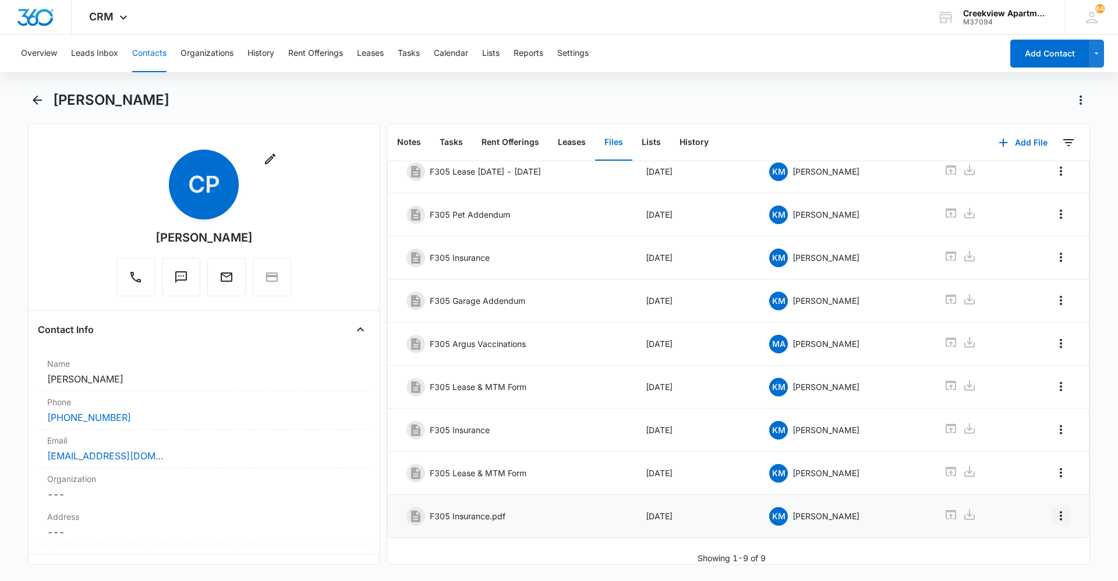
click at [1058, 511] on icon "Overflow Menu" at bounding box center [1061, 516] width 14 height 14
click at [1034, 534] on button "Edit" at bounding box center [1028, 539] width 66 height 17
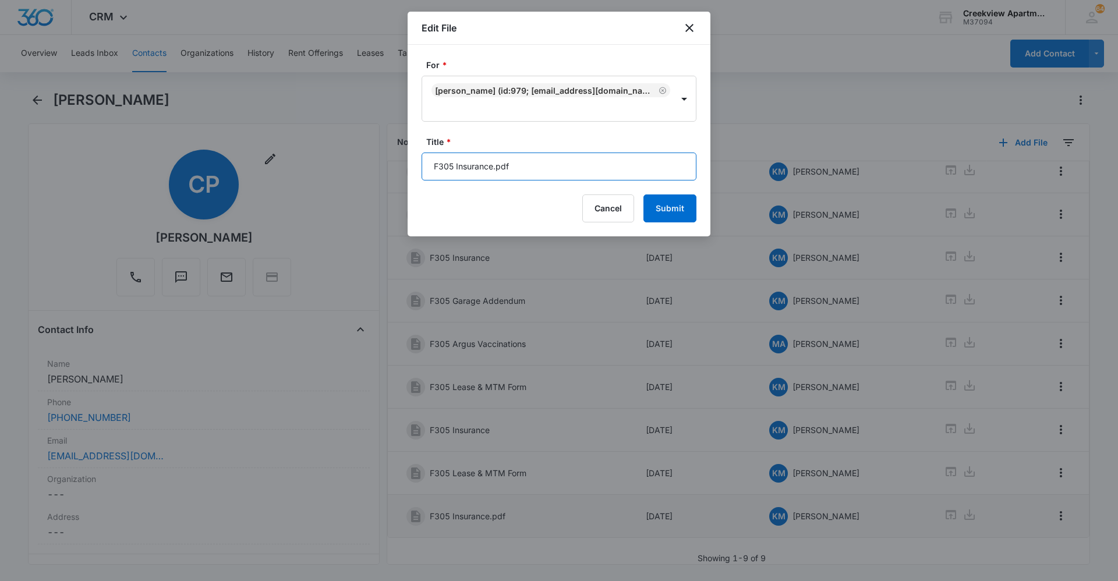
click at [591, 175] on input "F305 Insurance.pdf" at bounding box center [559, 167] width 275 height 28
type input "F305 Insurance"
click at [662, 210] on button "Submit" at bounding box center [669, 208] width 53 height 28
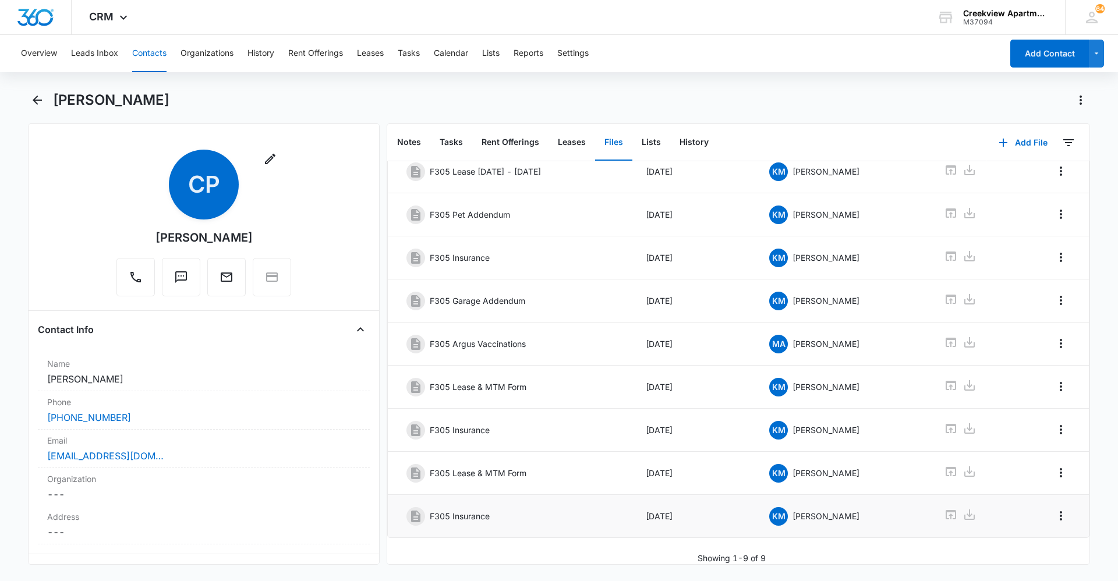
click at [149, 57] on button "Contacts" at bounding box center [149, 53] width 34 height 37
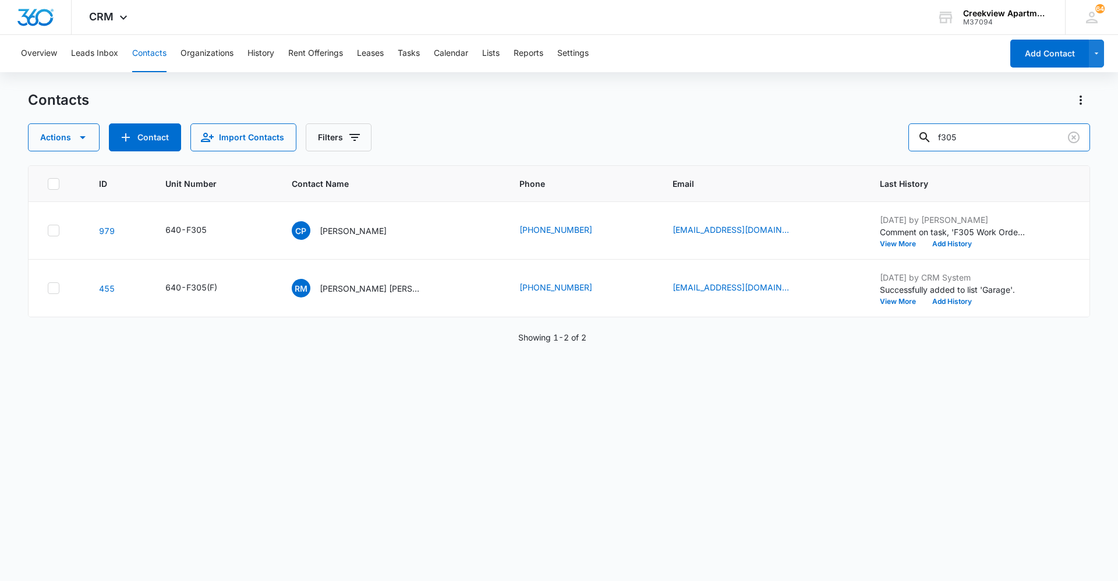
drag, startPoint x: 988, startPoint y: 138, endPoint x: 906, endPoint y: 151, distance: 82.6
click at [906, 151] on div "Contacts Actions Contact Import Contacts Filters f305 ID Unit Number Contact Na…" at bounding box center [559, 335] width 1062 height 489
type input "d100"
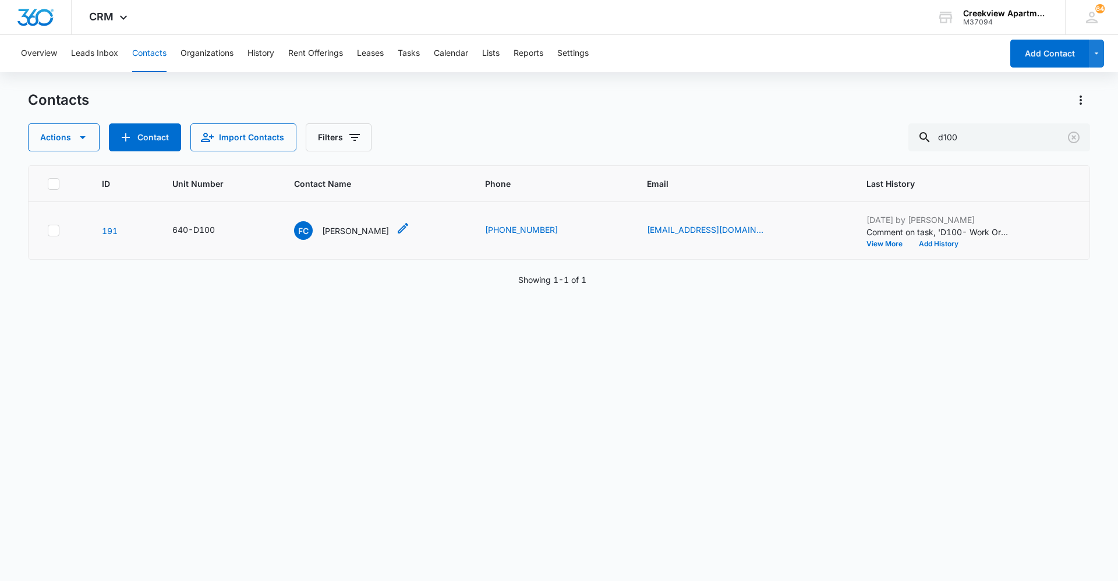
click at [346, 238] on div "FC [PERSON_NAME]" at bounding box center [341, 230] width 95 height 19
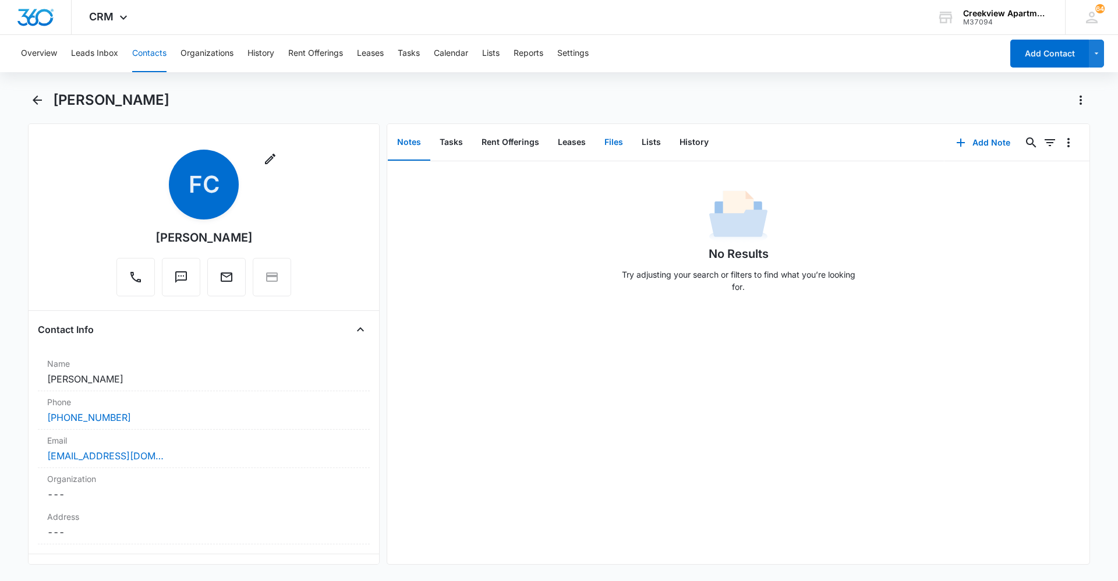
click at [621, 151] on button "Files" at bounding box center [613, 143] width 37 height 36
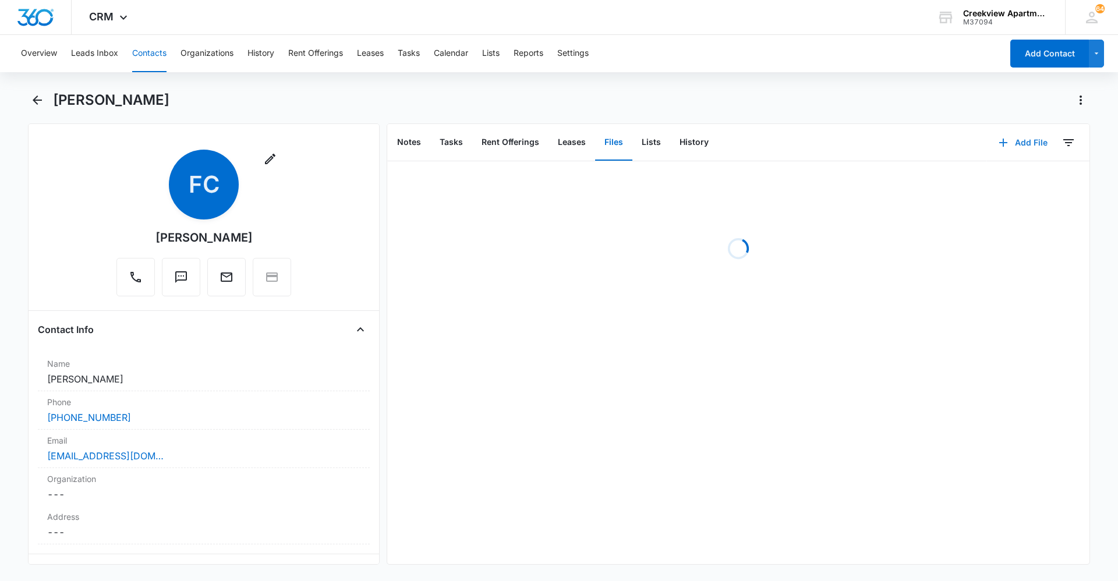
click at [997, 147] on icon "button" at bounding box center [1003, 143] width 14 height 14
click at [989, 183] on div "Upload Files" at bounding box center [1007, 180] width 47 height 8
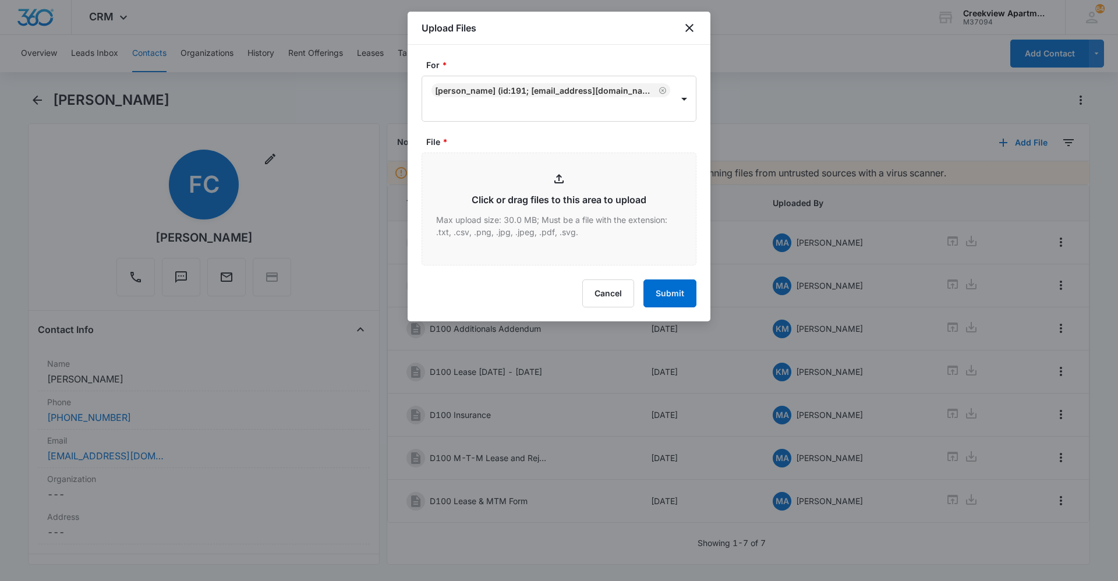
type input "C:\fakepath\D100 Insurance.pdf"
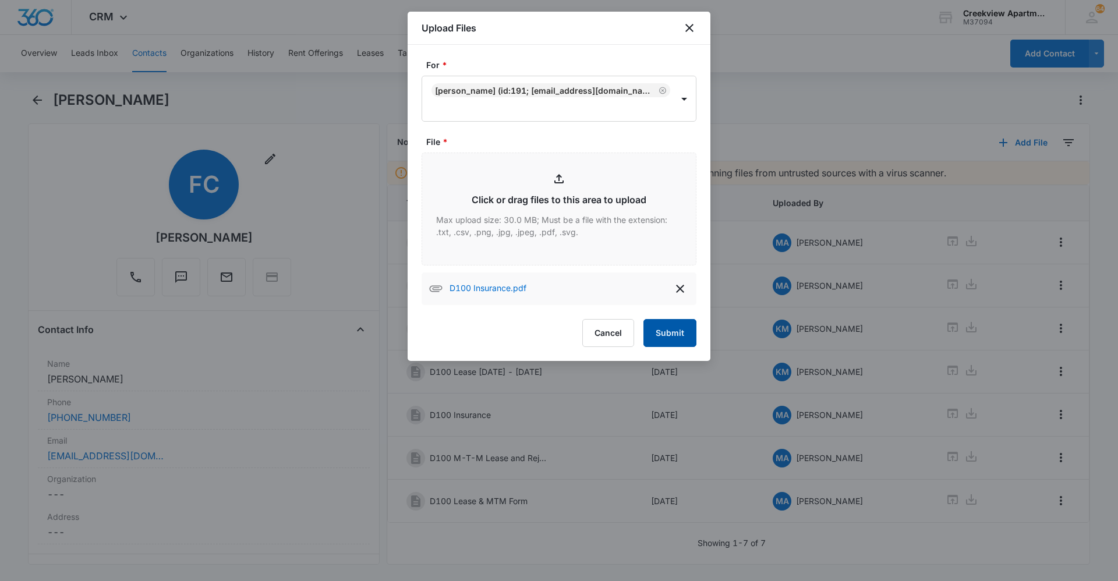
click at [674, 339] on button "Submit" at bounding box center [669, 333] width 53 height 28
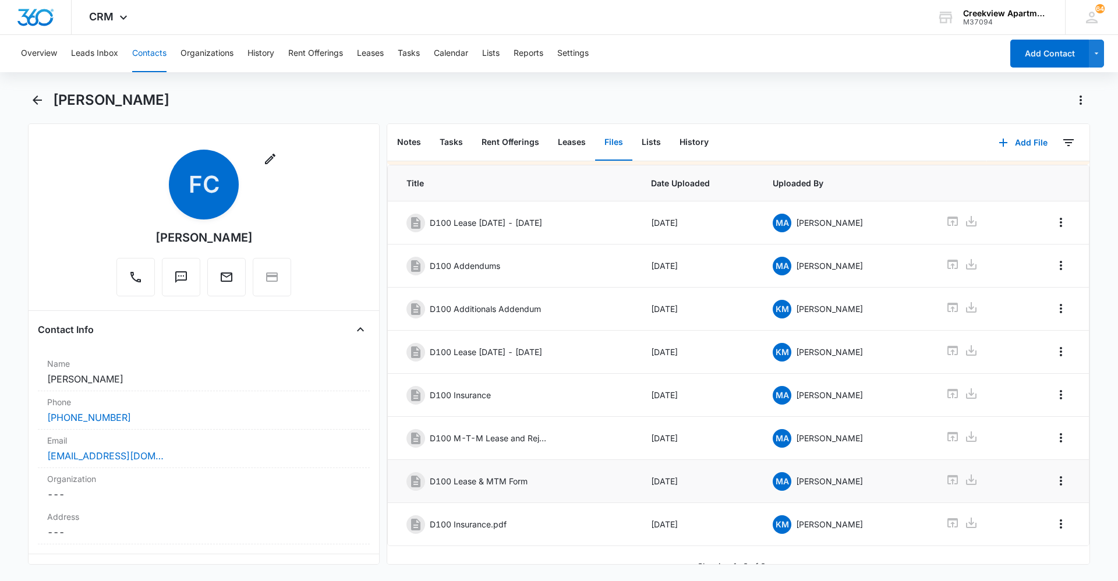
scroll to position [37, 0]
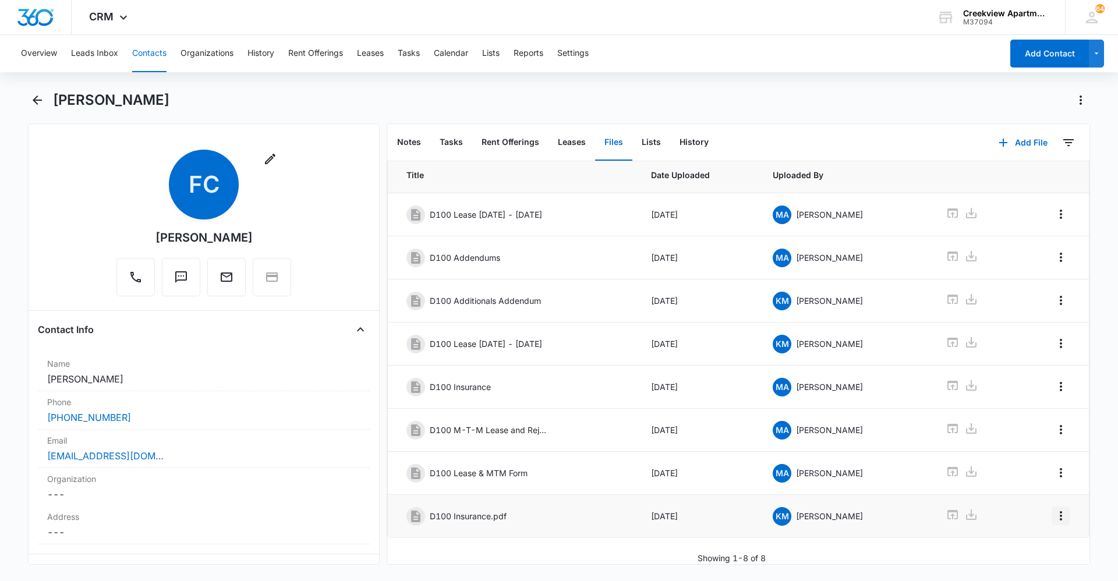
click at [1054, 509] on icon "Overflow Menu" at bounding box center [1061, 516] width 14 height 14
click at [1048, 529] on div "Edit Delete" at bounding box center [1028, 548] width 68 height 55
click at [1041, 533] on div "Downloading external files could be dangerous. We recommend scanning files from…" at bounding box center [738, 348] width 702 height 431
click at [1055, 514] on button "Overflow Menu" at bounding box center [1061, 516] width 19 height 19
click at [1043, 532] on button "Edit" at bounding box center [1028, 539] width 66 height 17
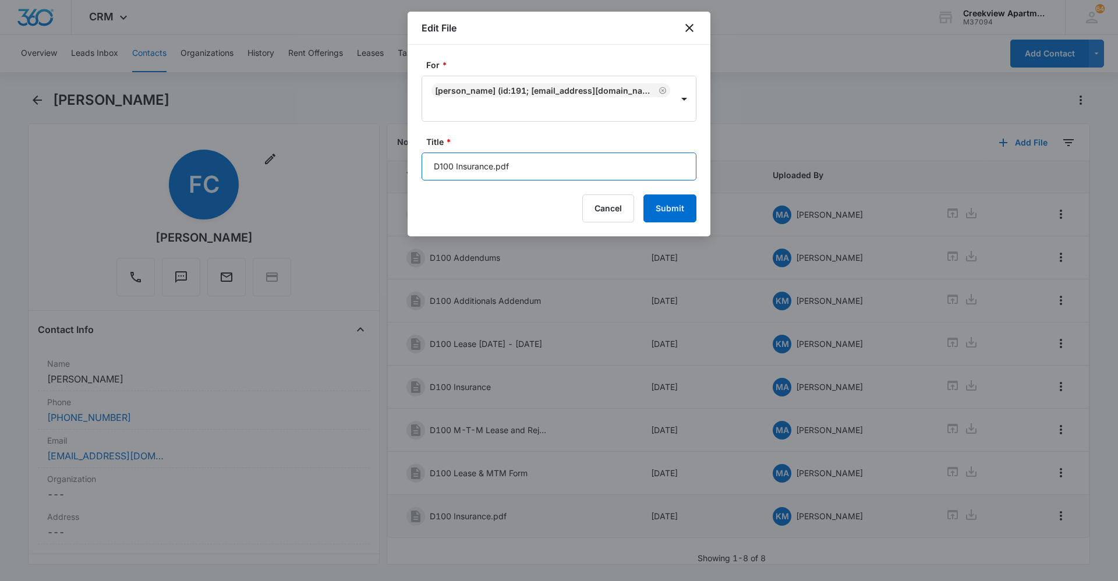
click at [558, 179] on input "D100 Insurance.pdf" at bounding box center [559, 167] width 275 height 28
type input "D100 Insurance"
click at [685, 207] on button "Submit" at bounding box center [669, 208] width 53 height 28
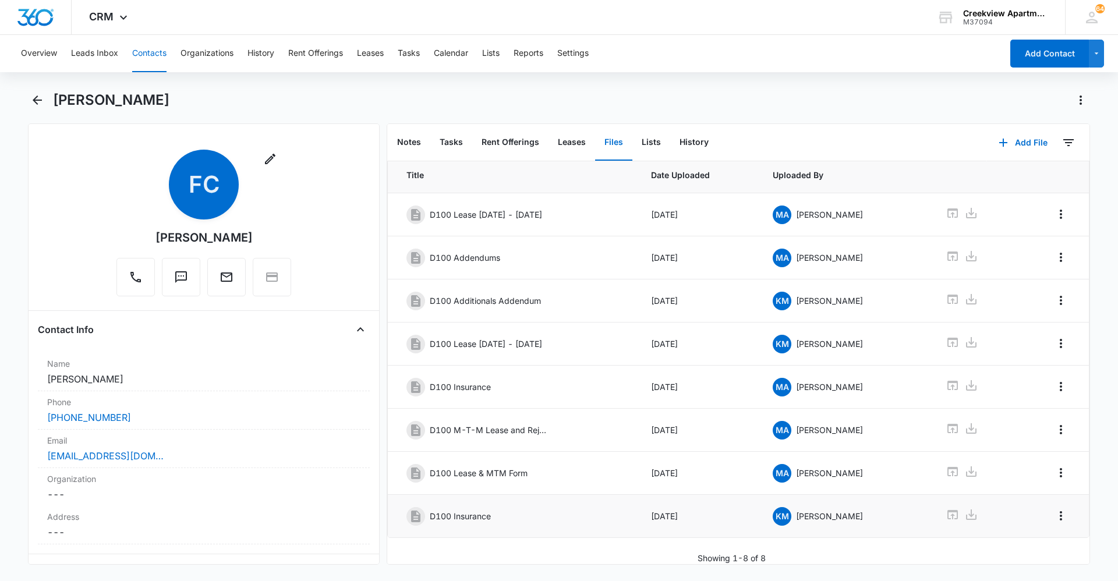
click at [547, 90] on div "Overview Leads Inbox Contacts Organizations History Rent Offerings Leases Tasks…" at bounding box center [559, 307] width 1118 height 544
click at [621, 24] on div "CRM Apps Reputation Websites Forms CRM Email Social Content Ads Intelligence Fi…" at bounding box center [559, 17] width 1118 height 35
click at [833, 36] on div "Overview Leads Inbox Contacts Organizations History Rent Offerings Leases Tasks…" at bounding box center [508, 53] width 988 height 37
click at [159, 66] on button "Contacts" at bounding box center [149, 53] width 34 height 37
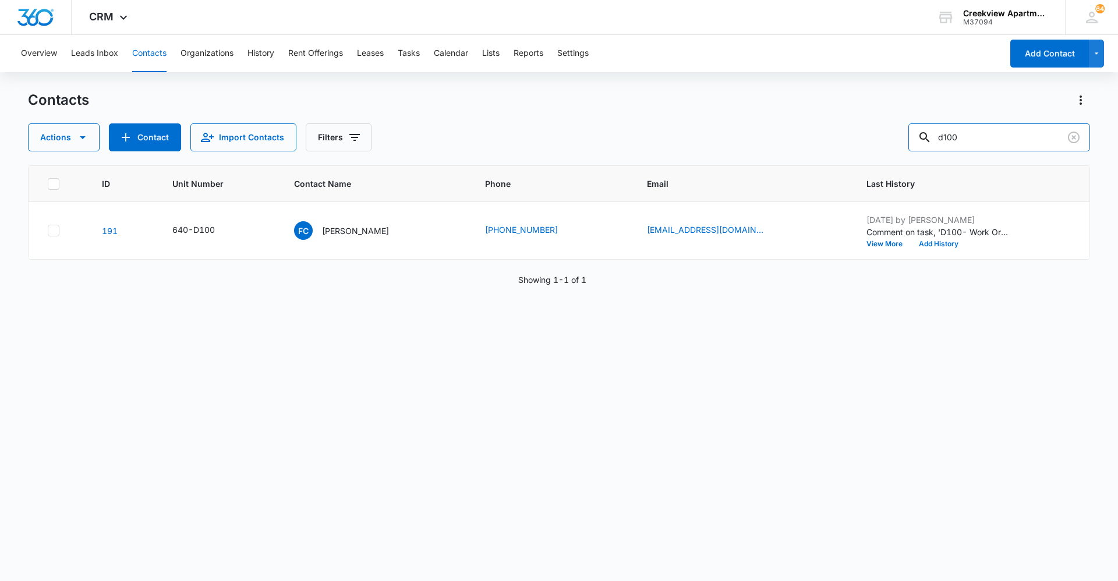
drag, startPoint x: 921, startPoint y: 143, endPoint x: 897, endPoint y: 145, distance: 24.5
click at [899, 145] on div "Actions Contact Import Contacts Filters d100" at bounding box center [559, 137] width 1062 height 28
type input "n100"
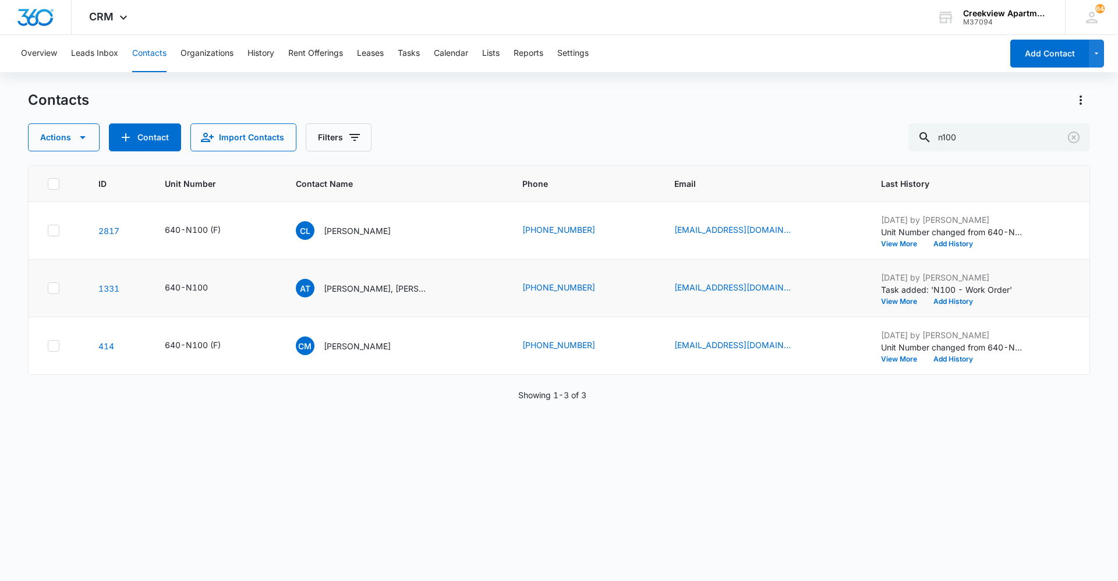
click at [333, 300] on td "AT [PERSON_NAME], [PERSON_NAME]" at bounding box center [395, 289] width 227 height 58
click at [338, 291] on p "[PERSON_NAME], [PERSON_NAME]" at bounding box center [376, 288] width 105 height 12
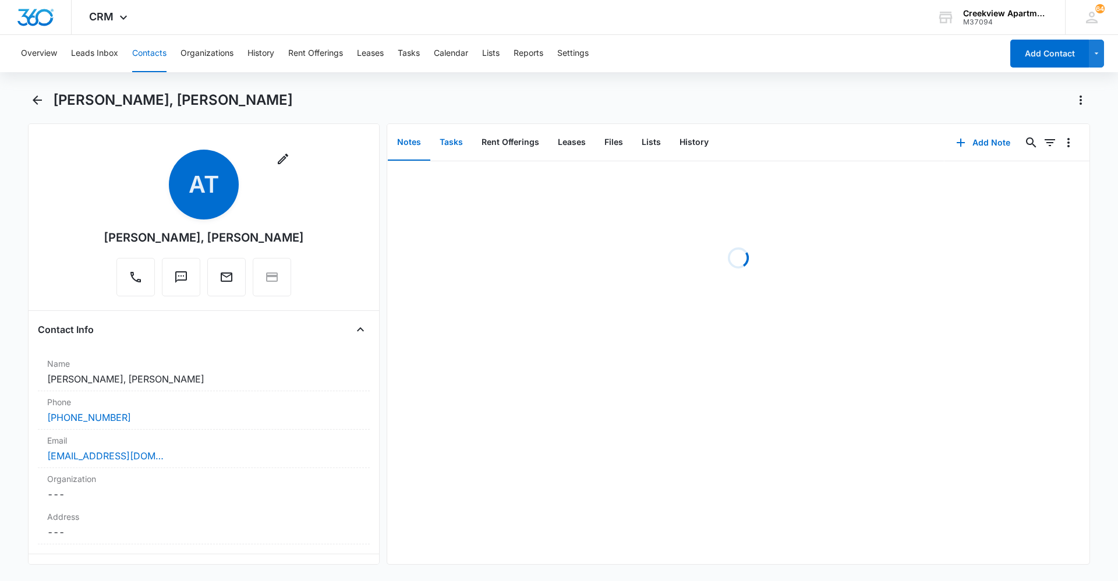
click at [465, 144] on button "Tasks" at bounding box center [451, 143] width 42 height 36
click at [954, 145] on icon "button" at bounding box center [961, 143] width 14 height 14
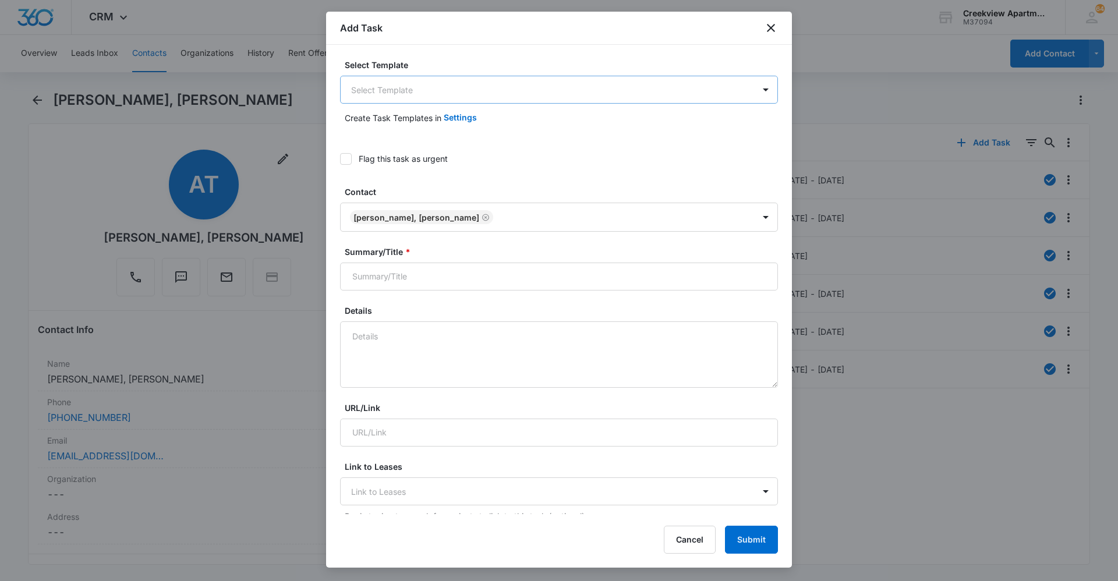
click at [600, 96] on body "CRM Apps Reputation Websites Forms CRM Email Social Content Ads Intelligence Fi…" at bounding box center [559, 290] width 1118 height 581
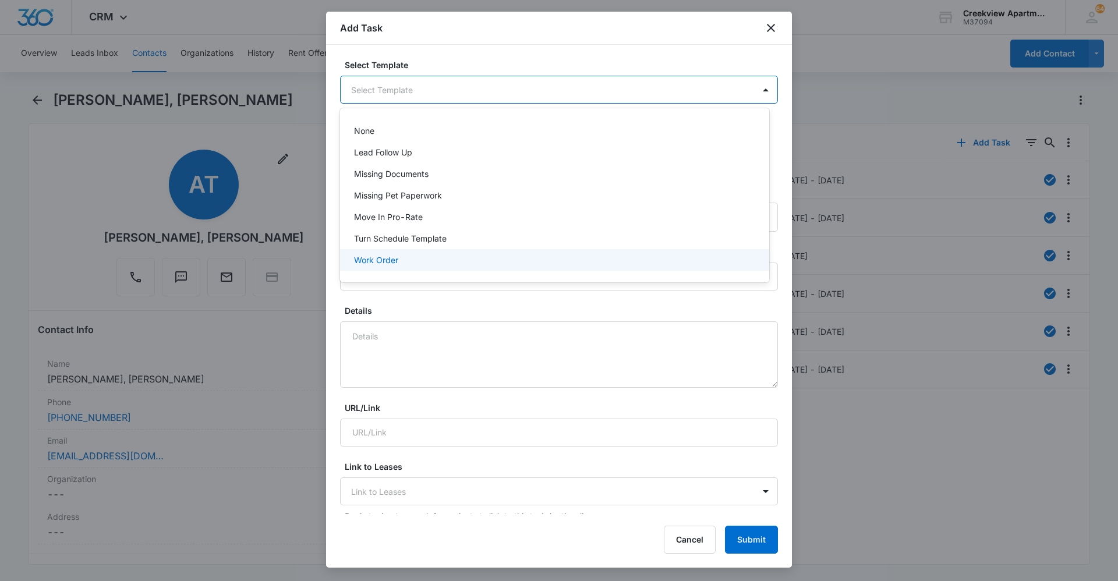
click at [530, 261] on div "Work Order" at bounding box center [553, 260] width 399 height 12
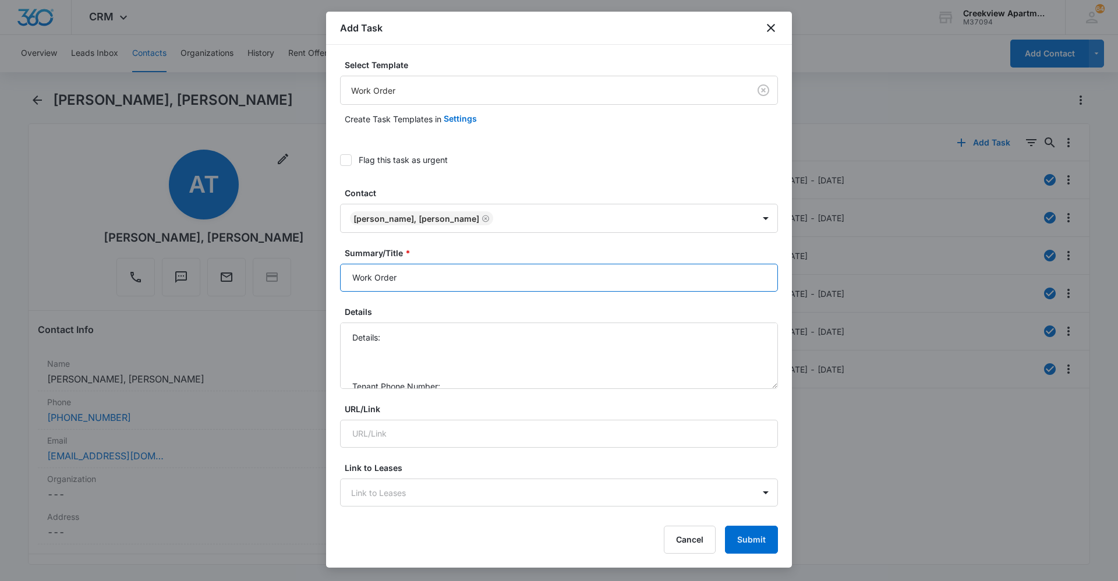
click at [350, 268] on input "Work Order" at bounding box center [559, 278] width 438 height 28
type input "N100 Work Order"
click at [406, 333] on textarea "Details: Tenant Phone Number: Call Before:" at bounding box center [559, 356] width 438 height 66
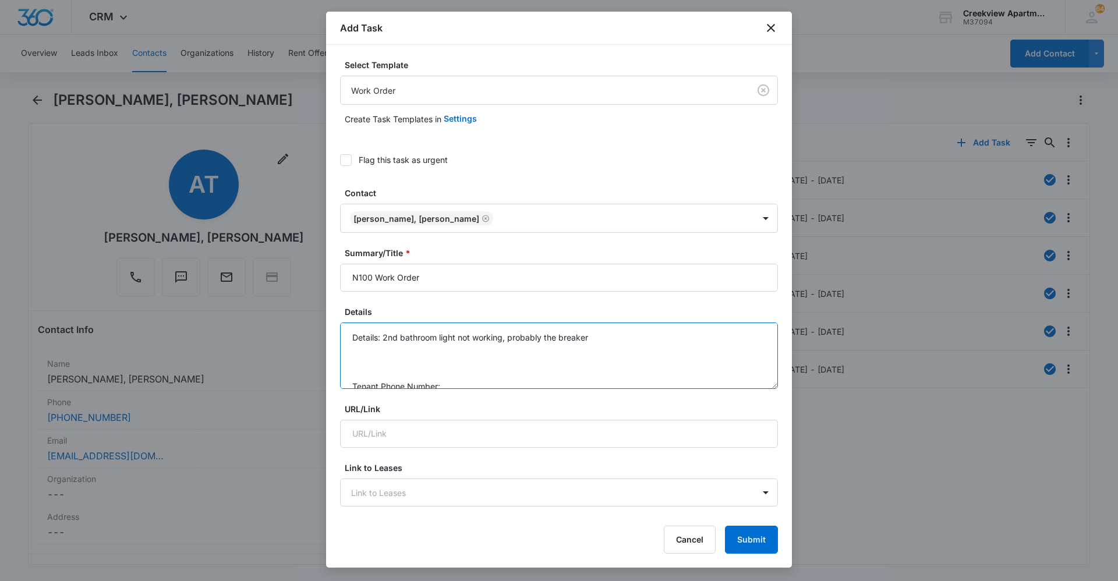
scroll to position [37, 0]
click at [468, 347] on textarea "Details: 2nd bathroom light not working, probably the breaker Tenant Phone Numb…" at bounding box center [559, 356] width 438 height 66
click at [483, 377] on textarea "Details: 2nd bathroom light not working, probably the breaker Tenant Phone Numb…" at bounding box center [559, 356] width 438 height 66
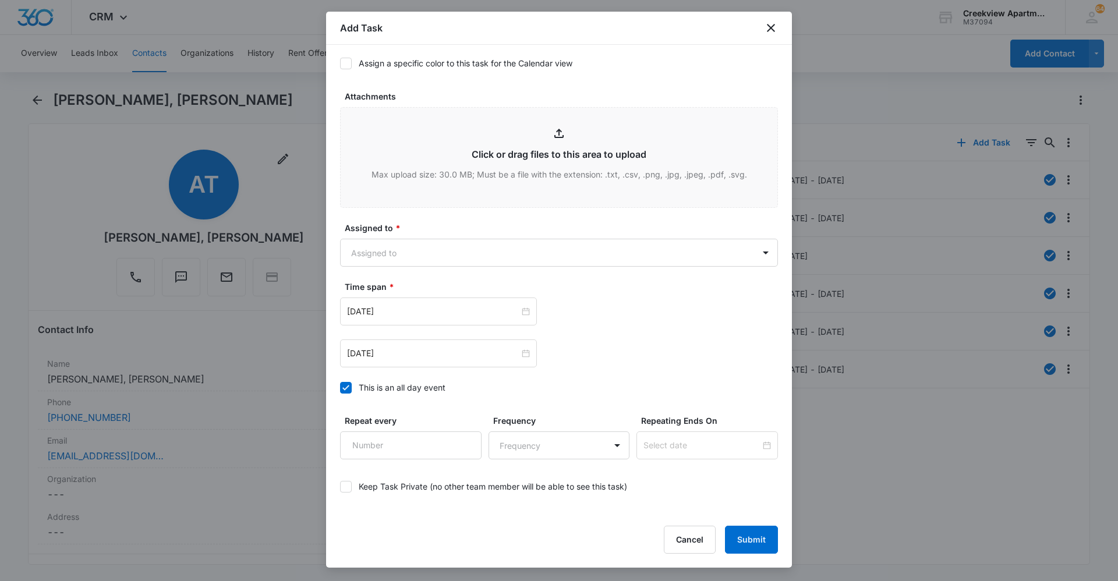
scroll to position [582, 0]
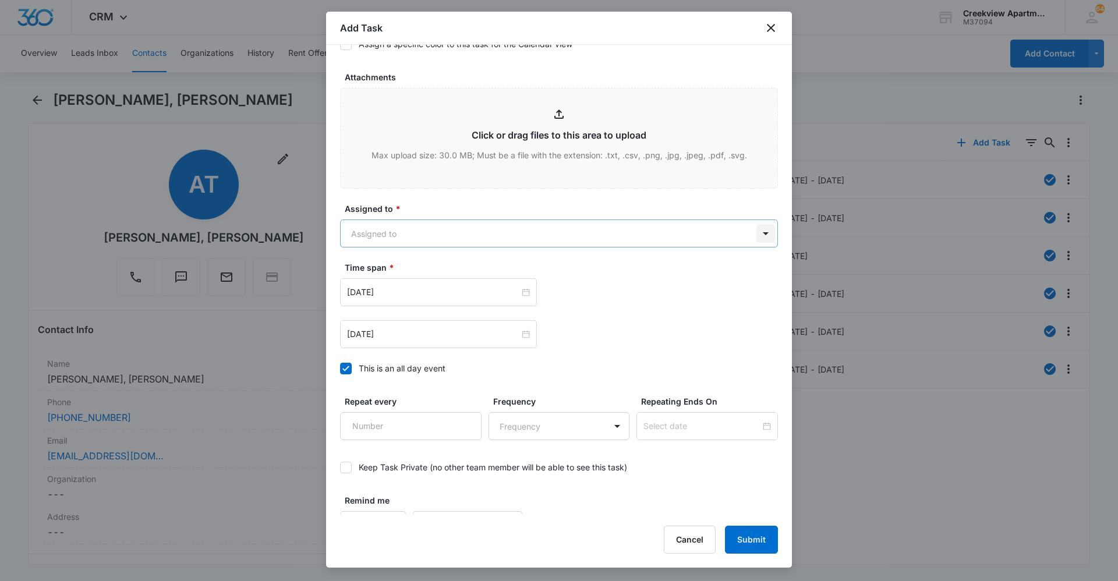
type textarea "Details: 2nd bathroom light not working, probably the breaker Tenant Phone Numb…"
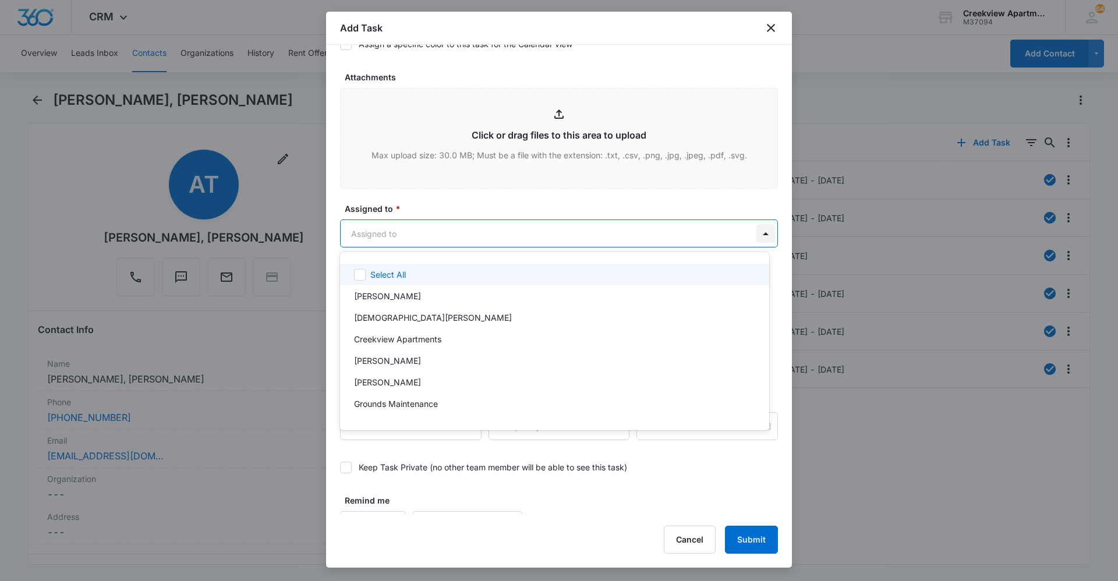
click at [760, 232] on body "CRM Apps Reputation Websites Forms CRM Email Social Content Ads Intelligence Fi…" at bounding box center [559, 290] width 1118 height 581
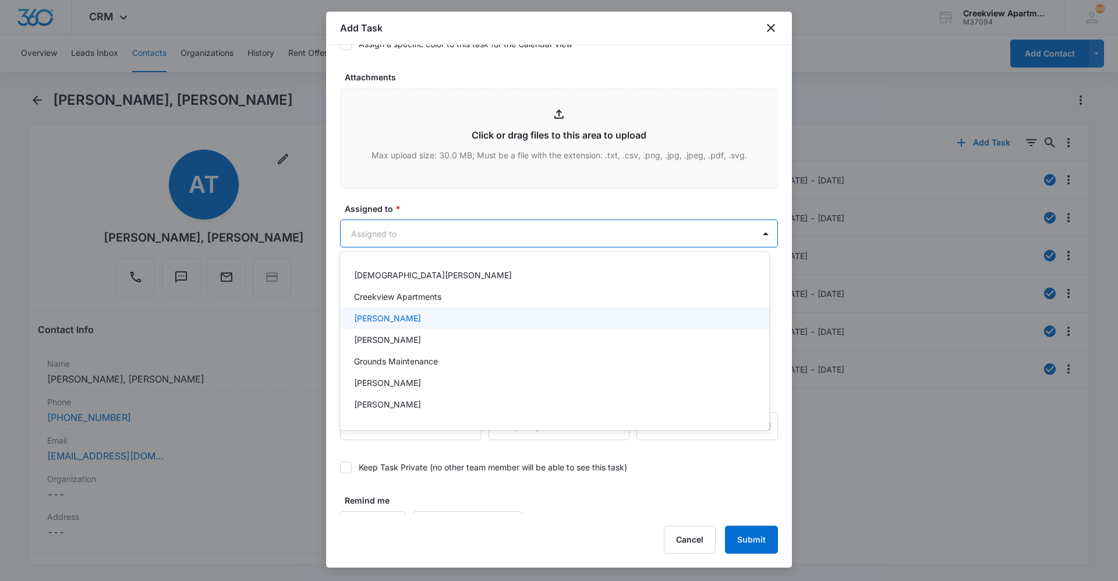
scroll to position [58, 0]
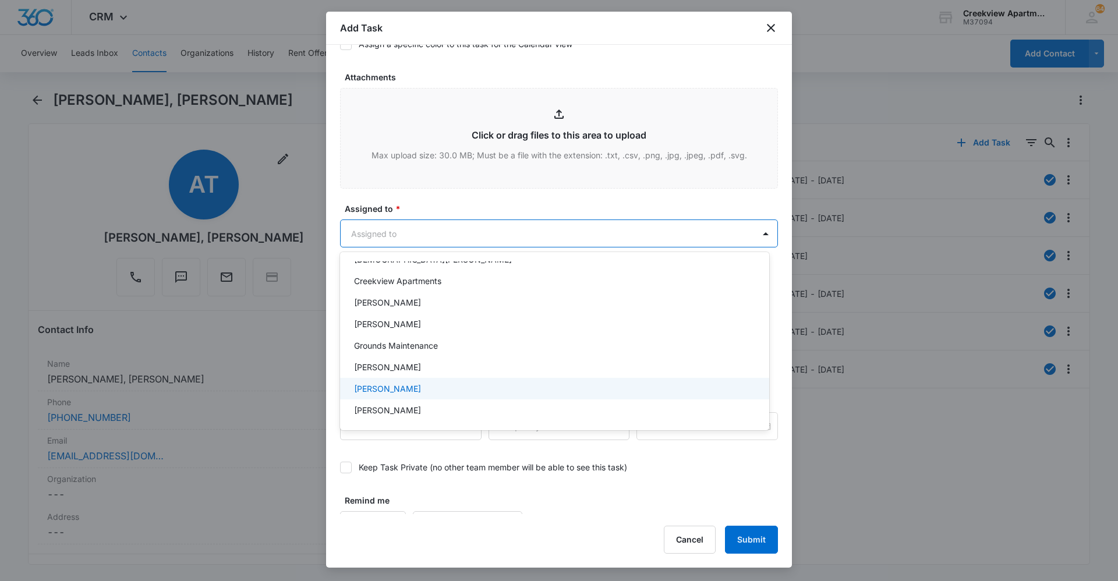
click at [498, 381] on div "[PERSON_NAME]" at bounding box center [554, 389] width 429 height 22
click at [548, 194] on div at bounding box center [559, 290] width 1118 height 581
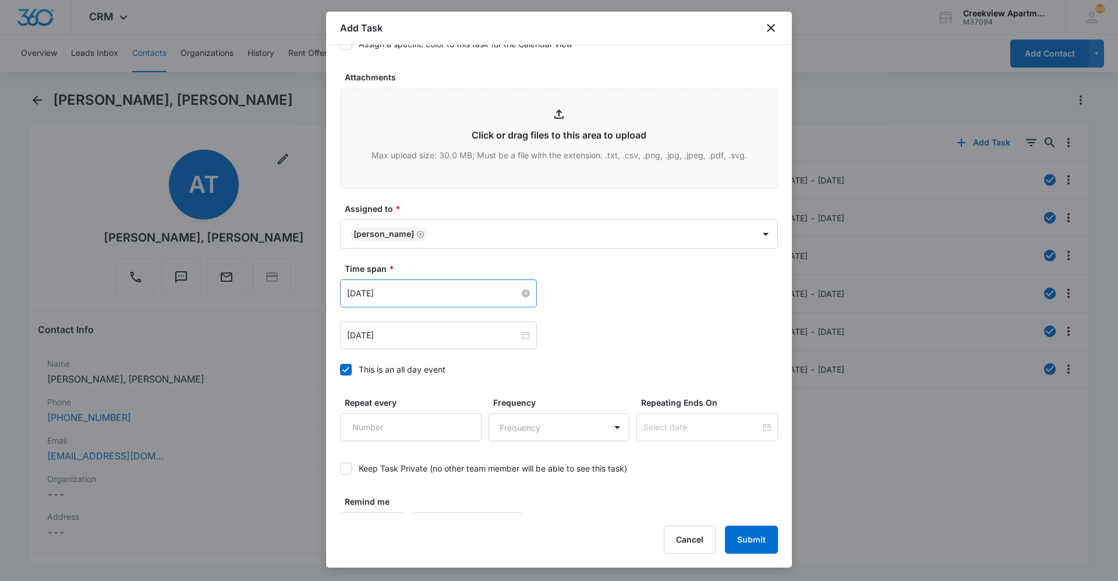
click at [516, 289] on div "[DATE]" at bounding box center [438, 293] width 183 height 13
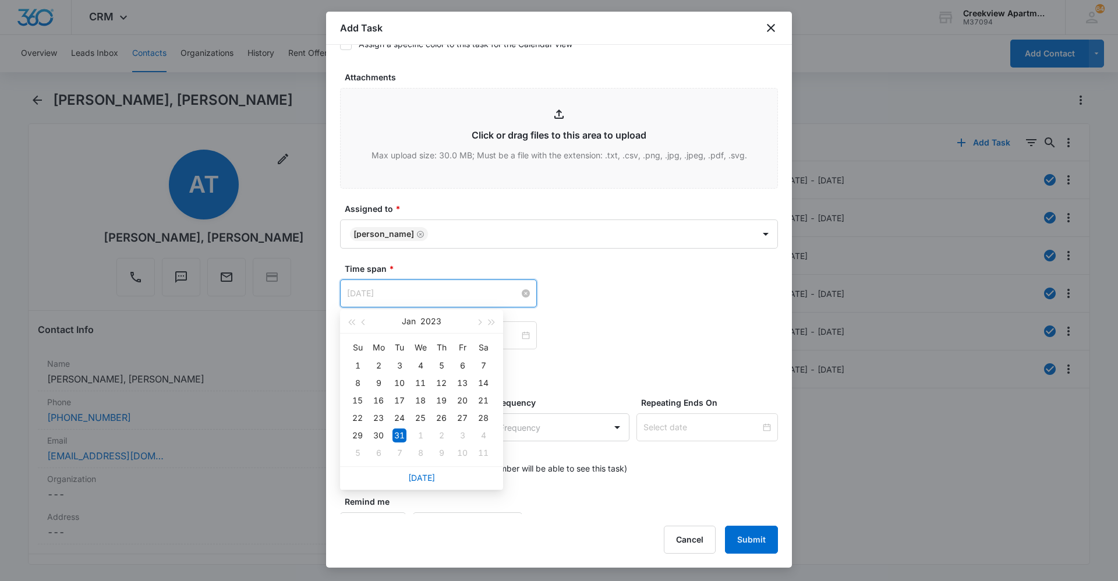
type input "[DATE]"
click at [495, 293] on input at bounding box center [433, 293] width 172 height 13
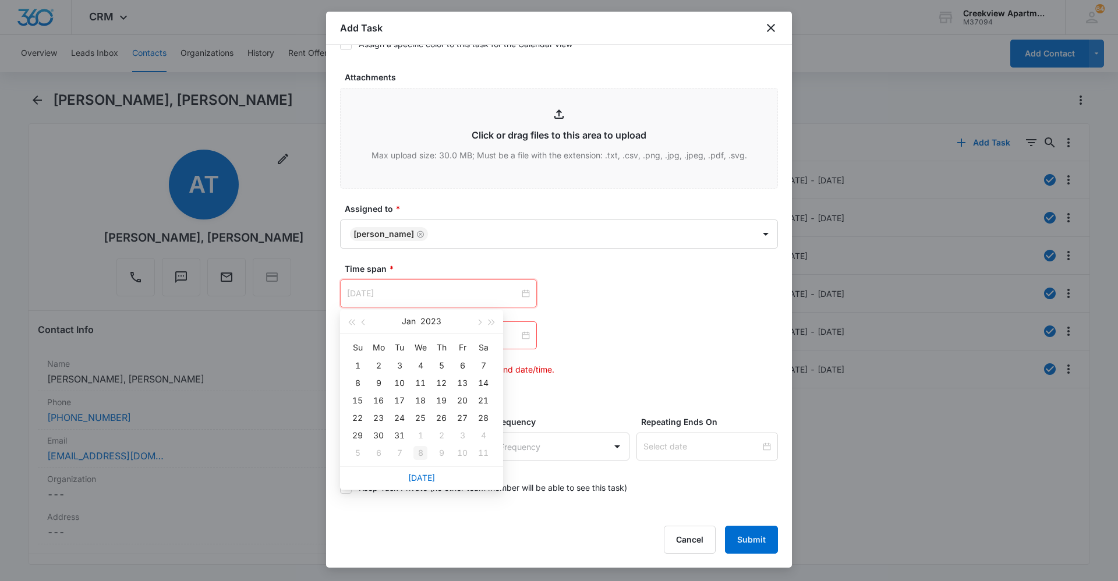
type input "[DATE]"
click at [423, 482] on link "[DATE]" at bounding box center [421, 478] width 27 height 10
type input "[DATE]"
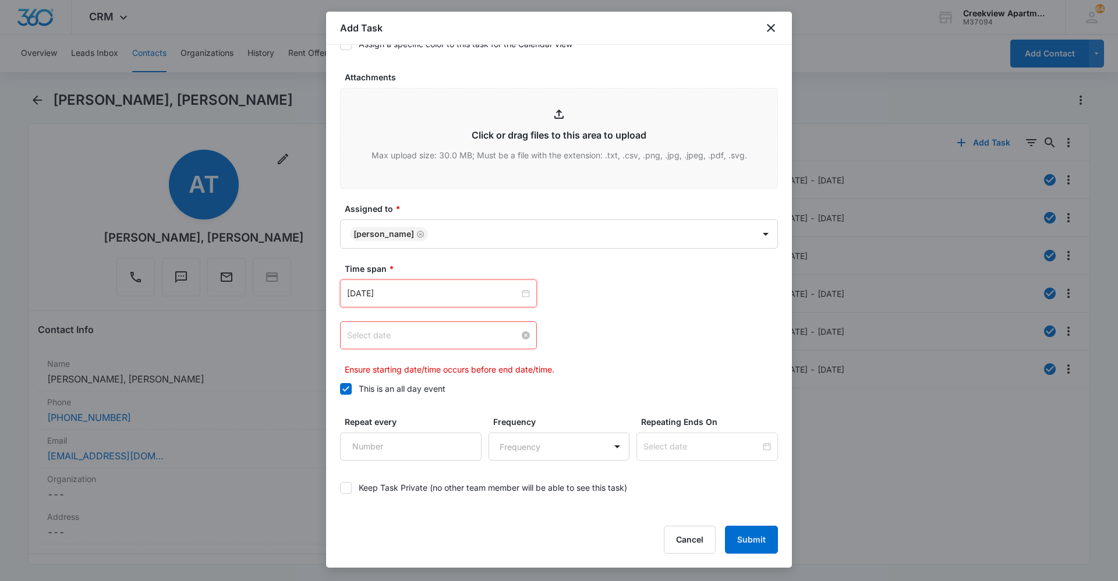
click at [460, 337] on input at bounding box center [433, 335] width 172 height 13
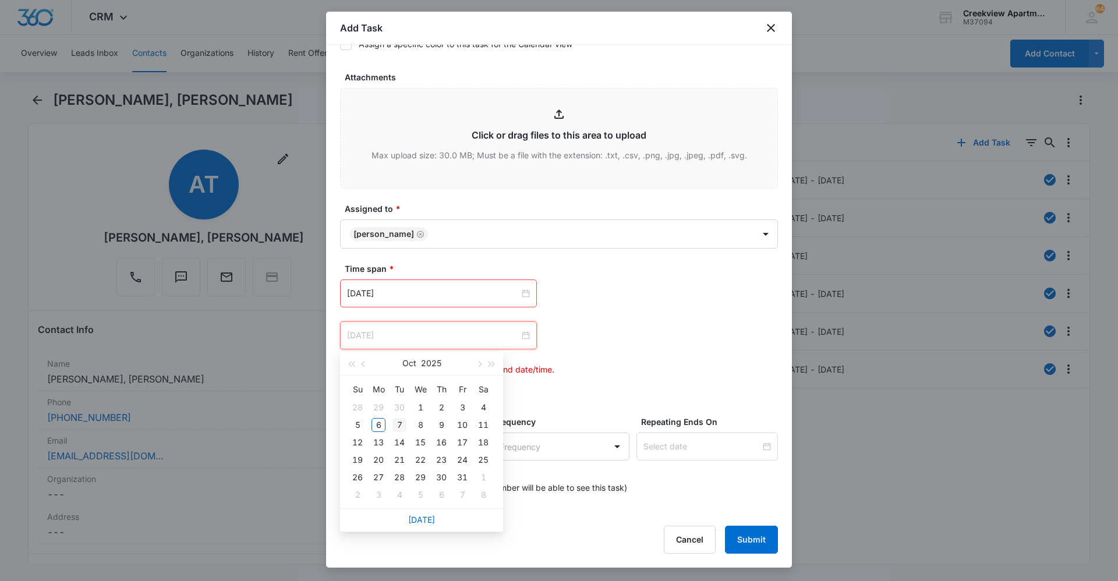
type input "[DATE]"
click at [399, 430] on div "7" at bounding box center [399, 425] width 14 height 14
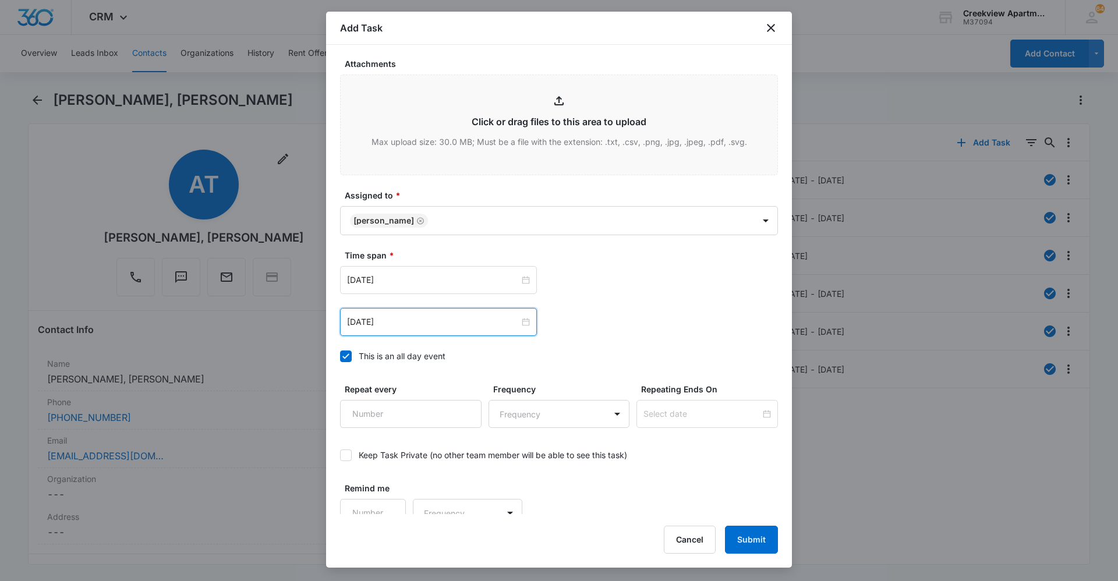
scroll to position [608, 0]
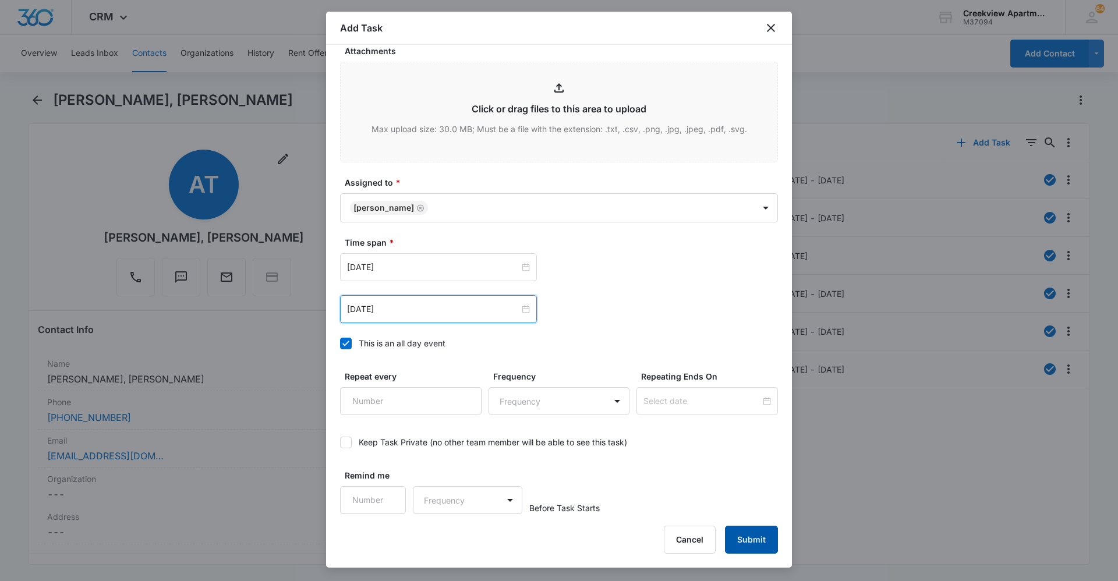
click at [765, 535] on button "Submit" at bounding box center [751, 540] width 53 height 28
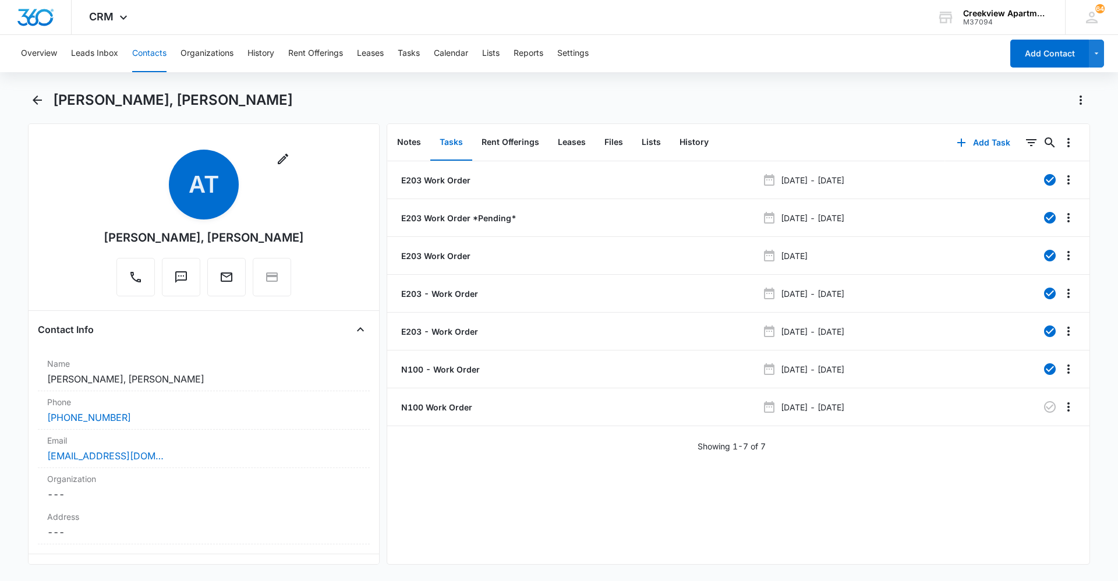
click at [426, 482] on div "E203 Work Order [DATE] - [DATE] E203 Work Order *Pending* [DATE] - [DATE] E203 …" at bounding box center [738, 362] width 702 height 403
click at [519, 547] on div "E203 Work Order [DATE] - [DATE] E203 Work Order *Pending* [DATE] - [DATE] E203 …" at bounding box center [738, 362] width 702 height 403
click at [546, 472] on div "E203 Work Order [DATE] - [DATE] E203 Work Order *Pending* [DATE] - [DATE] E203 …" at bounding box center [738, 362] width 702 height 403
click at [469, 510] on div "E203 Work Order [DATE] - [DATE] E203 Work Order *Pending* [DATE] - [DATE] E203 …" at bounding box center [738, 362] width 702 height 403
click at [156, 56] on button "Contacts" at bounding box center [149, 53] width 34 height 37
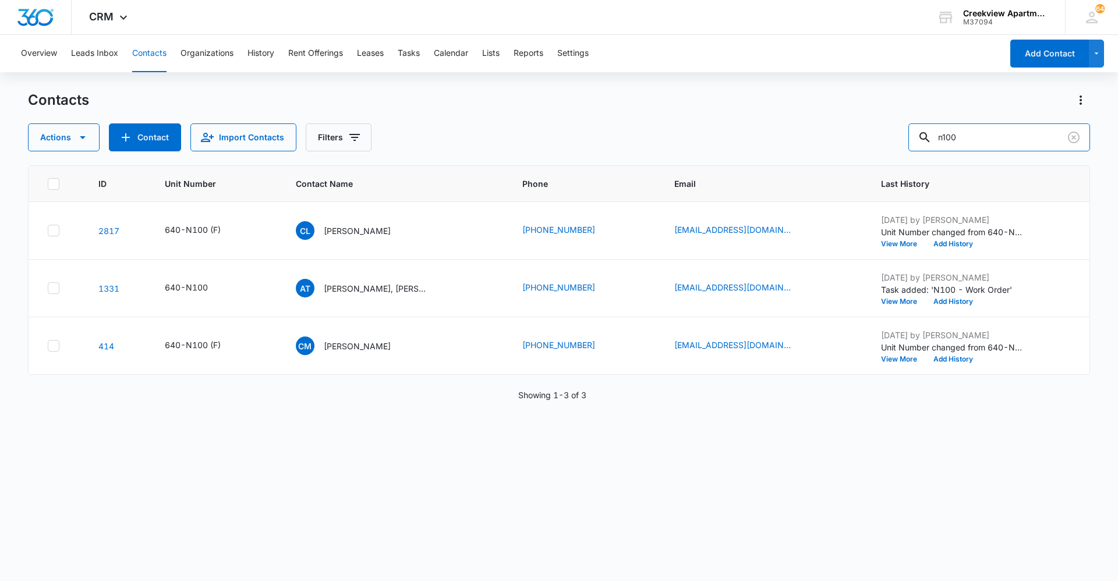
drag, startPoint x: 1010, startPoint y: 146, endPoint x: 898, endPoint y: 141, distance: 111.3
click at [898, 141] on div "Actions Contact Import Contacts Filters n100" at bounding box center [559, 137] width 1062 height 28
type input "i303"
drag, startPoint x: 414, startPoint y: 522, endPoint x: 514, endPoint y: 556, distance: 105.1
click at [416, 521] on div "ID Unit Number Contact Name Phone Email Last History 2853 640-I303 RG [PERSON_N…" at bounding box center [559, 365] width 1062 height 401
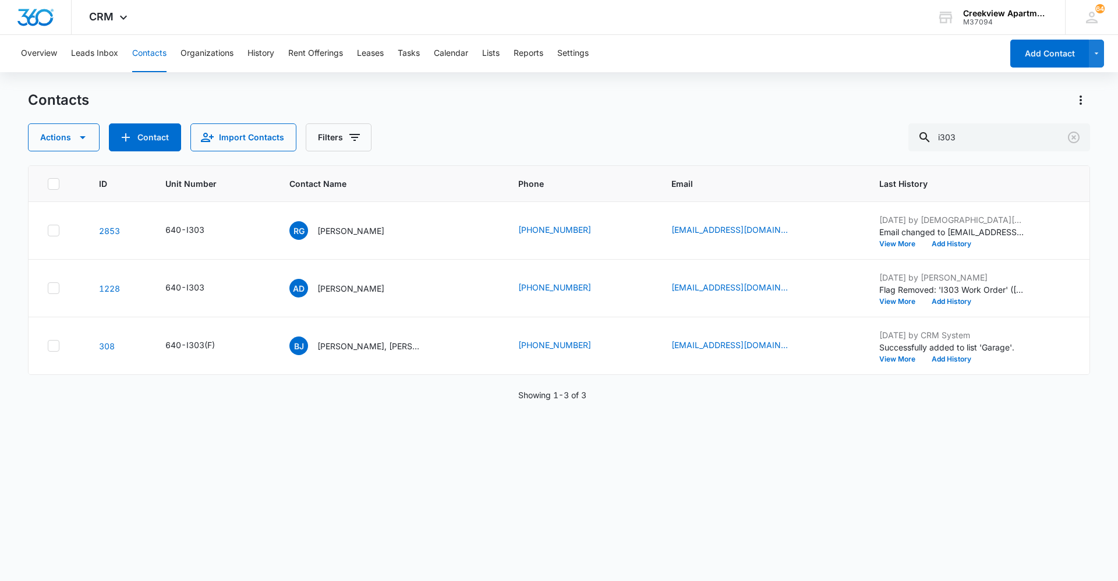
click at [880, 491] on div "ID Unit Number Contact Name Phone Email Last History 2853 640-I303 RG [PERSON_N…" at bounding box center [559, 365] width 1062 height 401
click at [780, 418] on div "ID Unit Number Contact Name Phone Email Last History 2853 640-I303 RG [PERSON_N…" at bounding box center [559, 365] width 1062 height 401
drag, startPoint x: 727, startPoint y: 458, endPoint x: 729, endPoint y: 441, distance: 17.6
click at [733, 448] on div "ID Unit Number Contact Name Phone Email Last History 2853 640-I303 RG [PERSON_N…" at bounding box center [559, 365] width 1062 height 401
